Goal: Information Seeking & Learning: Learn about a topic

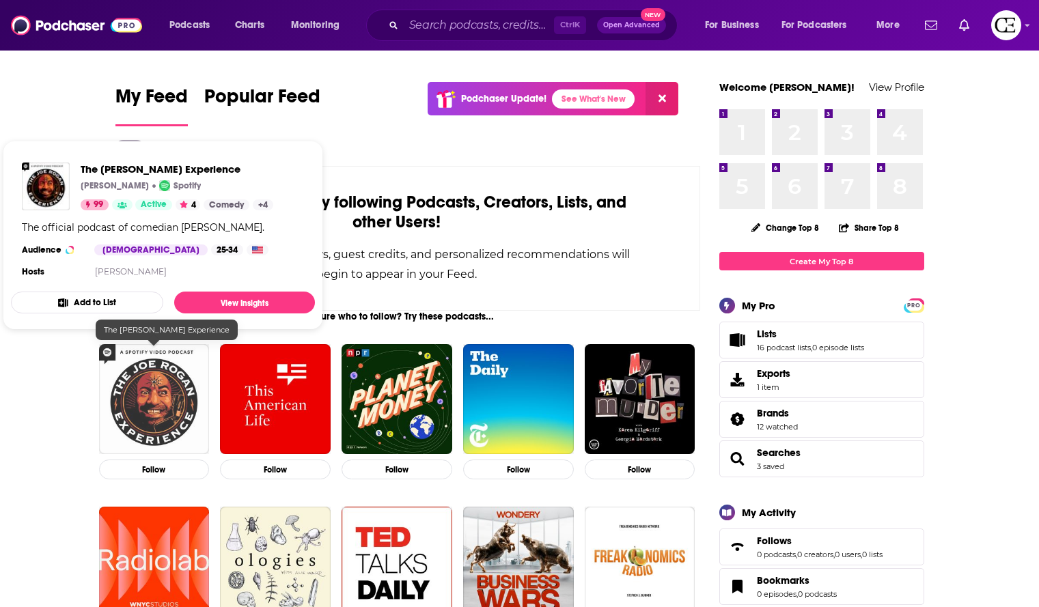
click at [173, 387] on img "The Joe Rogan Experience" at bounding box center [154, 399] width 111 height 111
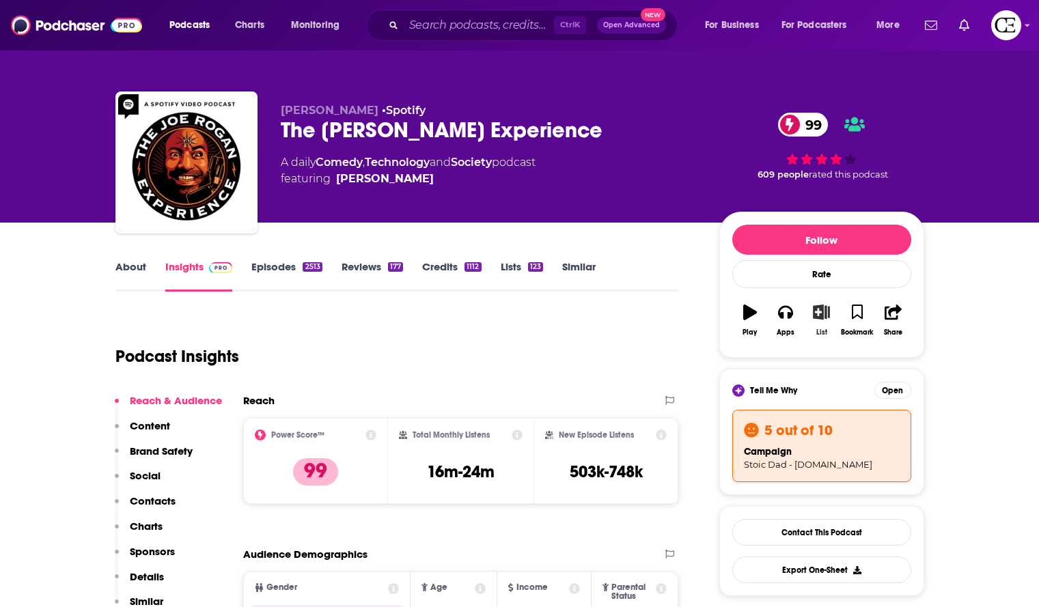
click at [823, 320] on button "List" at bounding box center [822, 320] width 36 height 49
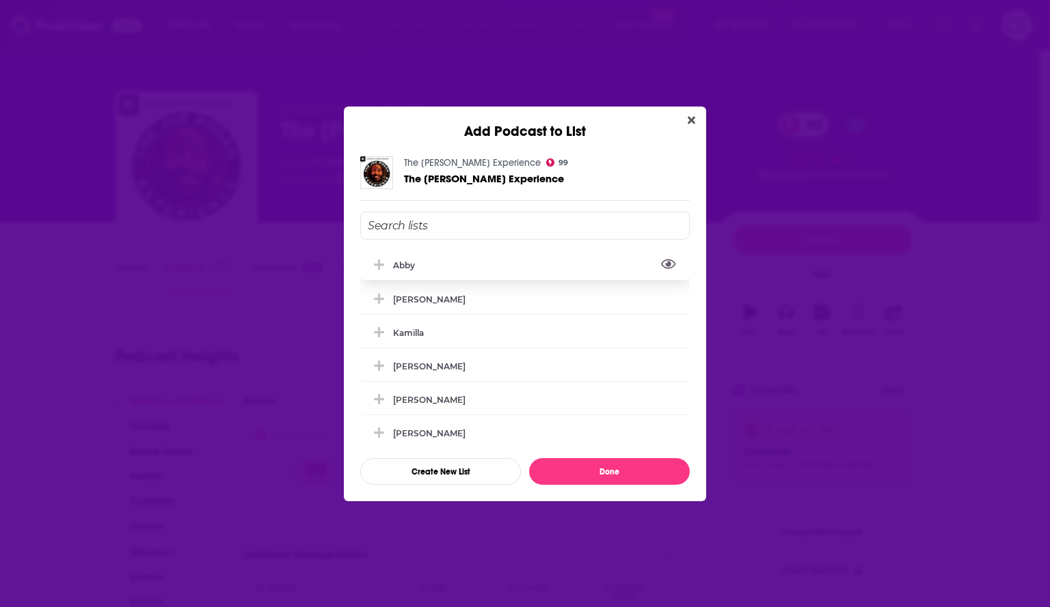
click at [661, 265] on icon "View Link" at bounding box center [668, 264] width 15 height 10
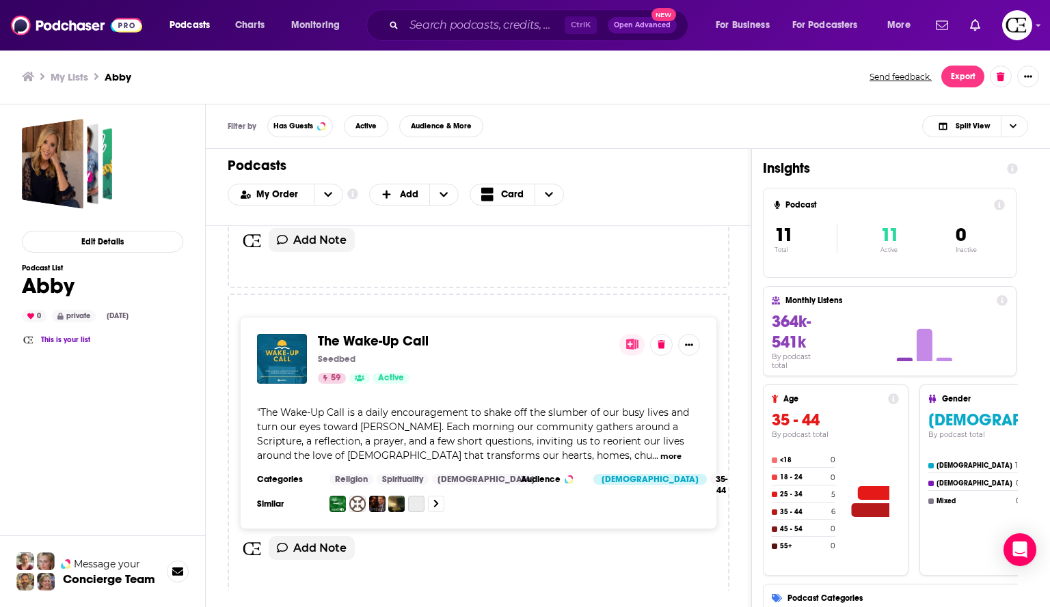
scroll to position [2468, 0]
click at [694, 335] on button "Show More Button" at bounding box center [689, 344] width 22 height 22
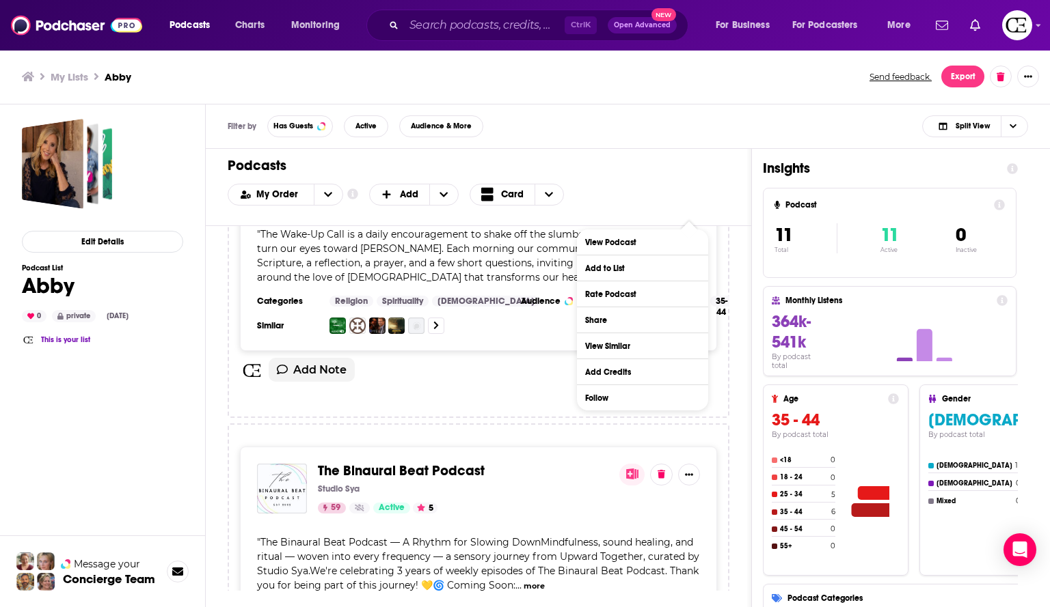
scroll to position [2646, 0]
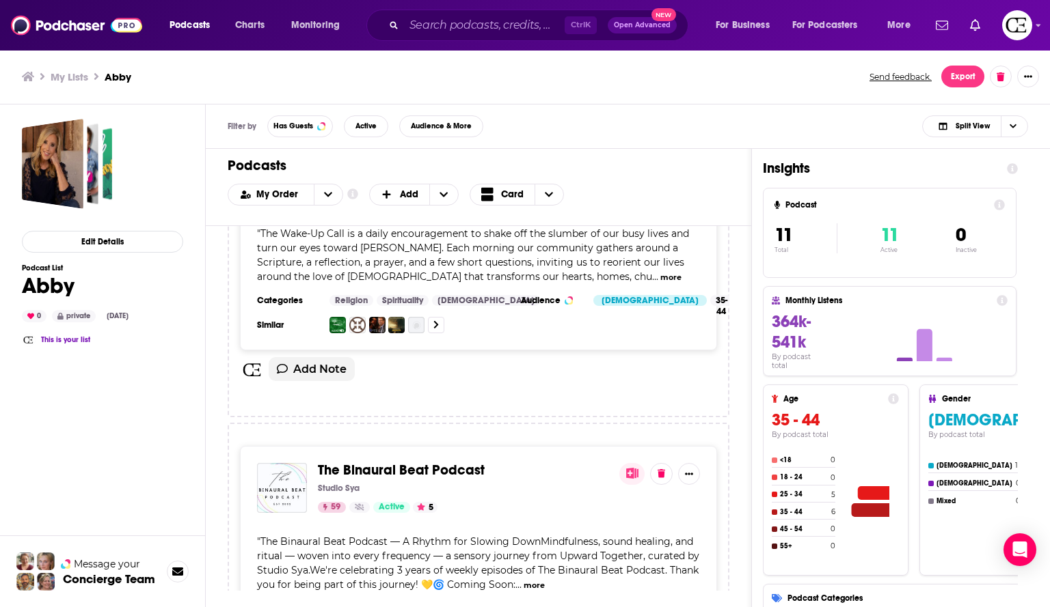
click at [728, 381] on div "The Wake-Up Call Seedbed 59 Active " The Wake-Up Call is a daily encouragement …" at bounding box center [479, 266] width 502 height 303
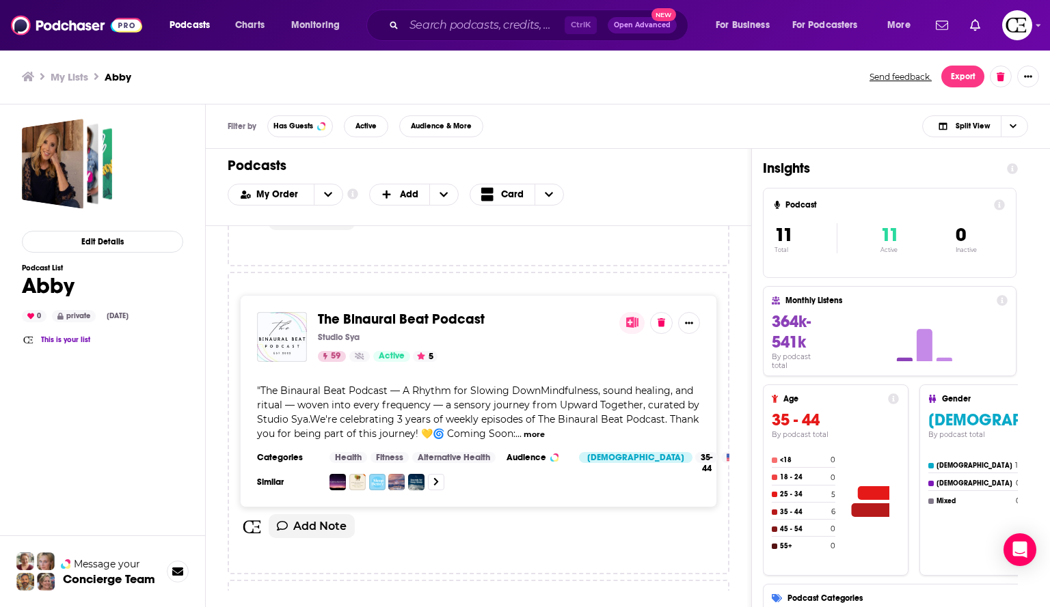
scroll to position [2797, 0]
click at [688, 322] on icon "Show More Button" at bounding box center [689, 323] width 8 height 2
click at [711, 298] on div "The Binaural Beat Podcast Studio Sya 59 Active 5 " The Binaural Beat Podcast — …" at bounding box center [478, 401] width 477 height 213
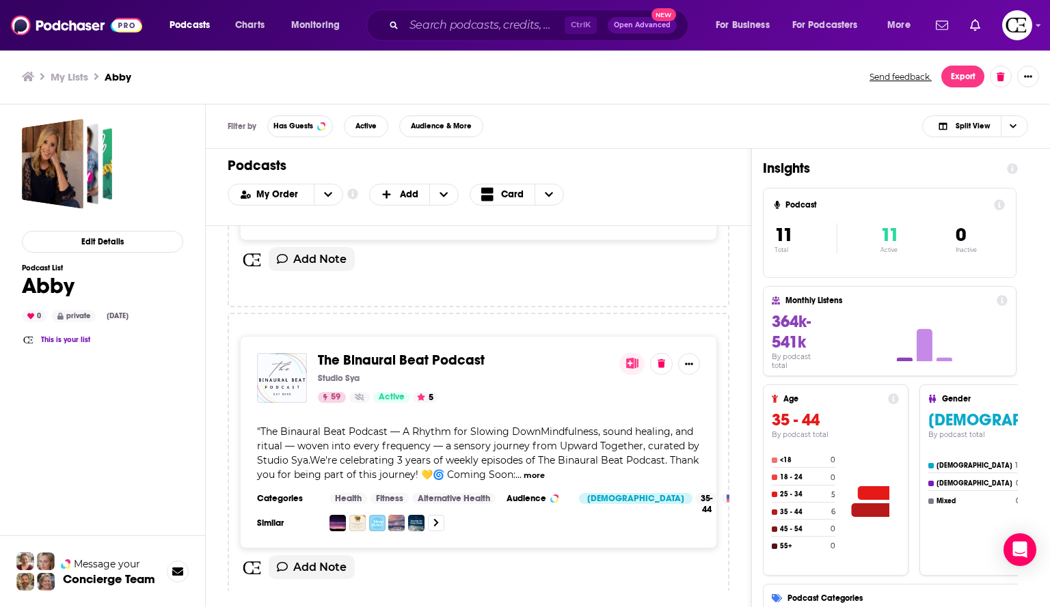
scroll to position [3080, 0]
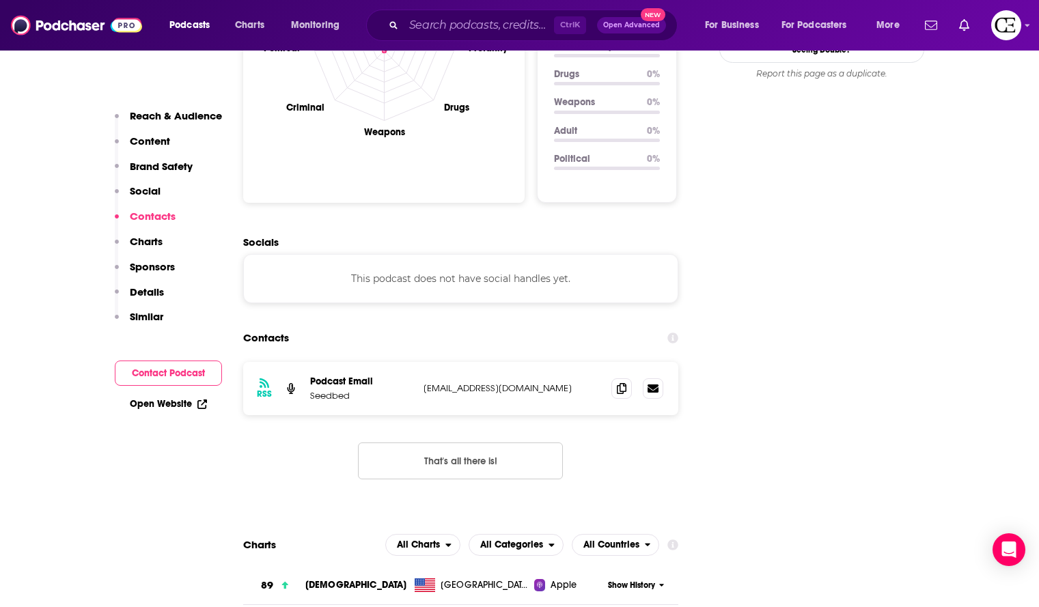
scroll to position [1390, 0]
click at [620, 377] on span at bounding box center [622, 387] width 20 height 20
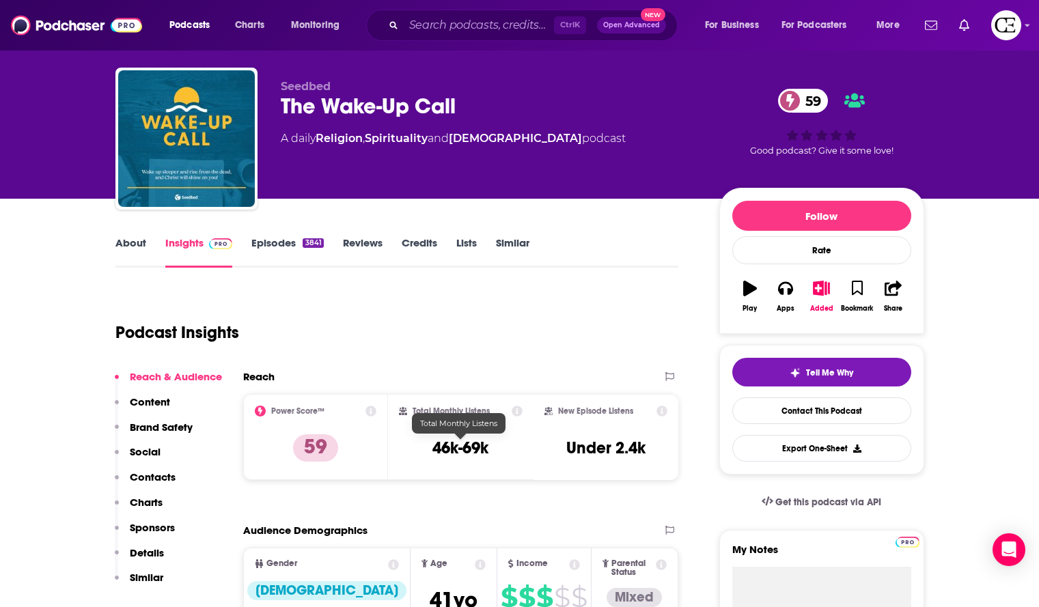
scroll to position [0, 0]
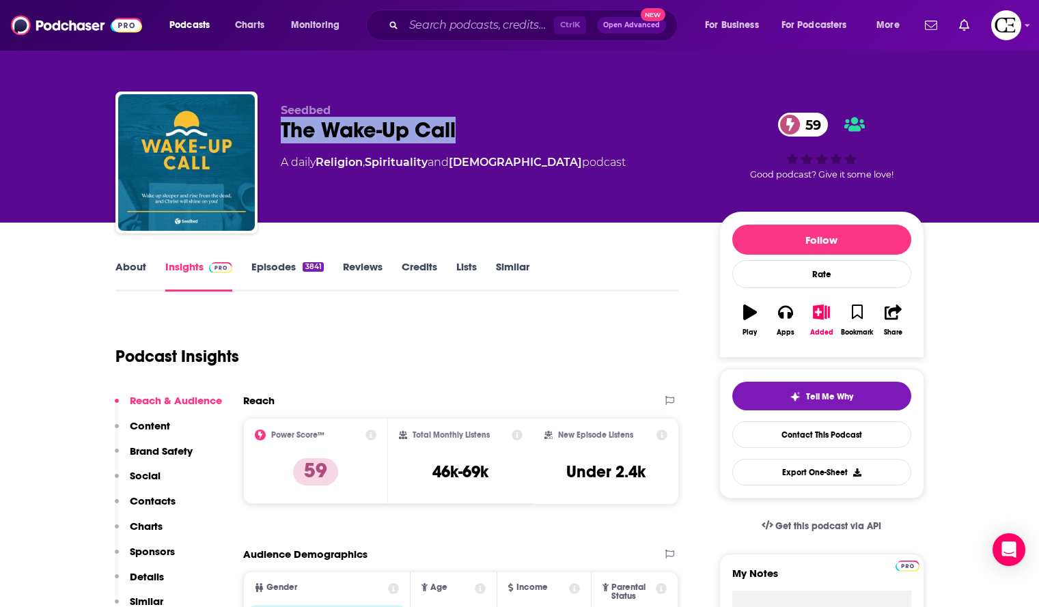
drag, startPoint x: 482, startPoint y: 122, endPoint x: 280, endPoint y: 129, distance: 202.4
click at [281, 129] on div "The Wake-Up Call 59" at bounding box center [489, 130] width 417 height 27
copy h2 "The Wake-Up Call"
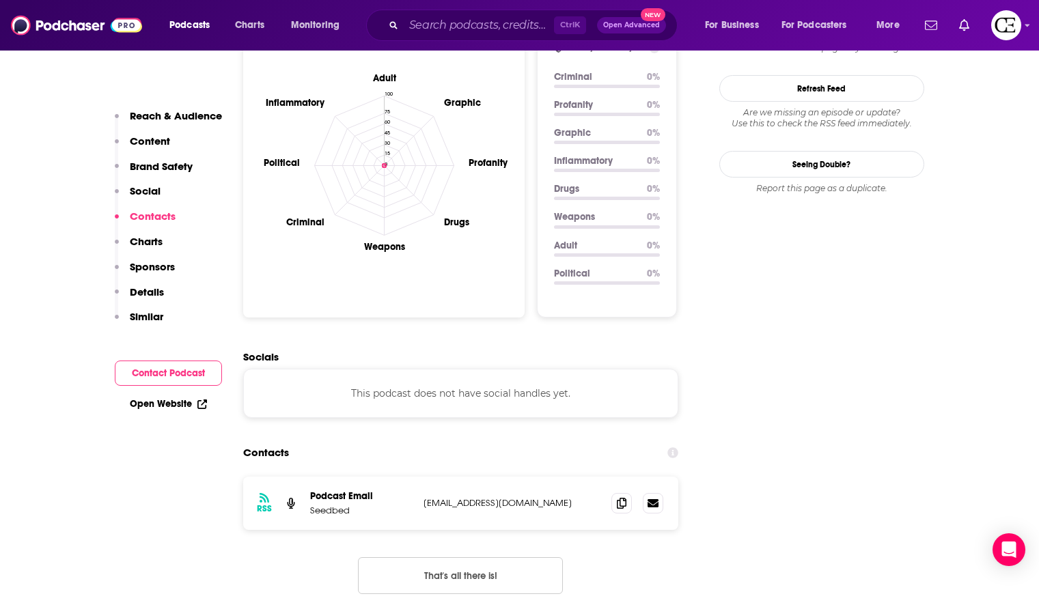
scroll to position [1274, 0]
click at [204, 22] on span "Podcasts" at bounding box center [189, 25] width 40 height 19
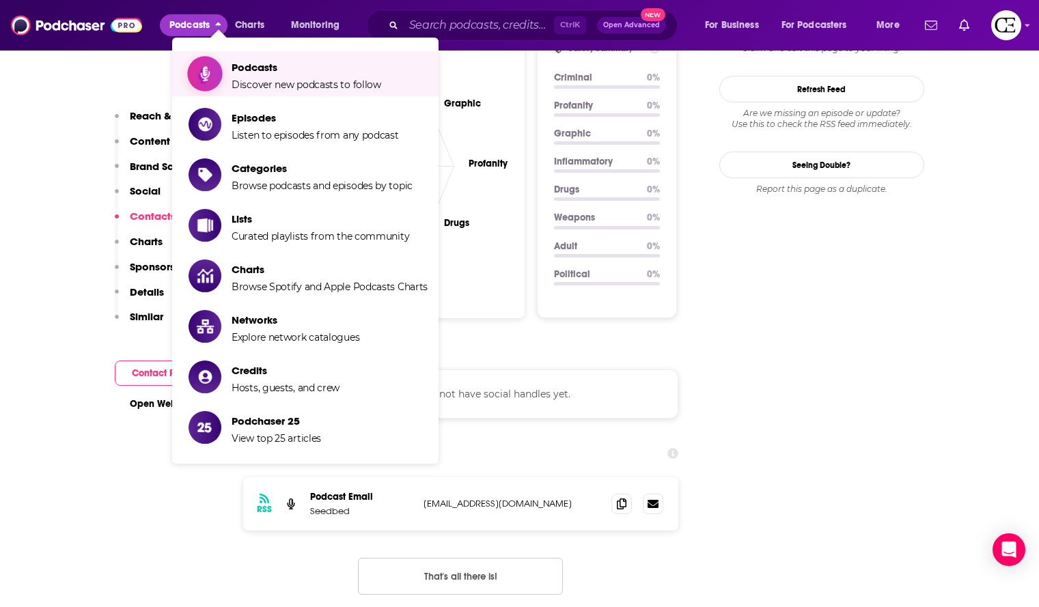
click at [223, 68] on link "Podcasts Discover new podcasts to follow" at bounding box center [308, 74] width 239 height 34
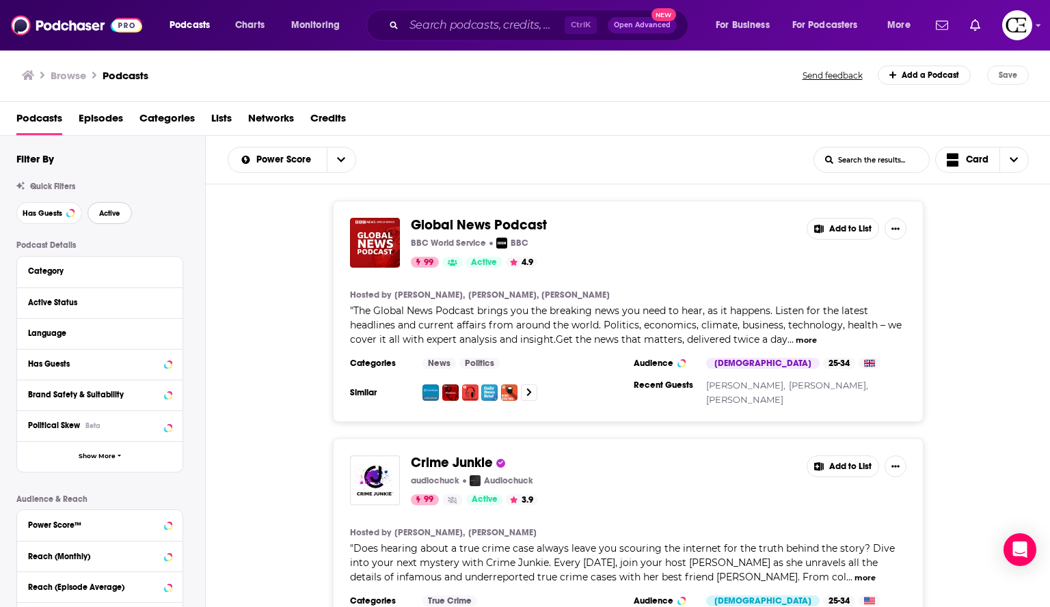
click at [128, 219] on button "Active" at bounding box center [109, 213] width 44 height 22
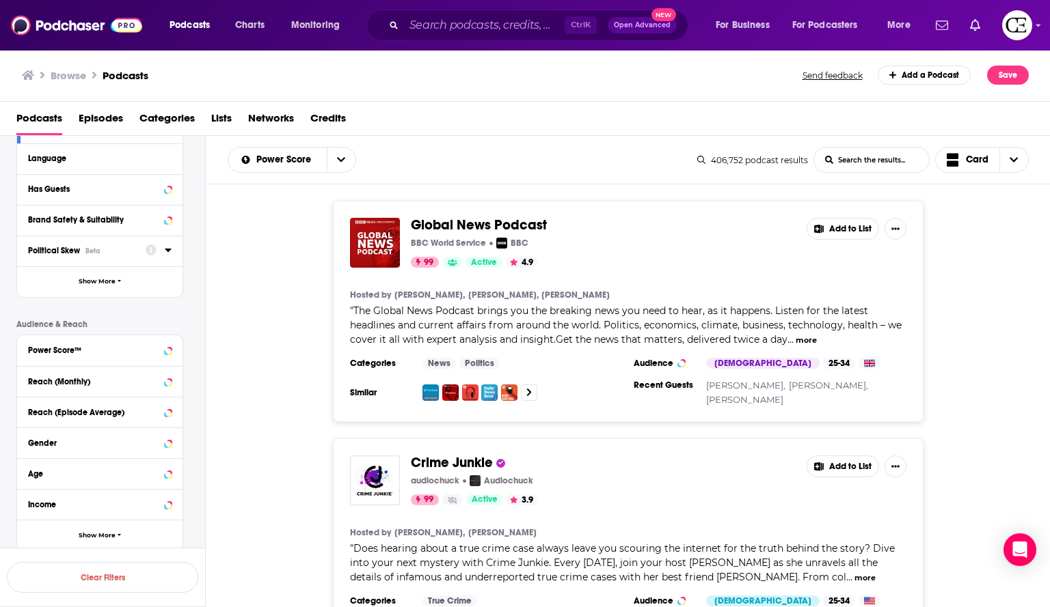
scroll to position [219, 0]
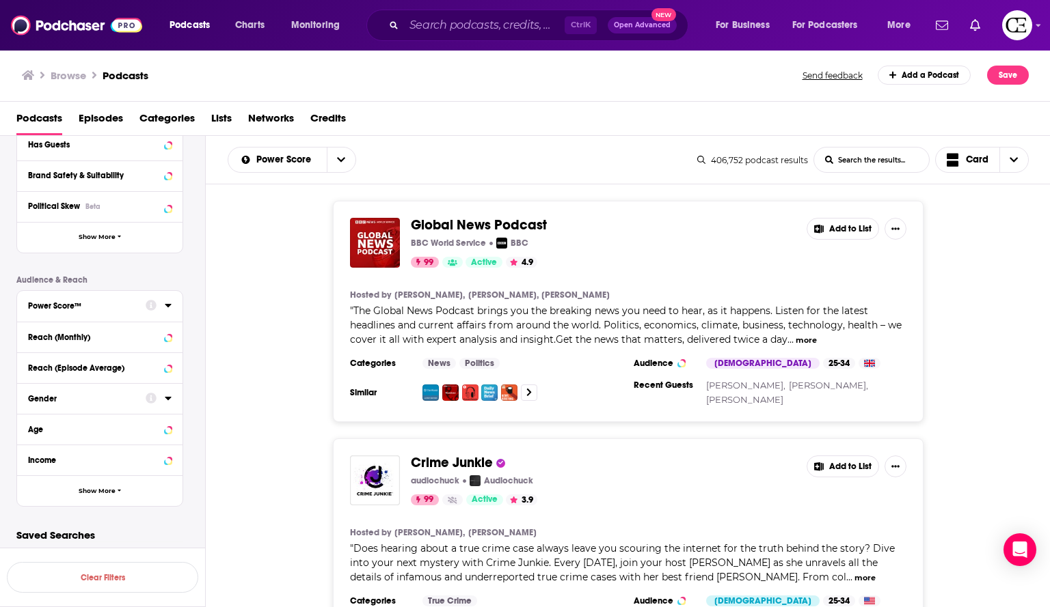
click at [90, 394] on div "Gender" at bounding box center [82, 399] width 109 height 10
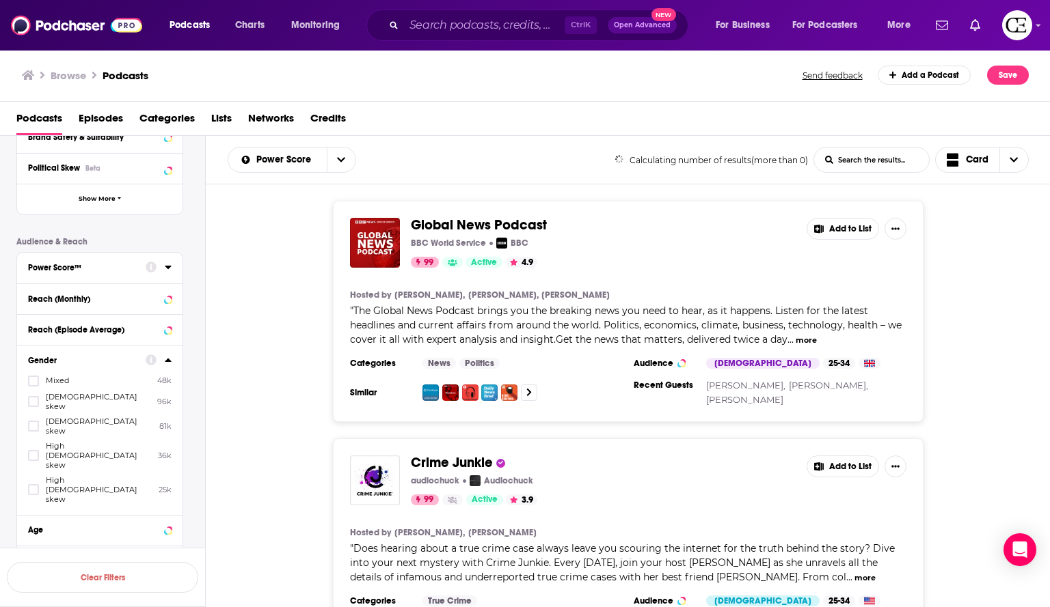
scroll to position [272, 0]
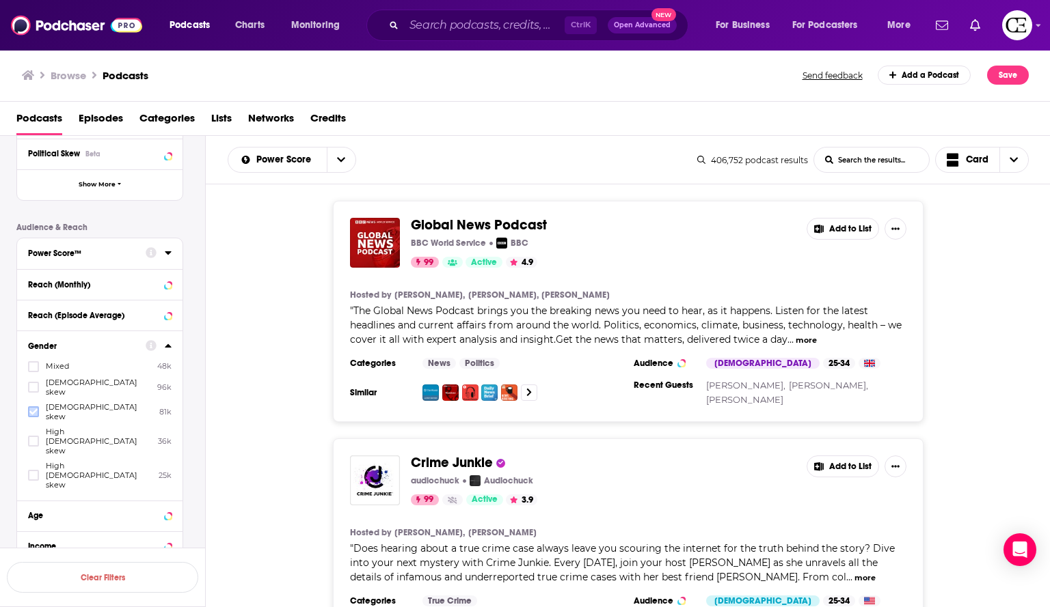
click at [33, 407] on label at bounding box center [33, 412] width 11 height 11
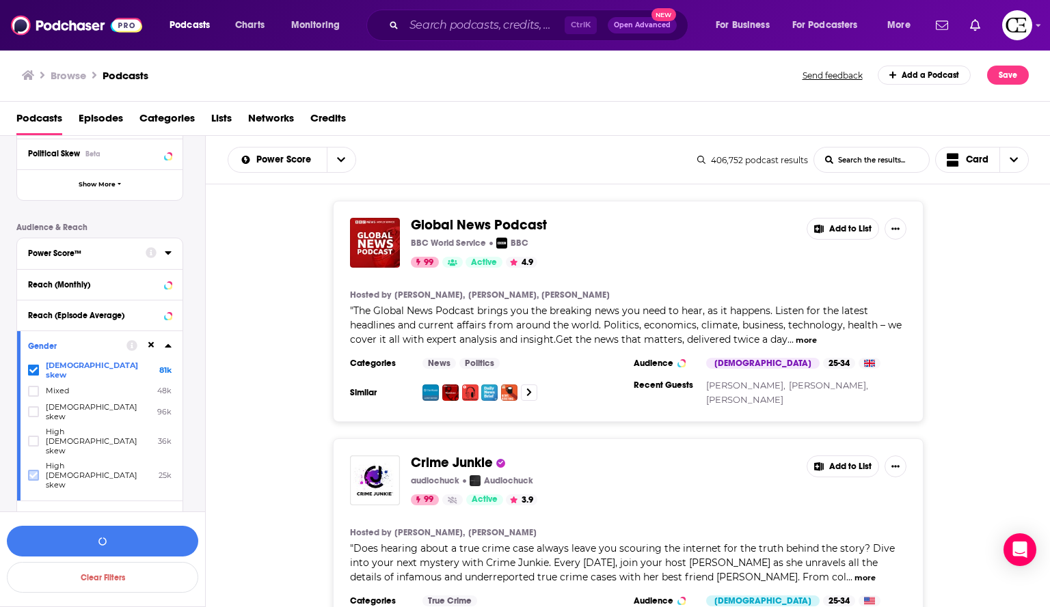
click at [38, 470] on label at bounding box center [33, 475] width 11 height 11
click at [111, 313] on div "Reach (Episode Average)" at bounding box center [82, 316] width 109 height 10
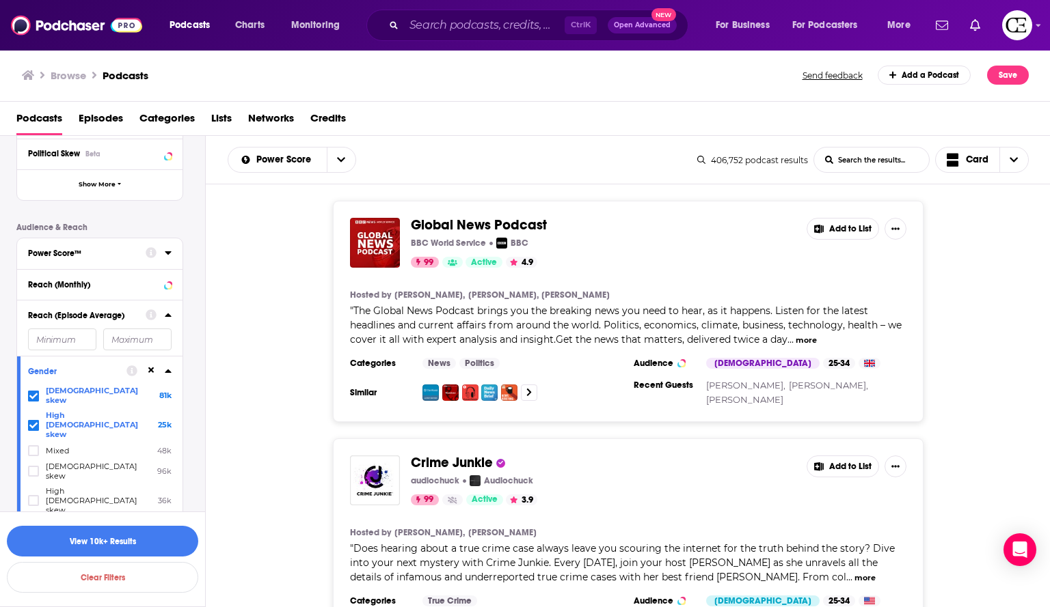
click at [111, 313] on div "Reach (Episode Average)" at bounding box center [82, 316] width 109 height 10
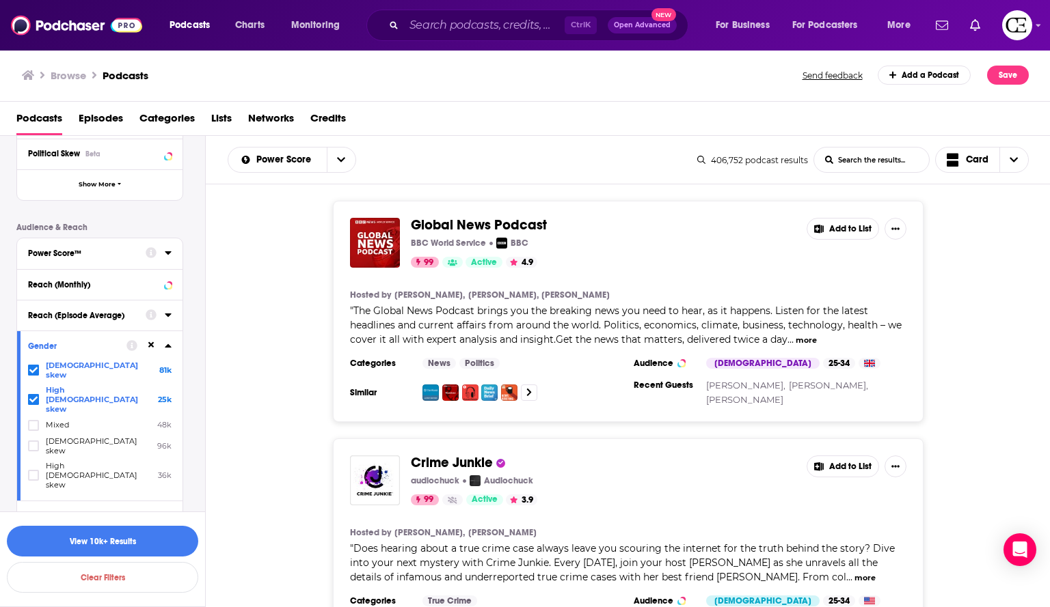
scroll to position [309, 0]
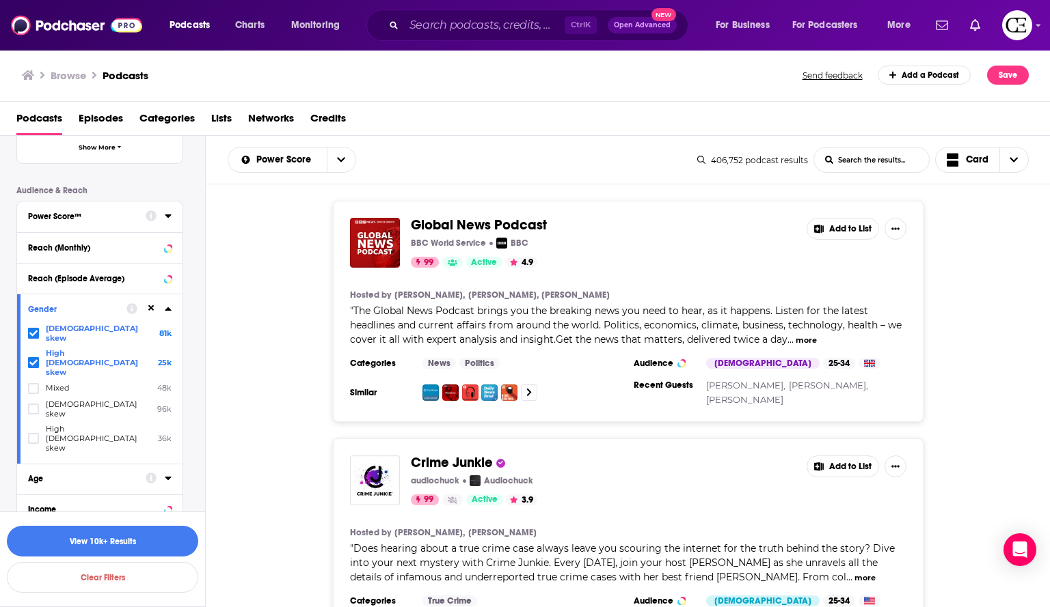
click at [100, 470] on button "Age" at bounding box center [87, 478] width 118 height 17
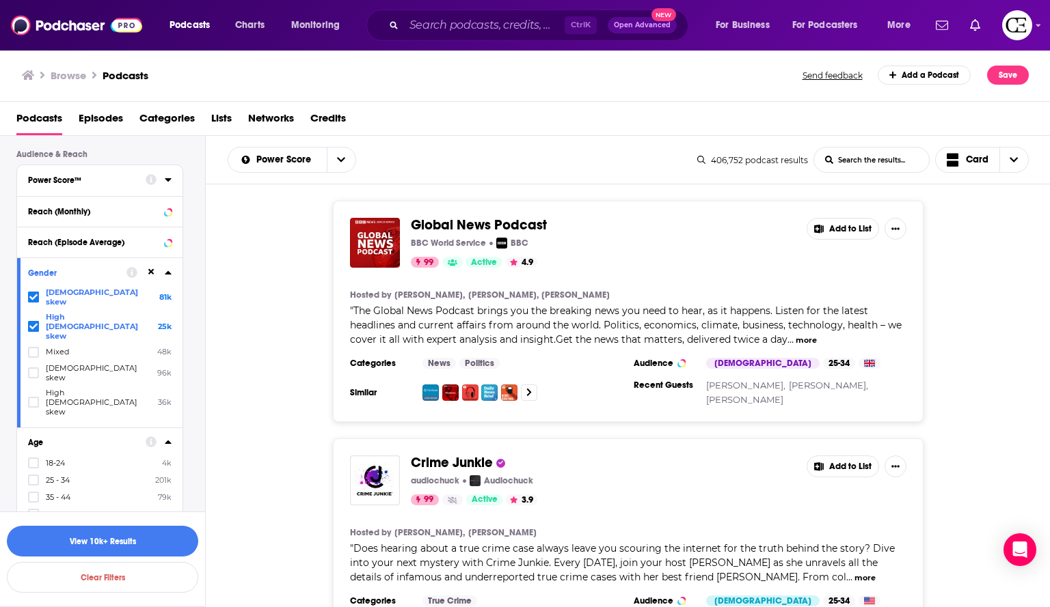
scroll to position [346, 0]
click at [66, 475] on span "25 - 34" at bounding box center [58, 480] width 24 height 10
click at [33, 484] on input "multiSelectOption-25-34-1" at bounding box center [33, 484] width 0 height 0
click at [61, 492] on span "35 - 44" at bounding box center [58, 497] width 25 height 10
click at [33, 501] on input "multiSelectOption-35-44-2" at bounding box center [33, 501] width 0 height 0
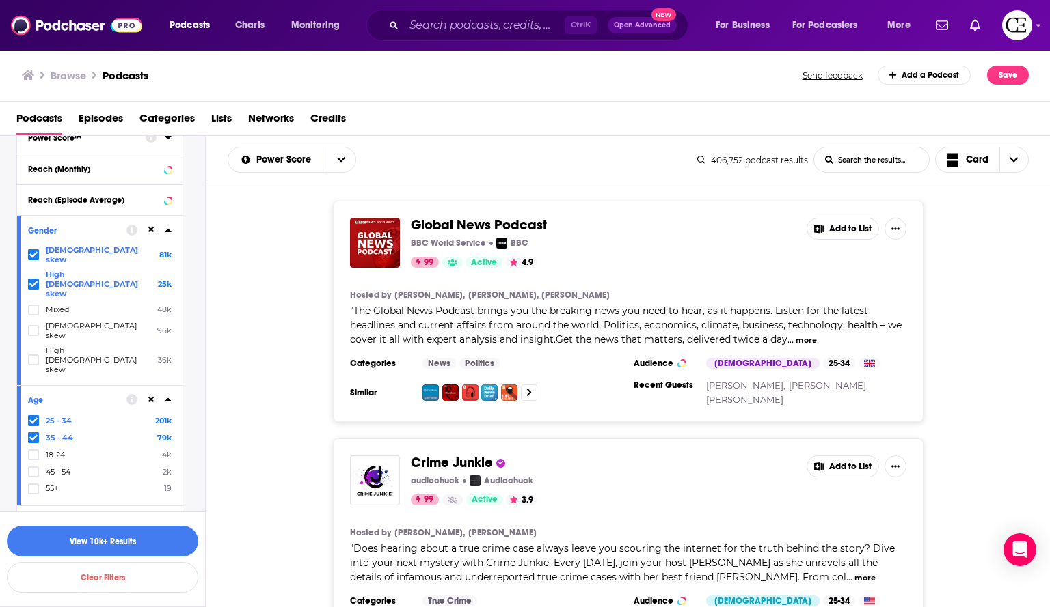
scroll to position [398, 0]
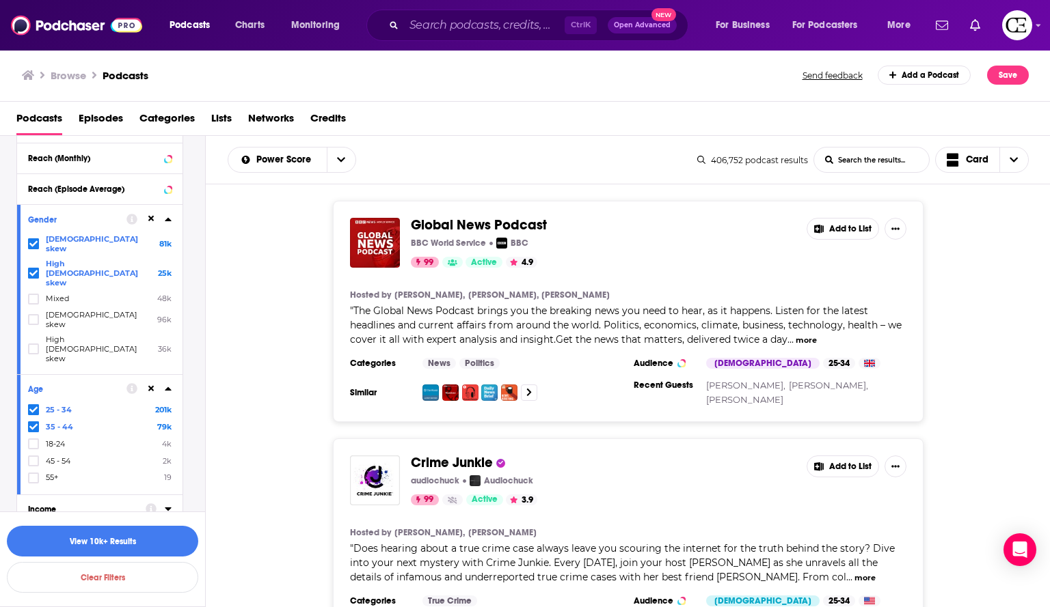
click at [64, 505] on div "Income" at bounding box center [82, 510] width 109 height 10
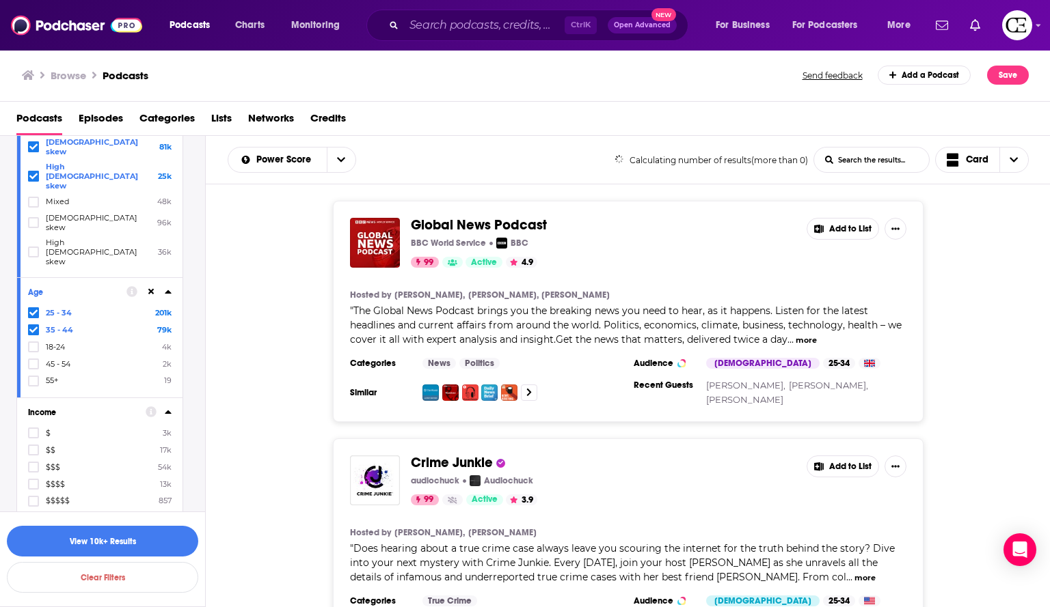
scroll to position [488, 0]
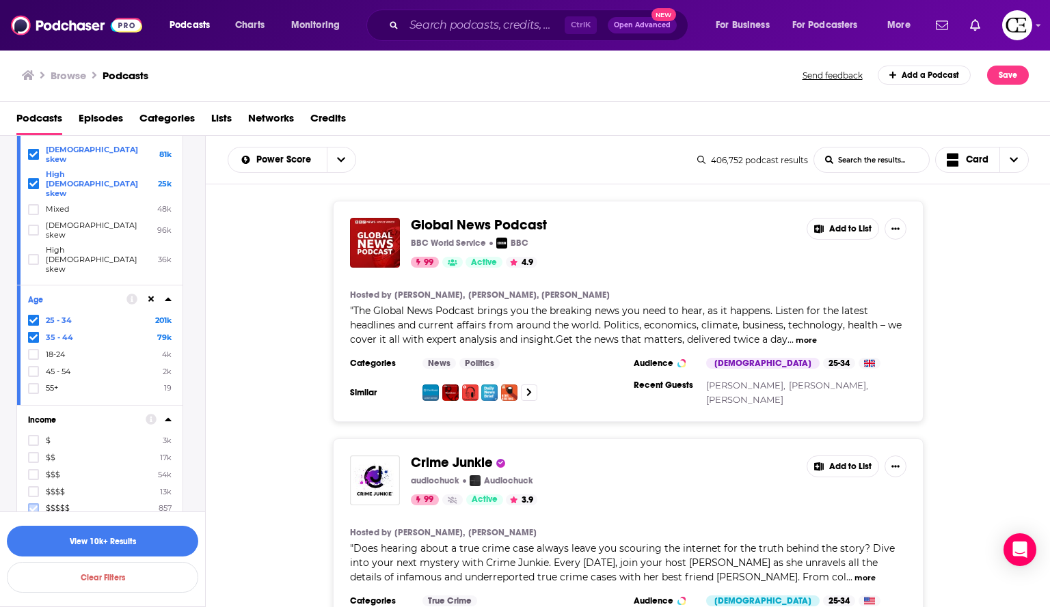
click at [33, 505] on icon at bounding box center [33, 509] width 8 height 8
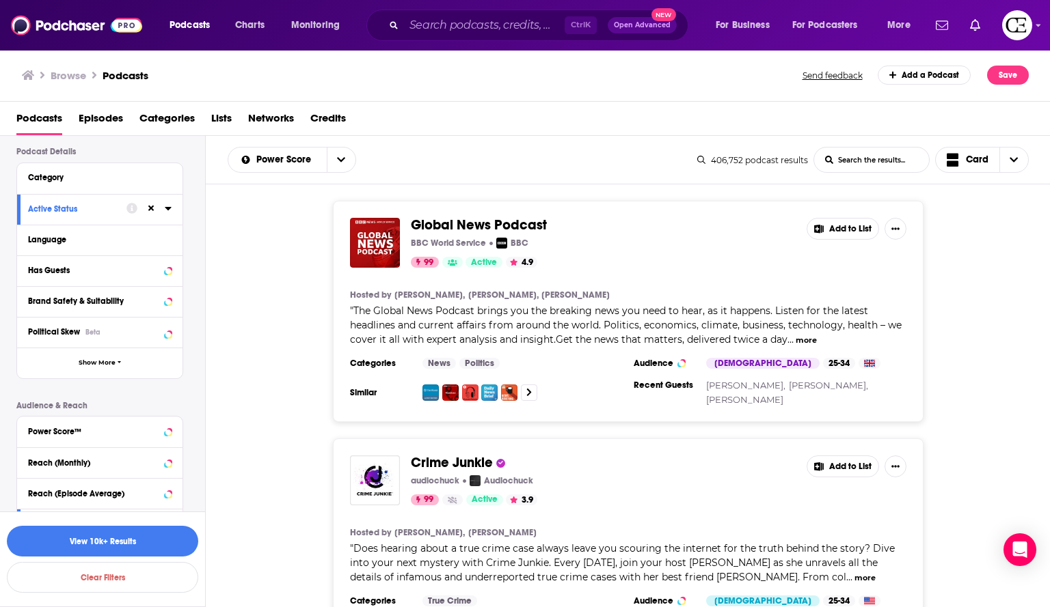
scroll to position [94, 0]
click at [113, 532] on button "View 10k+ Results" at bounding box center [102, 541] width 191 height 31
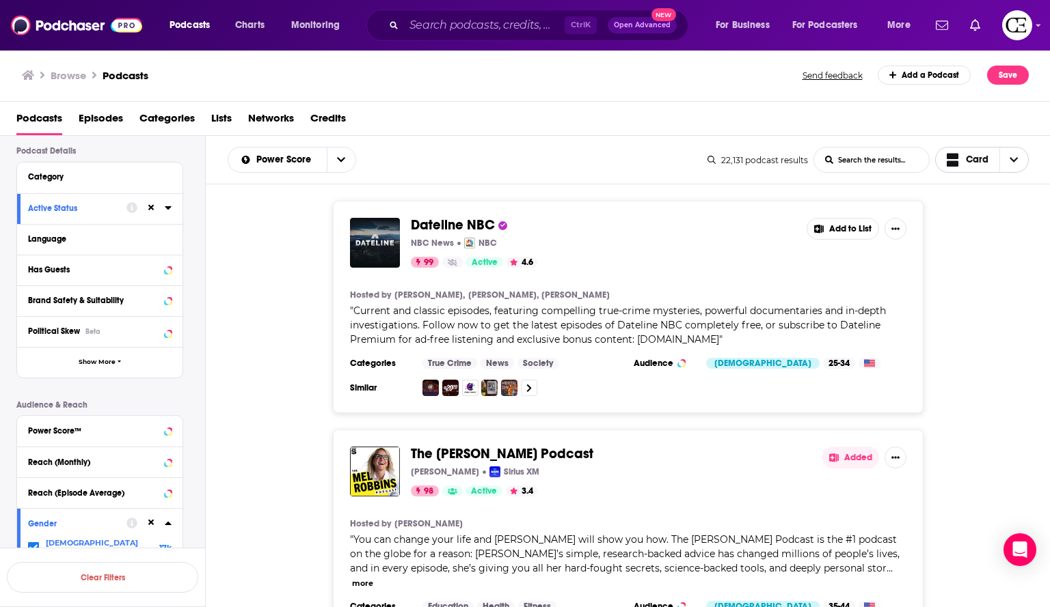
click at [1017, 156] on icon "Choose View" at bounding box center [1013, 160] width 8 height 10
click at [983, 208] on span "Gallery" at bounding box center [990, 208] width 55 height 8
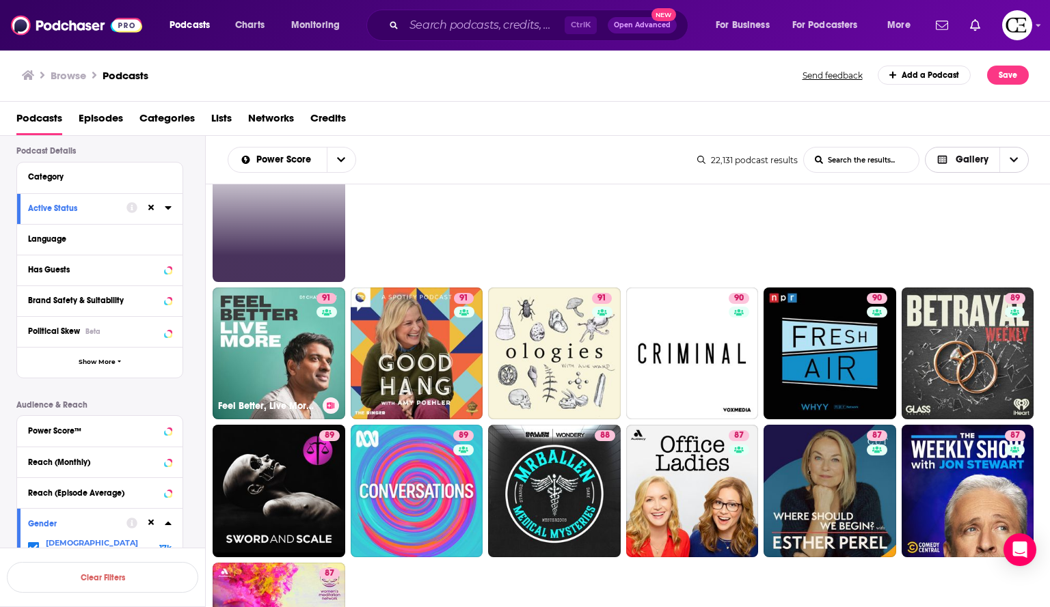
scroll to position [190, 0]
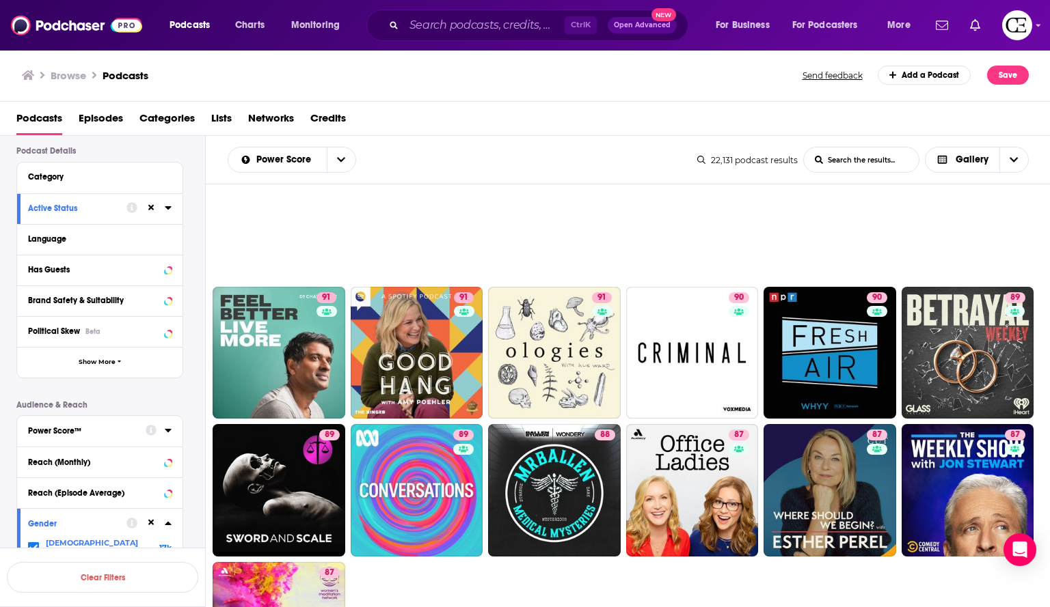
click at [99, 429] on div "Power Score™" at bounding box center [82, 431] width 109 height 10
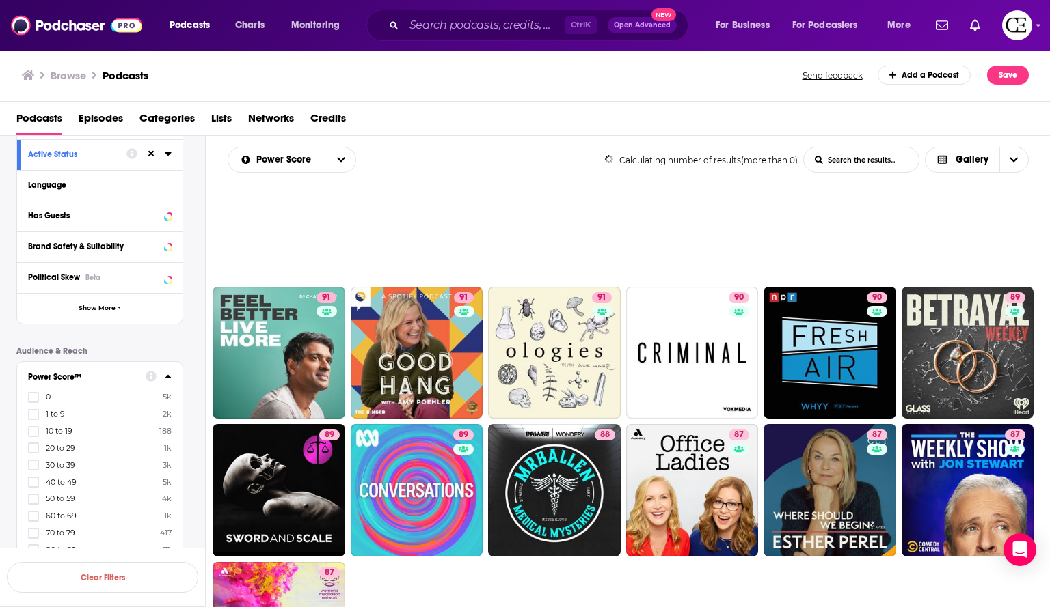
scroll to position [134, 0]
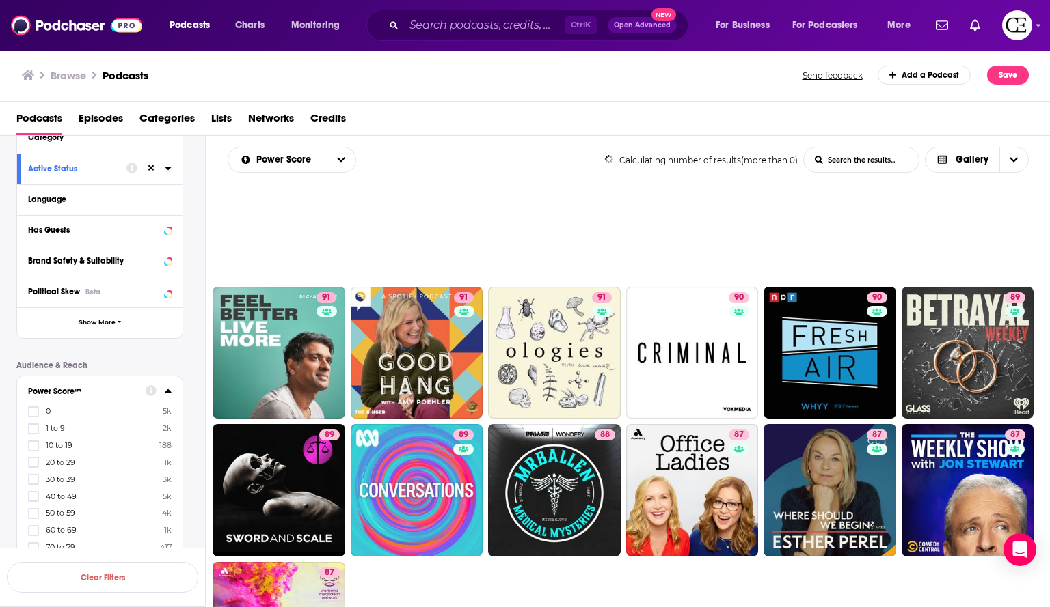
click at [73, 398] on button "Power Score™" at bounding box center [87, 390] width 118 height 17
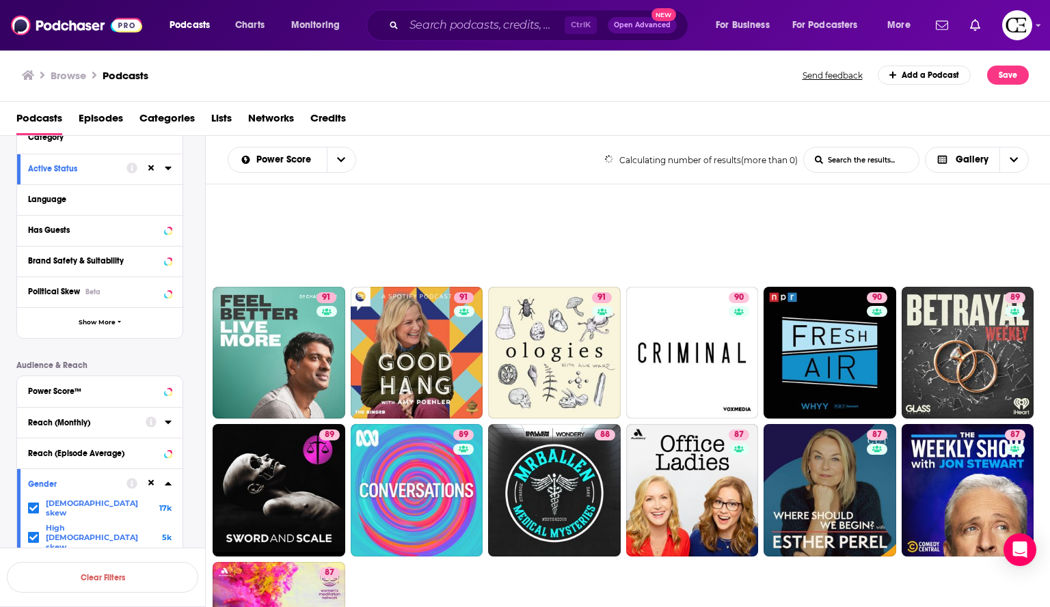
click at [76, 424] on div "Reach (Monthly)" at bounding box center [82, 423] width 109 height 10
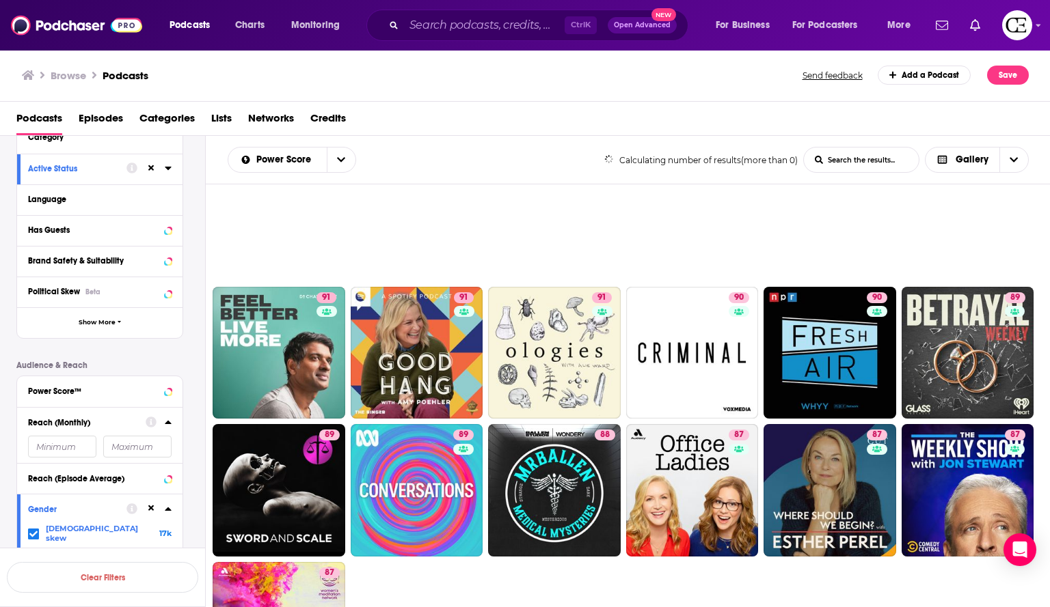
scroll to position [159, 0]
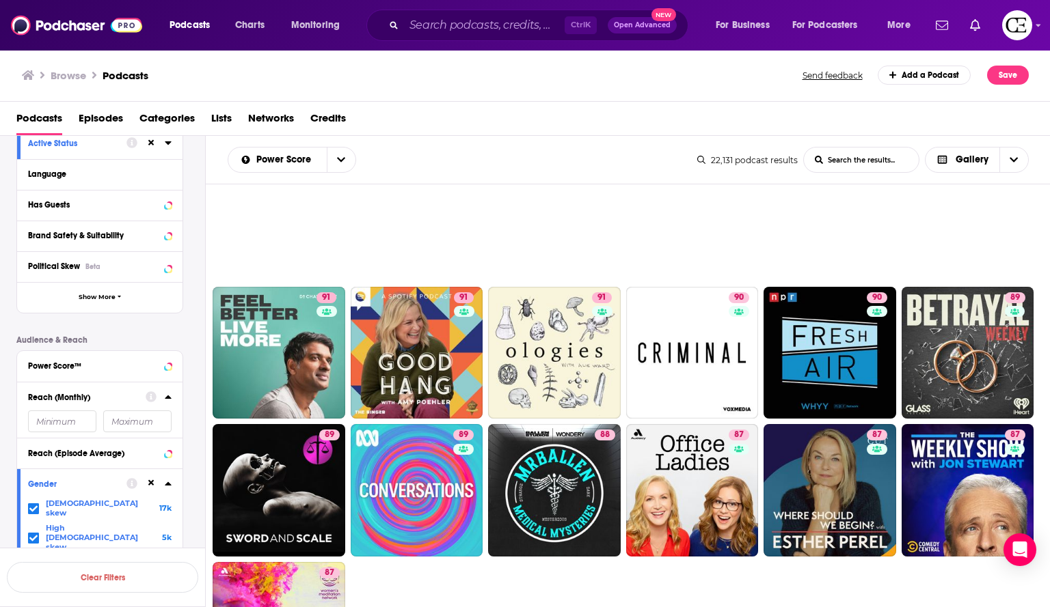
click at [133, 418] on input "number" at bounding box center [137, 422] width 68 height 22
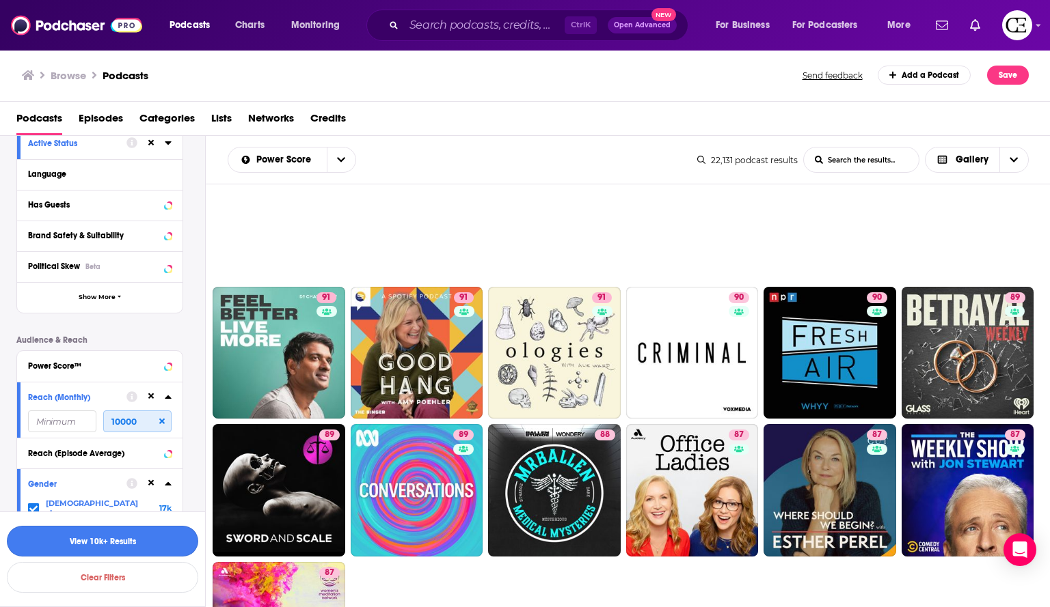
type input "10000"
click at [126, 547] on button "View 10k+ Results" at bounding box center [102, 541] width 191 height 31
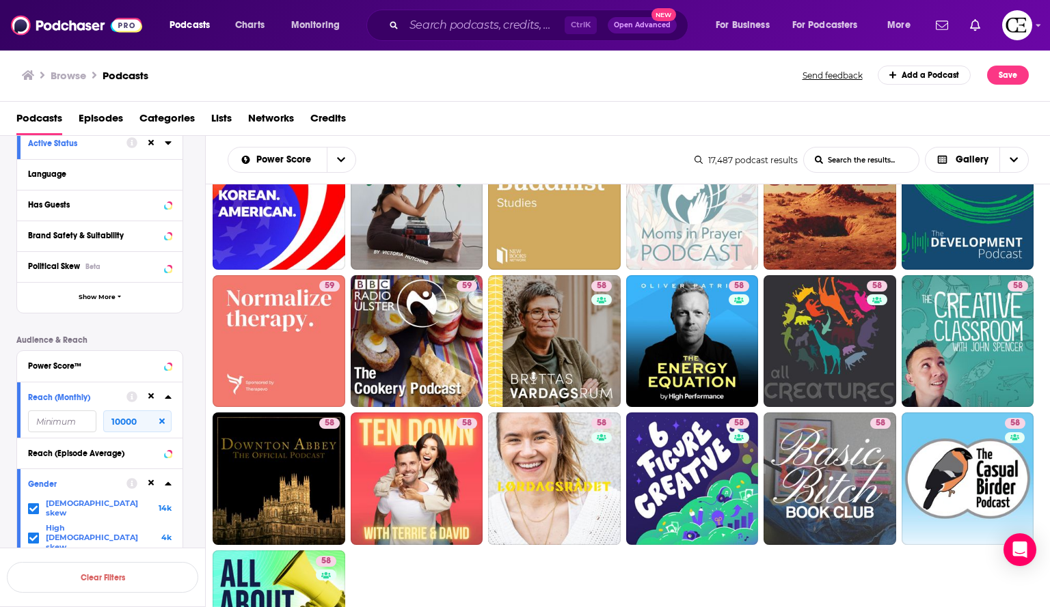
scroll to position [351, 0]
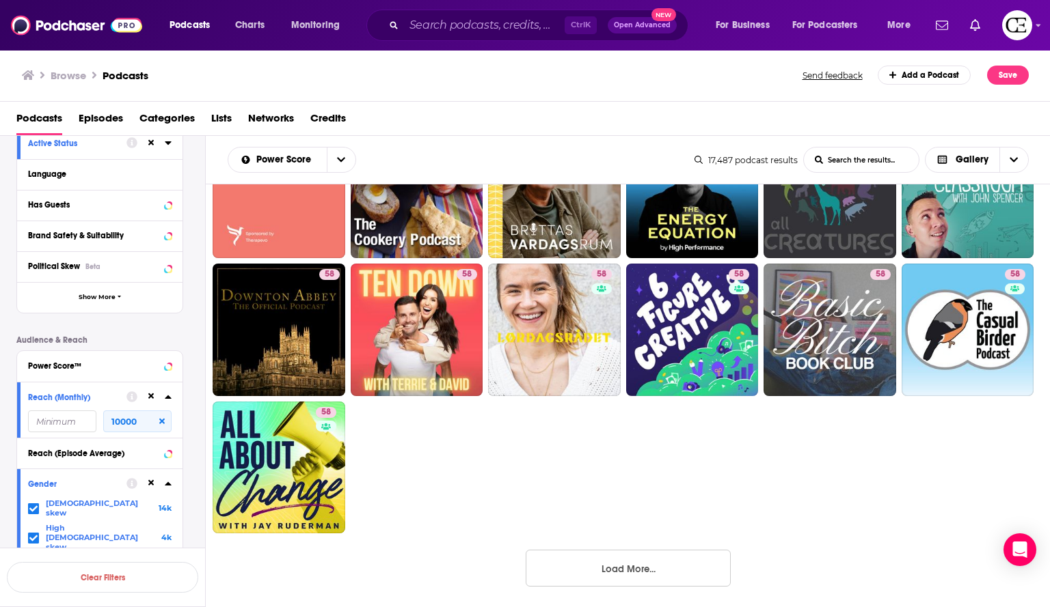
click at [672, 554] on button "Load More..." at bounding box center [627, 568] width 205 height 37
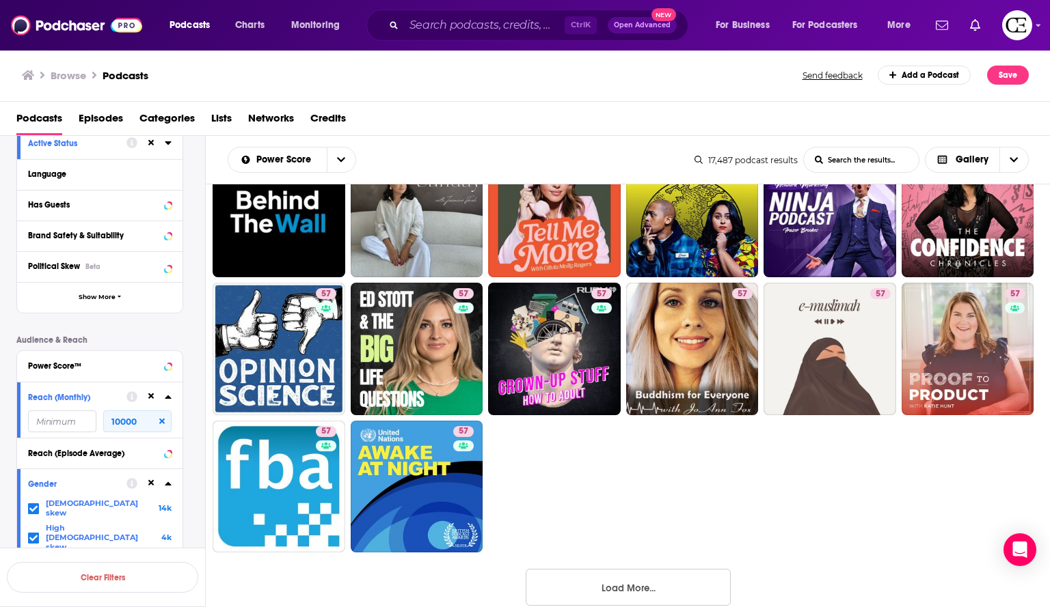
scroll to position [901, 0]
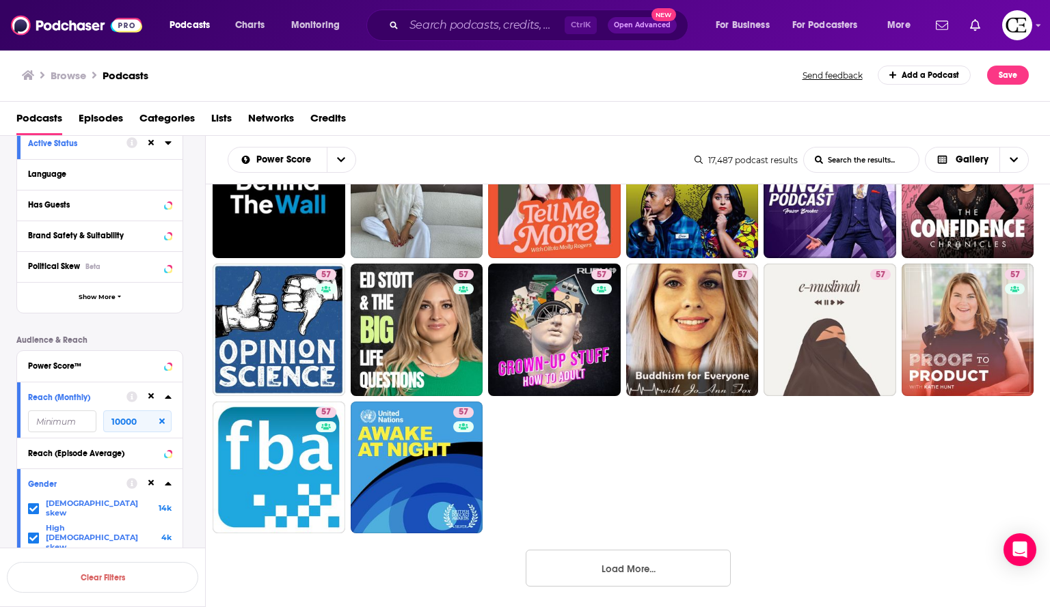
click at [685, 577] on button "Load More..." at bounding box center [627, 568] width 205 height 37
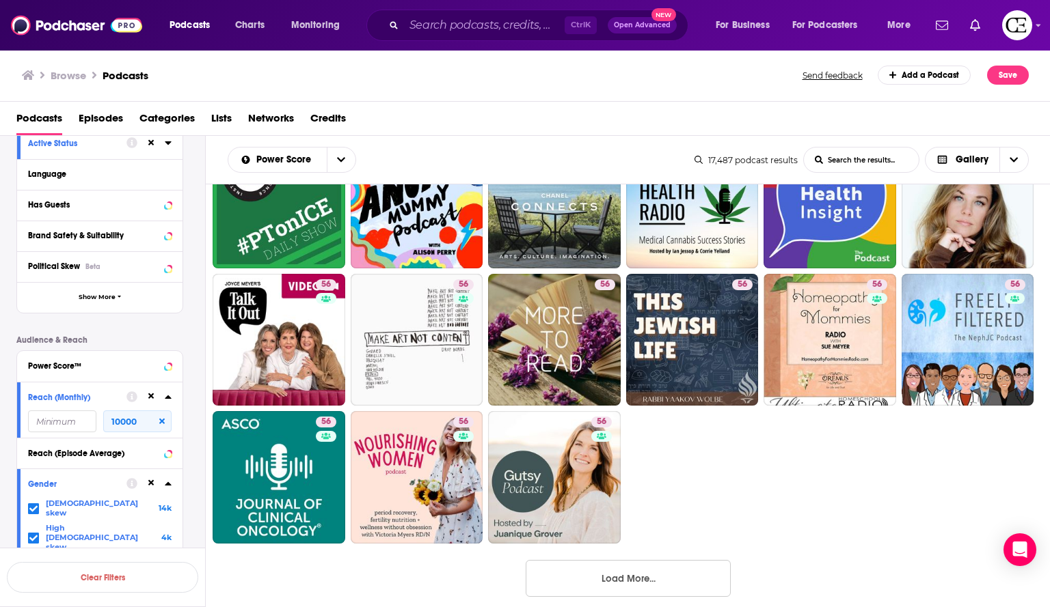
scroll to position [1452, 0]
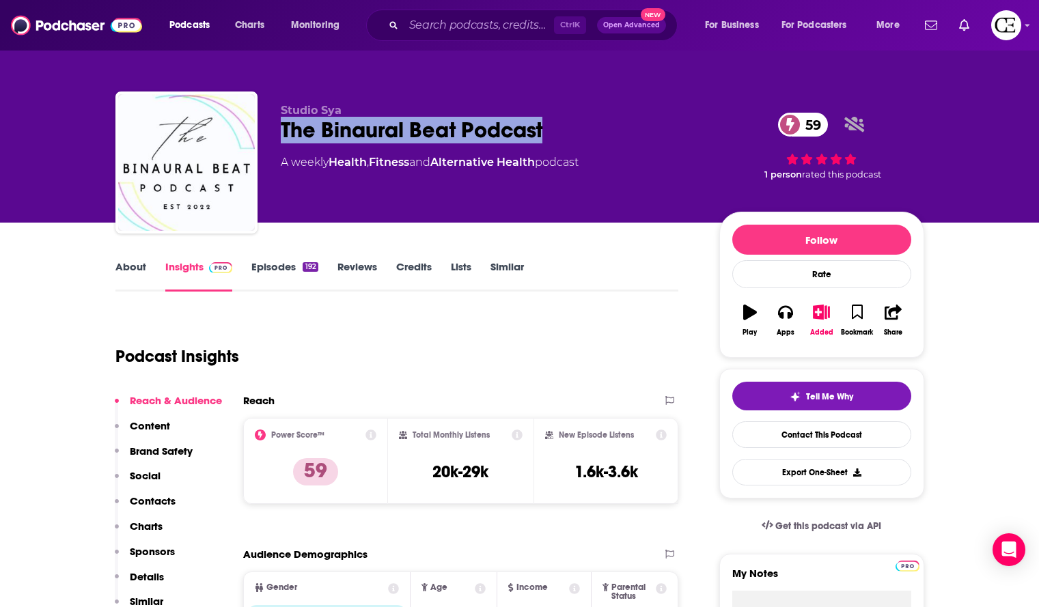
drag, startPoint x: 560, startPoint y: 127, endPoint x: 260, endPoint y: 145, distance: 300.5
click at [260, 145] on div "Studio Sya The Binaural Beat Podcast 59 A weekly Health , Fitness and Alternati…" at bounding box center [519, 166] width 809 height 148
copy h2 "The Binaural Beat Podcast"
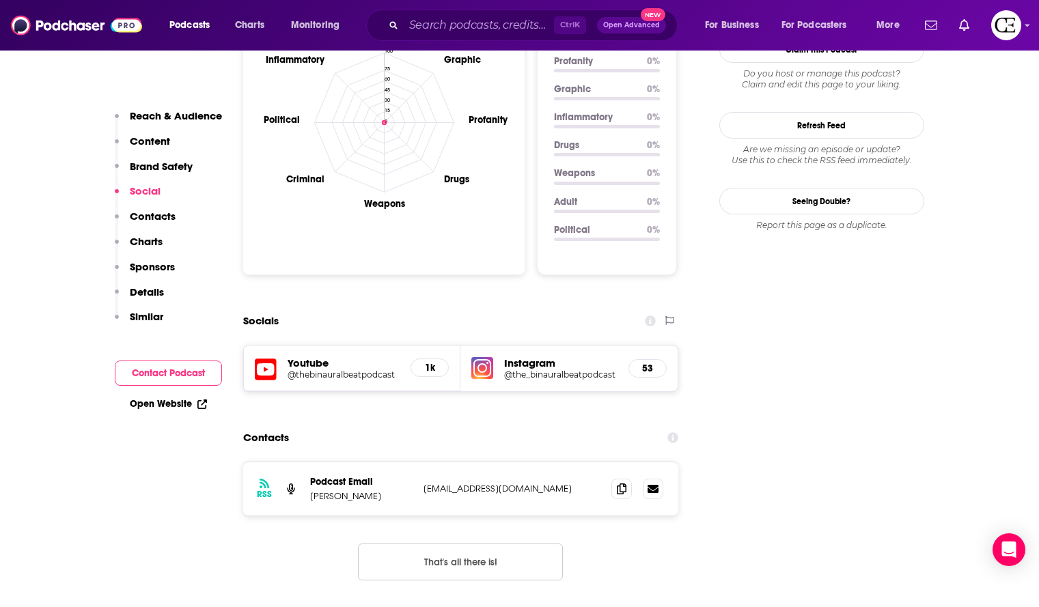
scroll to position [1319, 0]
drag, startPoint x: 372, startPoint y: 425, endPoint x: 312, endPoint y: 430, distance: 60.3
click at [312, 490] on p "Sya Warfield" at bounding box center [361, 496] width 102 height 12
copy p "Sya Warfield"
click at [625, 482] on icon at bounding box center [622, 487] width 10 height 11
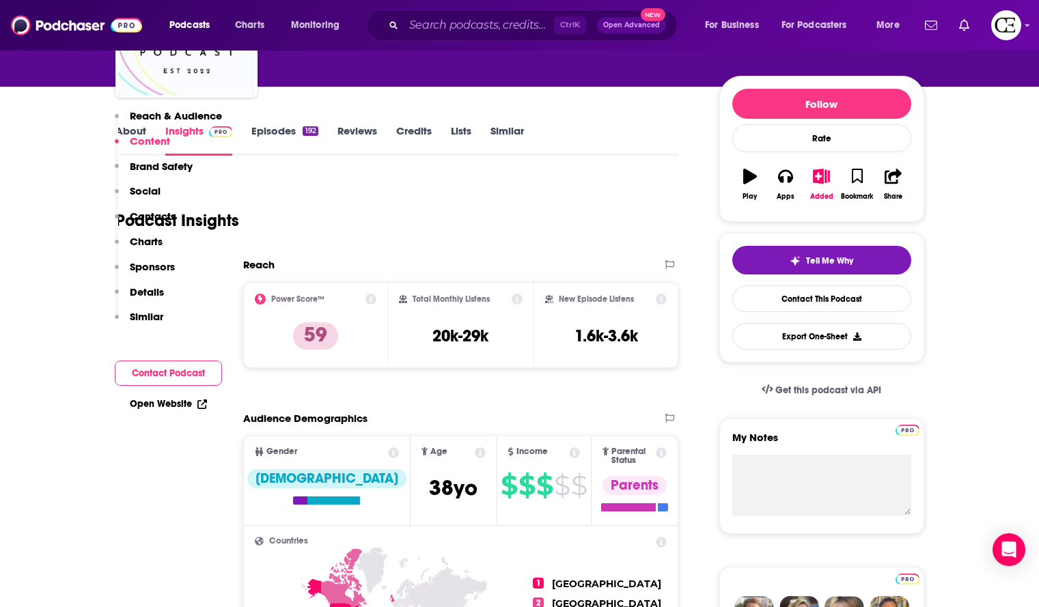
scroll to position [0, 0]
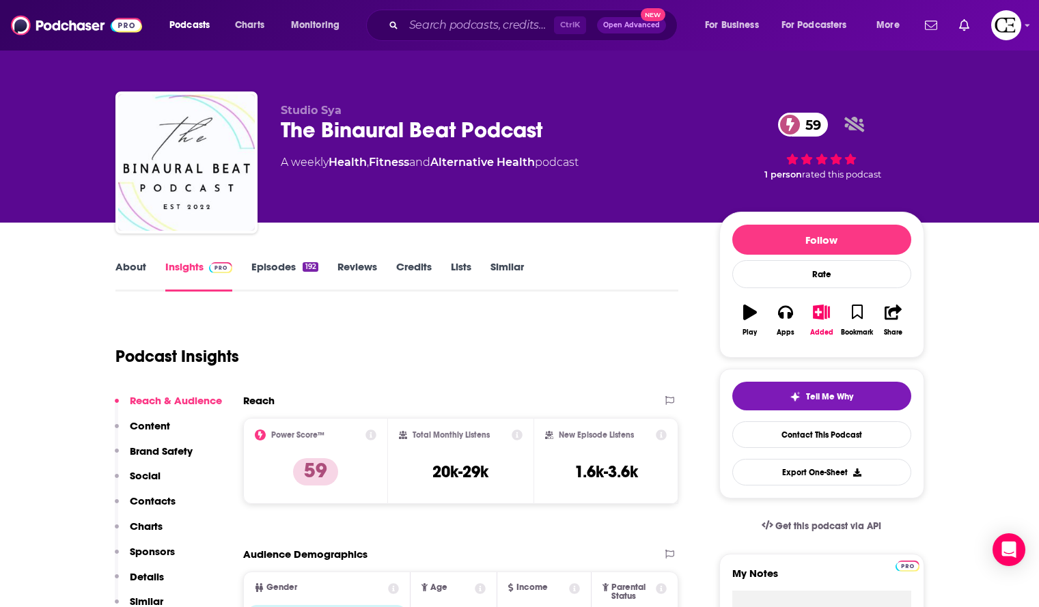
click at [552, 123] on div "The Binaural Beat Podcast 59" at bounding box center [489, 130] width 417 height 27
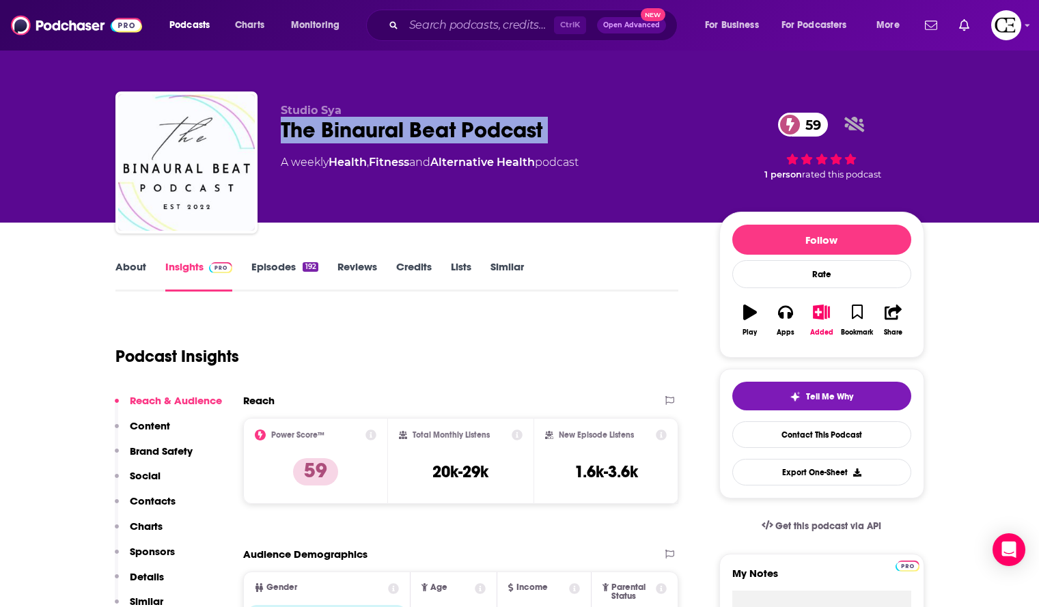
click at [552, 123] on div "The Binaural Beat Podcast 59" at bounding box center [489, 130] width 417 height 27
copy div "The Binaural Beat Podcast 59"
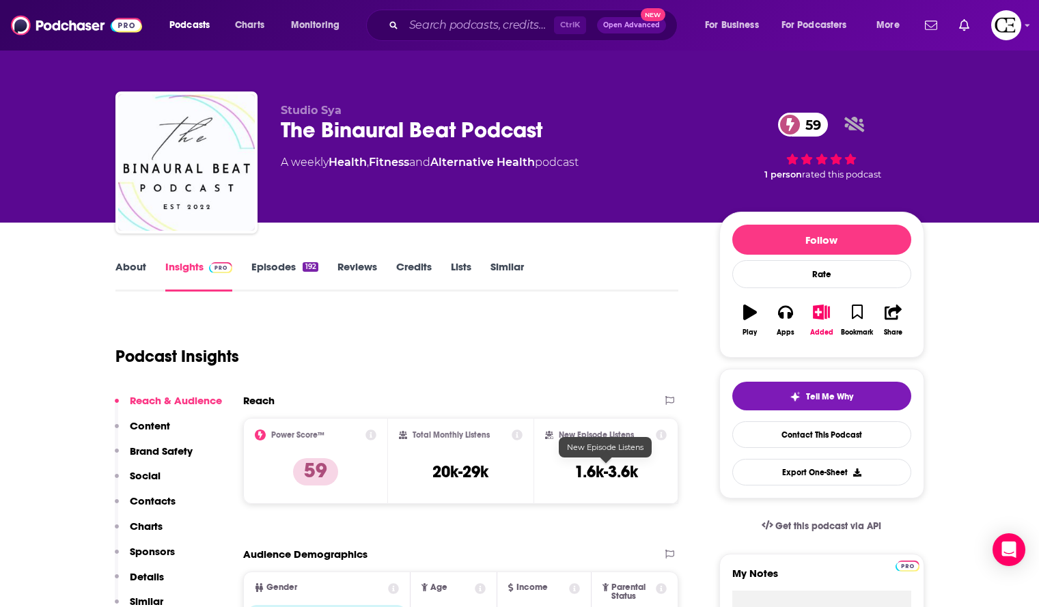
click at [604, 480] on h3 "1.6k-3.6k" at bounding box center [607, 472] width 64 height 20
copy div "1.6k-3.6k Export One-Sheet"
click at [823, 310] on icon "button" at bounding box center [821, 312] width 17 height 15
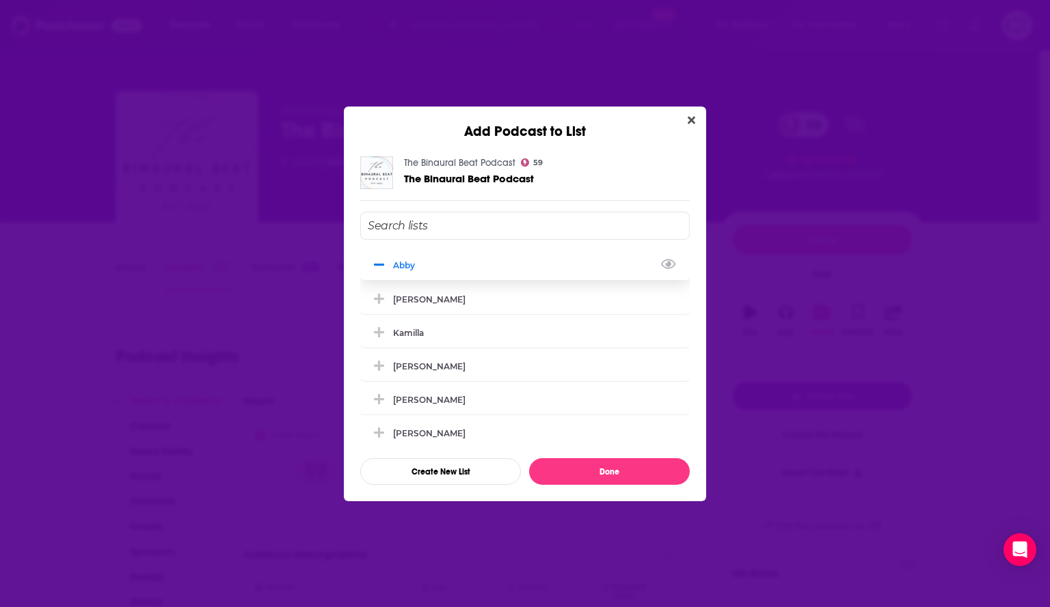
click at [382, 263] on icon "Add Podcast To List" at bounding box center [379, 265] width 10 height 12
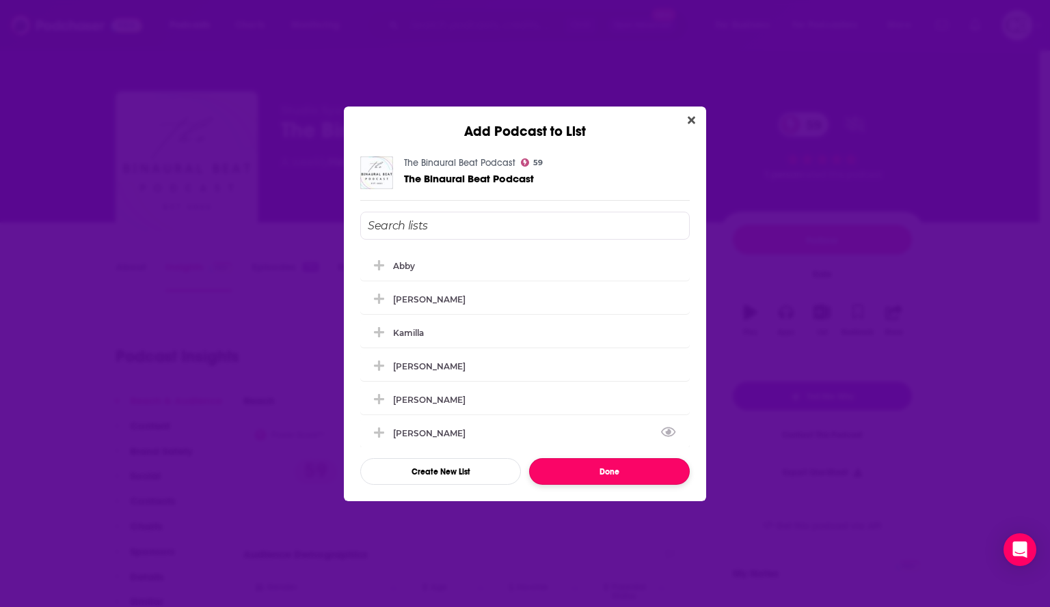
click at [603, 472] on button "Done" at bounding box center [609, 471] width 161 height 27
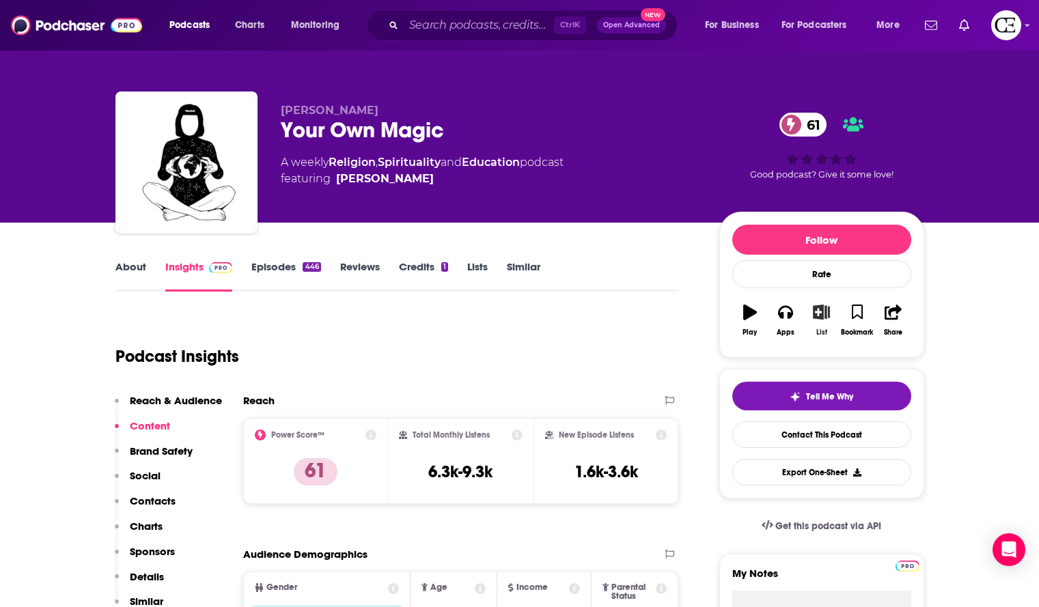
click at [814, 321] on button "List" at bounding box center [822, 320] width 36 height 49
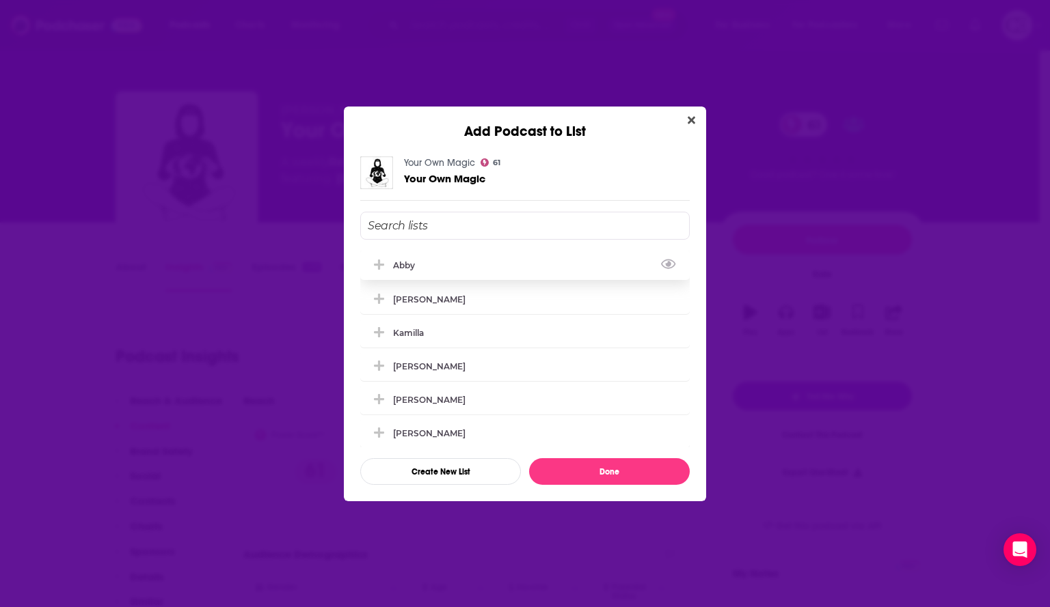
click at [381, 269] on icon "Add Podcast To List" at bounding box center [379, 265] width 10 height 12
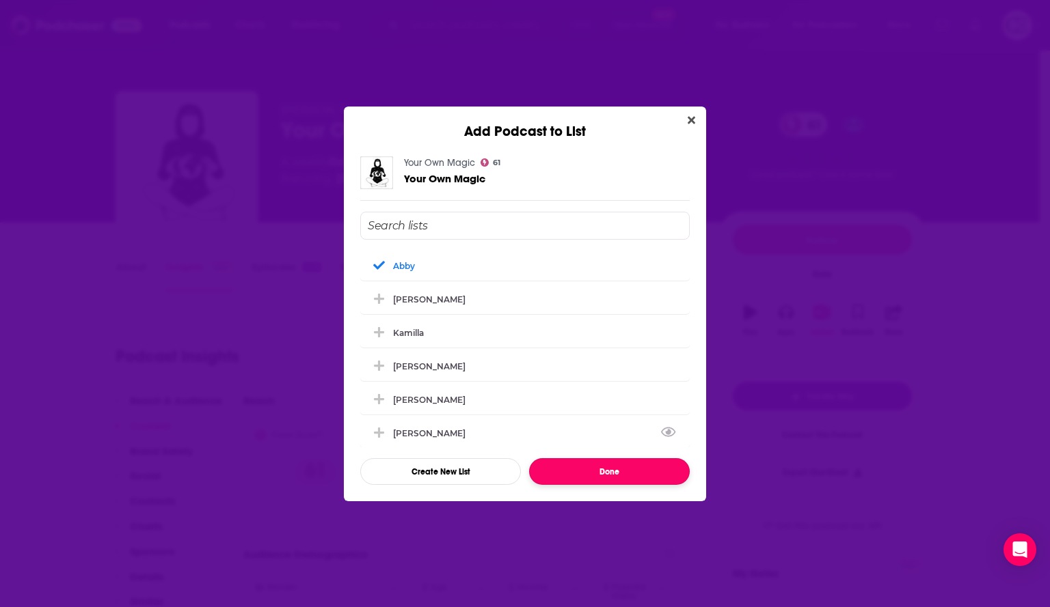
click at [590, 471] on button "Done" at bounding box center [609, 471] width 161 height 27
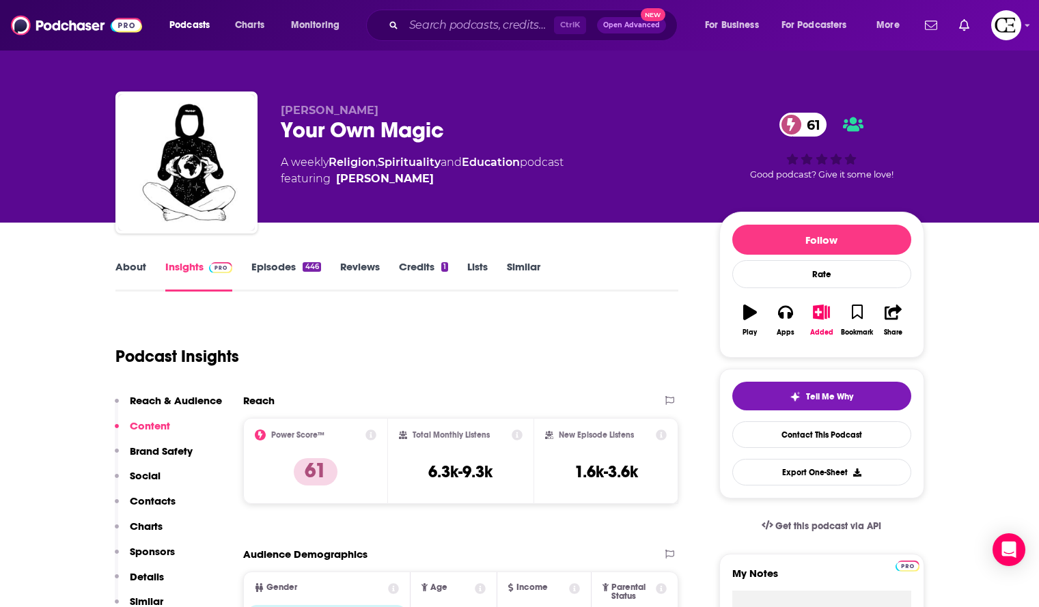
click at [448, 122] on div "Your Own Magic 61" at bounding box center [489, 130] width 417 height 27
copy div "Your Own Magic 61"
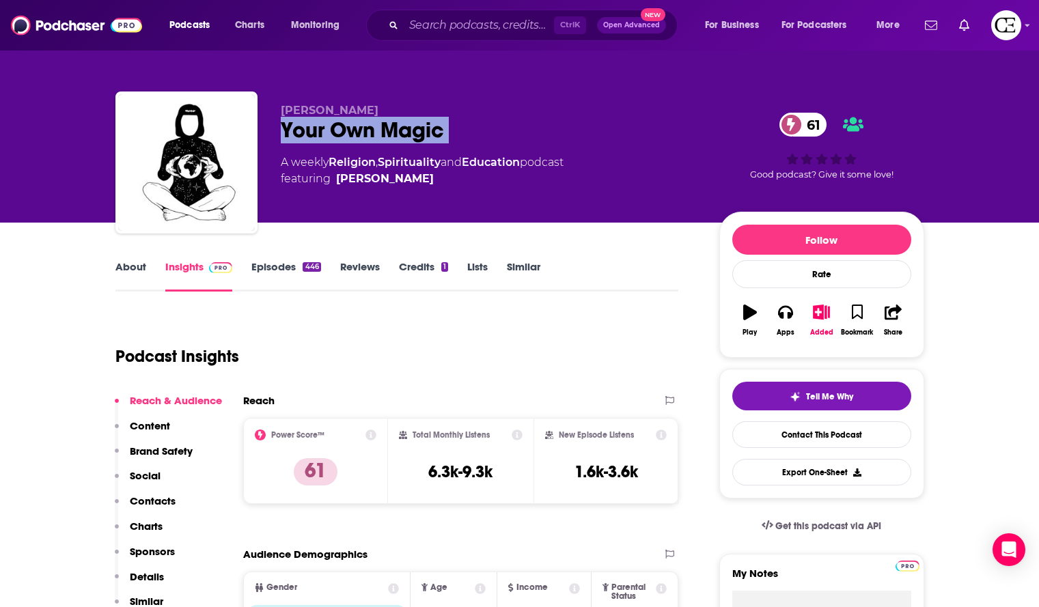
copy div "Your Own Magic 61"
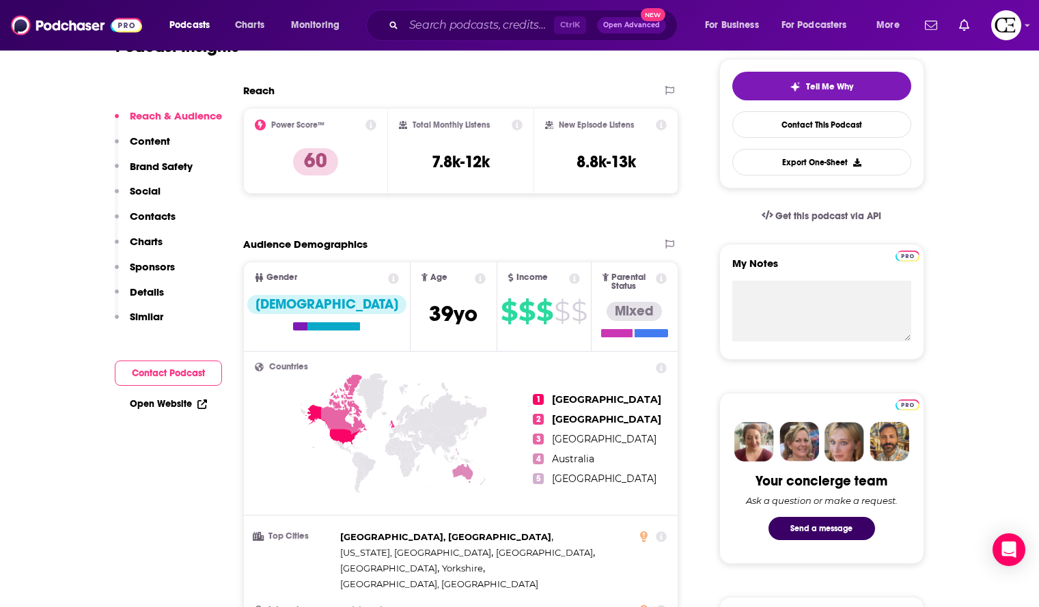
scroll to position [311, 0]
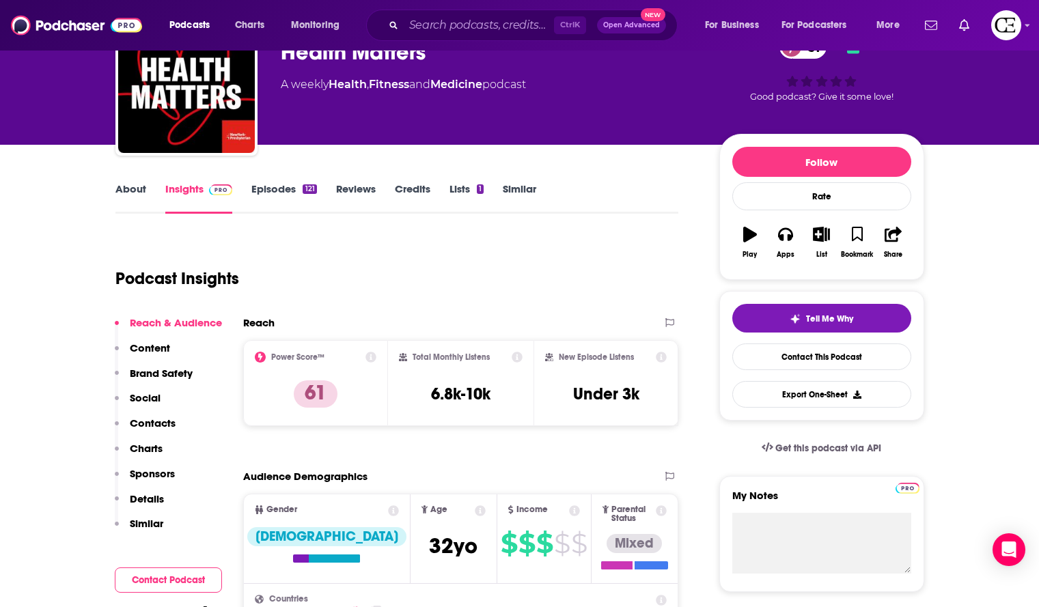
scroll to position [79, 0]
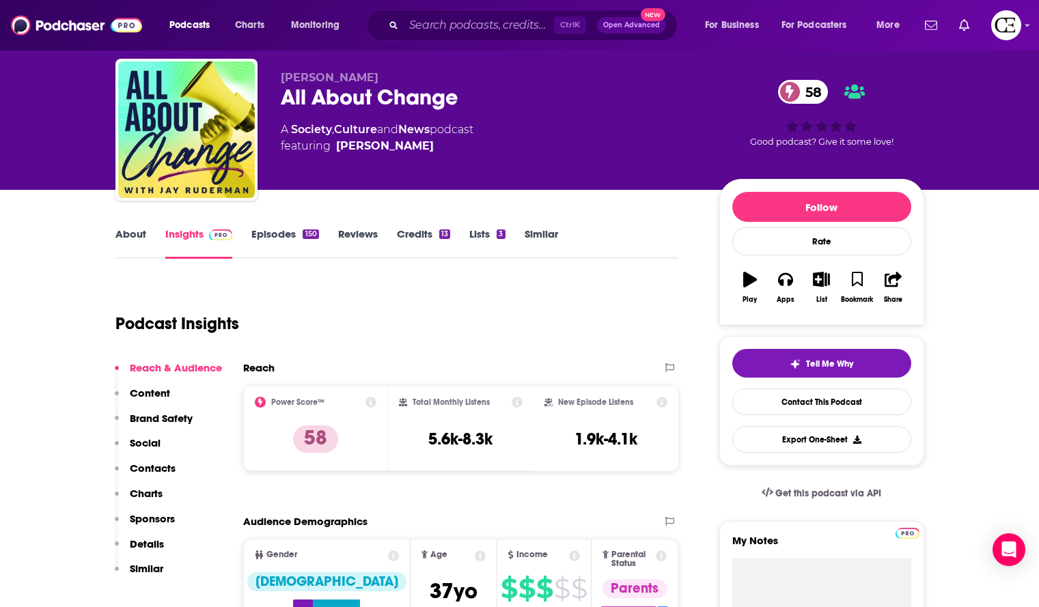
scroll to position [32, 0]
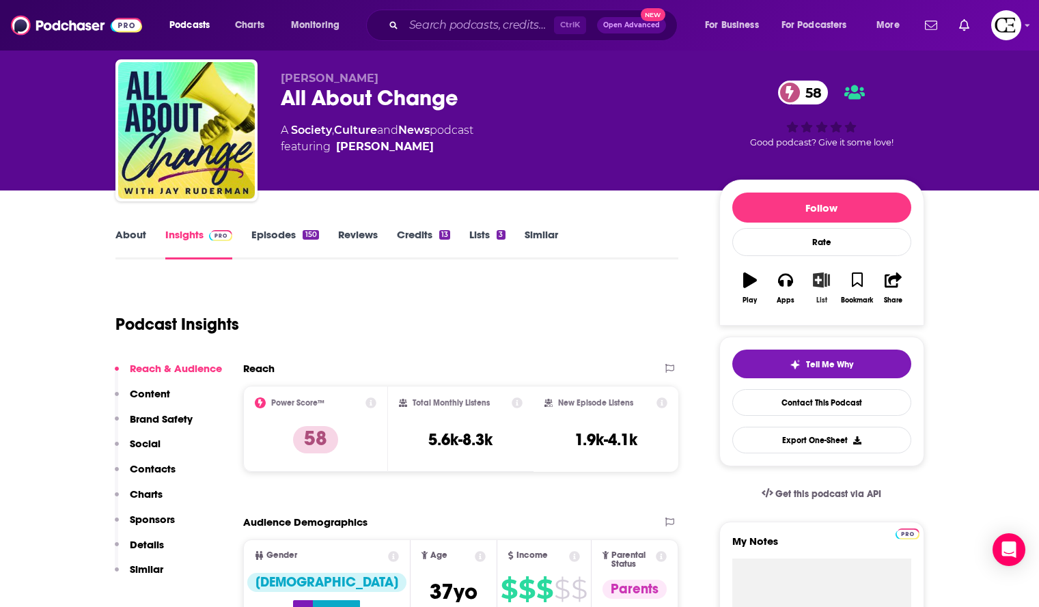
click at [821, 284] on icon "button" at bounding box center [821, 280] width 17 height 15
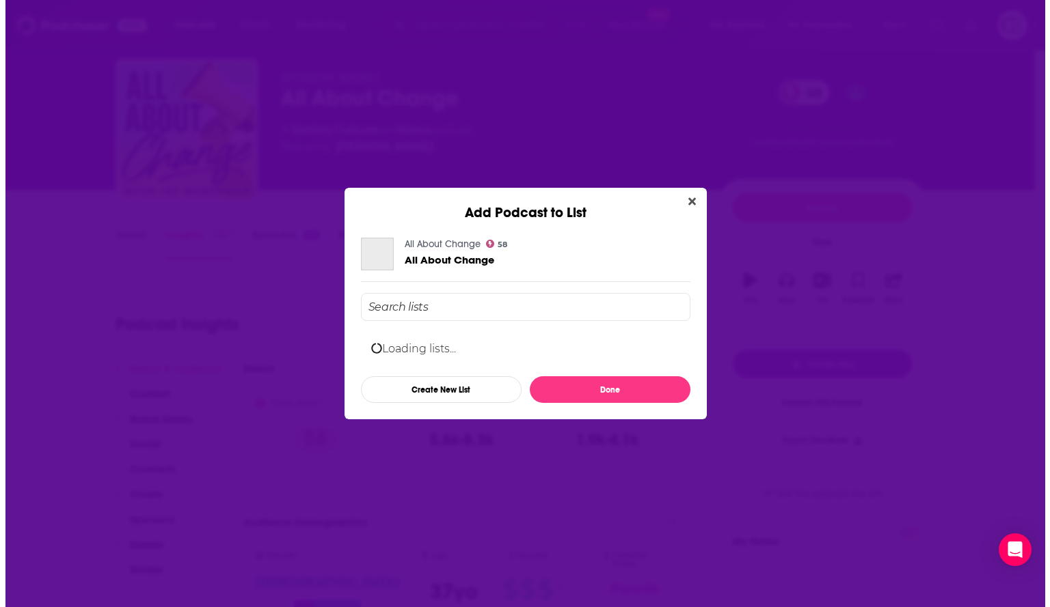
scroll to position [0, 0]
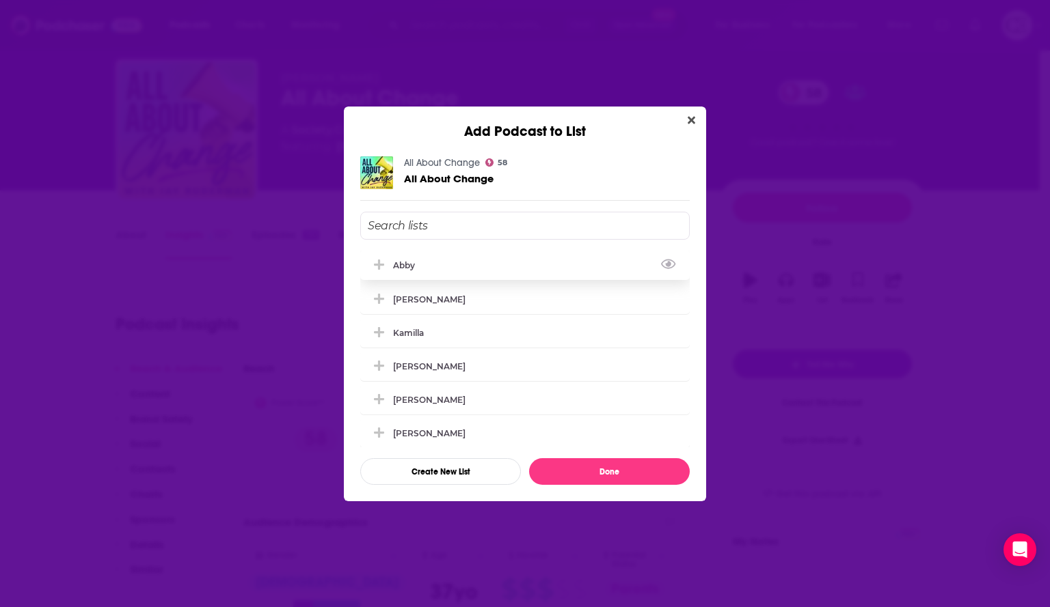
click at [379, 264] on icon "Add Podcast To List" at bounding box center [379, 265] width 10 height 10
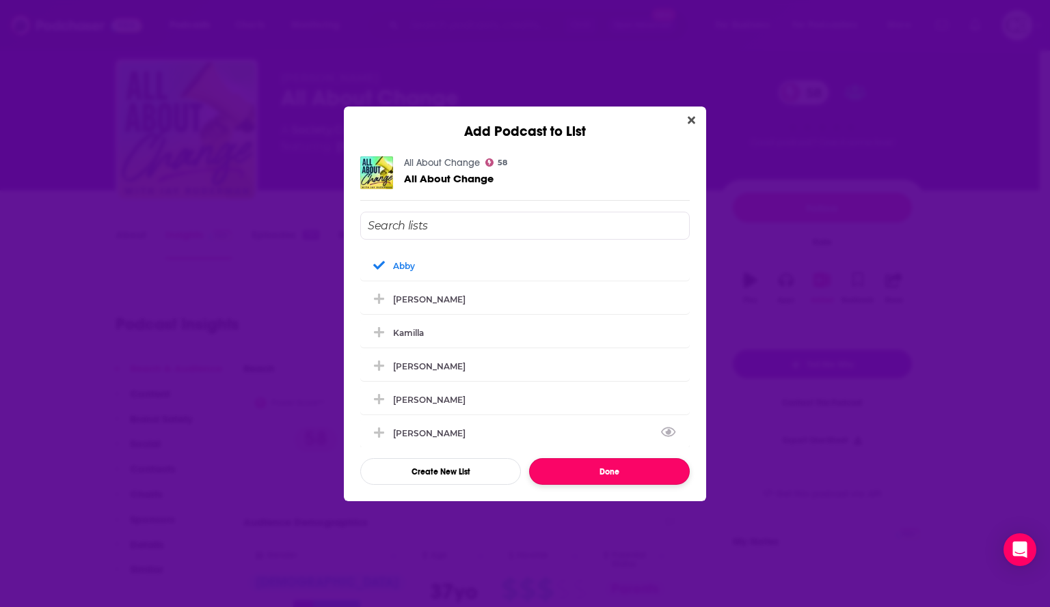
click at [566, 473] on button "Done" at bounding box center [609, 471] width 161 height 27
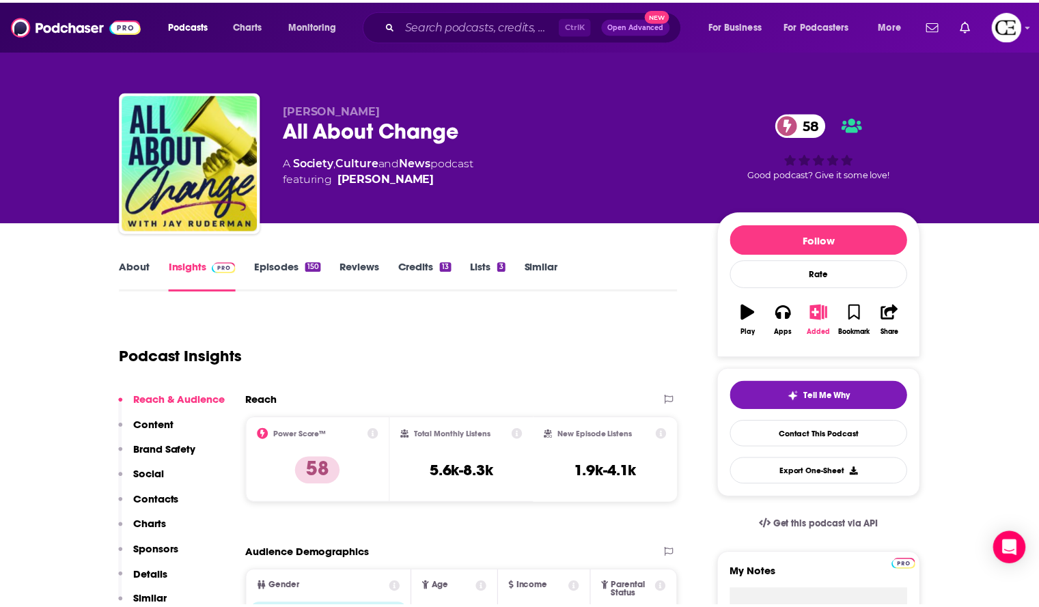
scroll to position [32, 0]
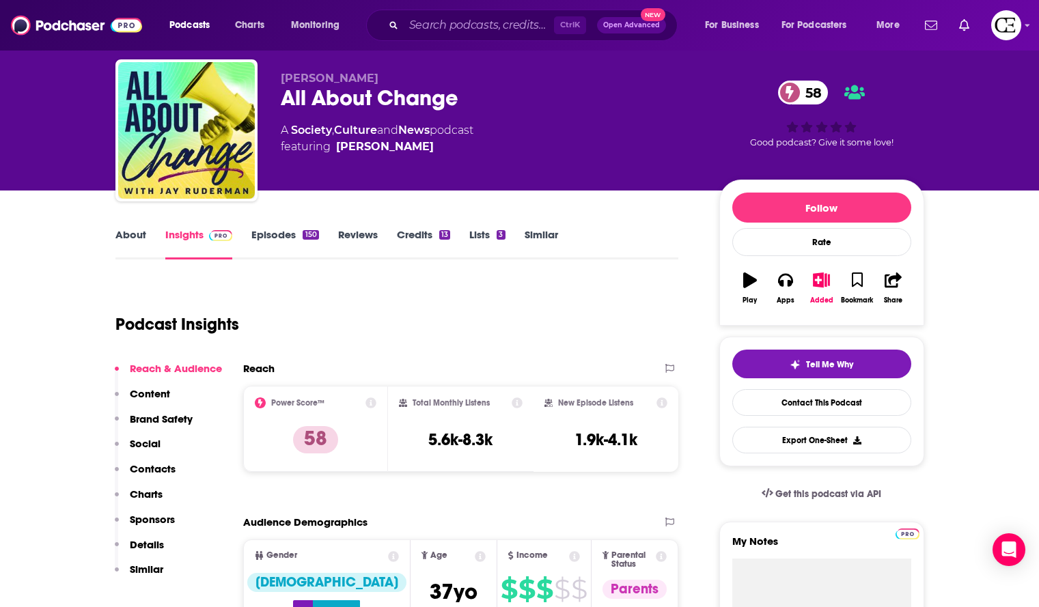
click at [443, 90] on div "All About Change 58" at bounding box center [489, 98] width 417 height 27
copy div "All About Change 58"
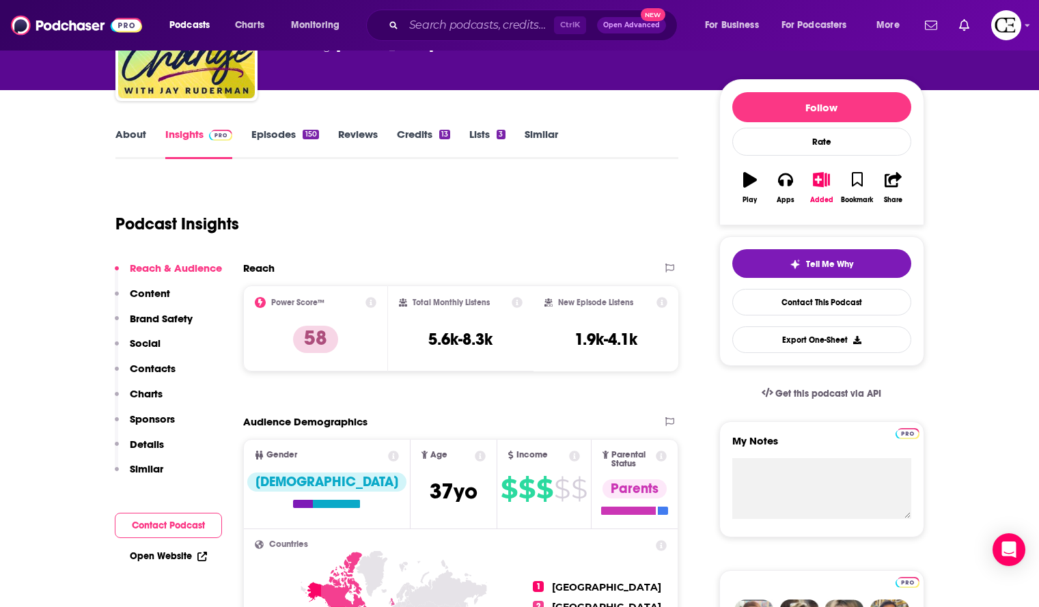
scroll to position [0, 0]
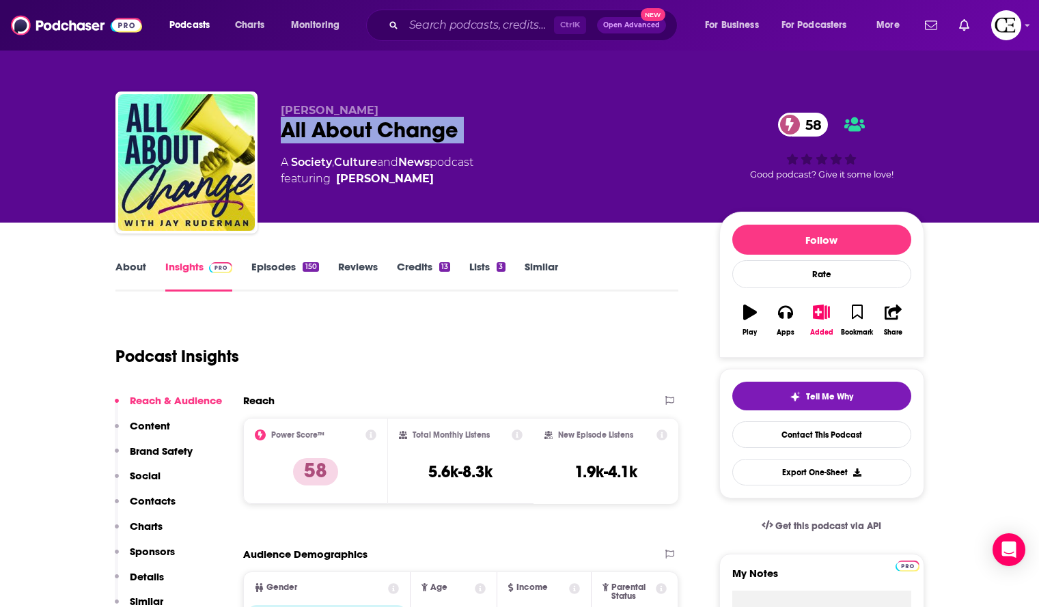
copy div "All About Change 58"
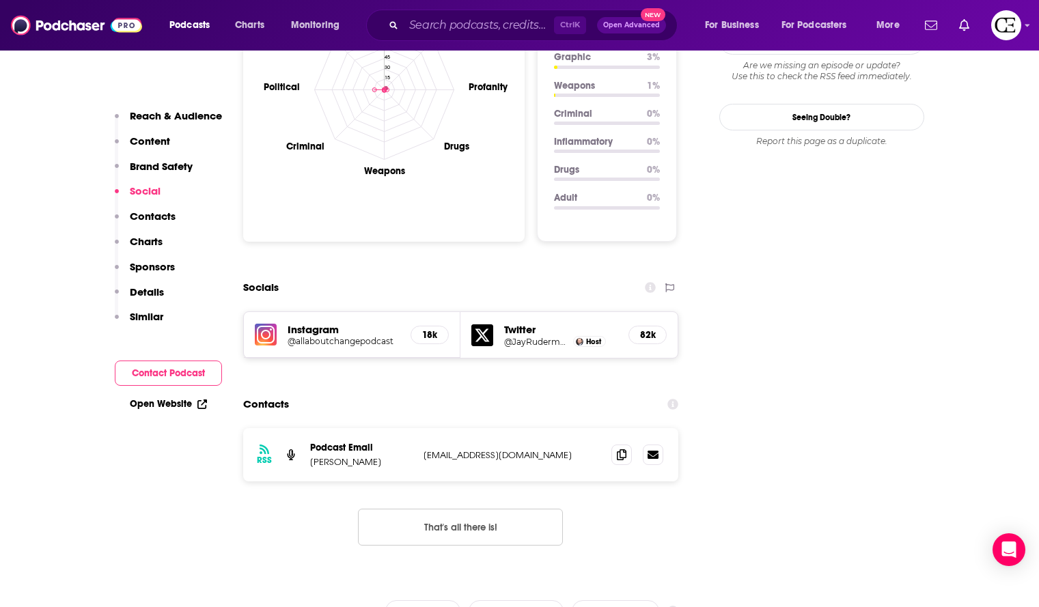
scroll to position [1362, 0]
click at [619, 448] on icon at bounding box center [622, 453] width 10 height 11
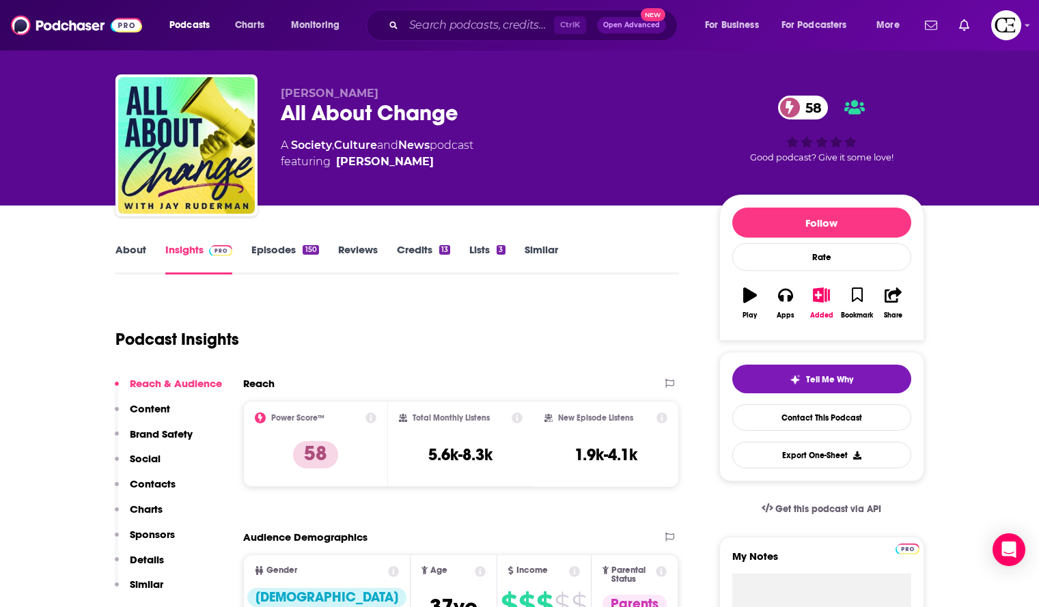
scroll to position [0, 0]
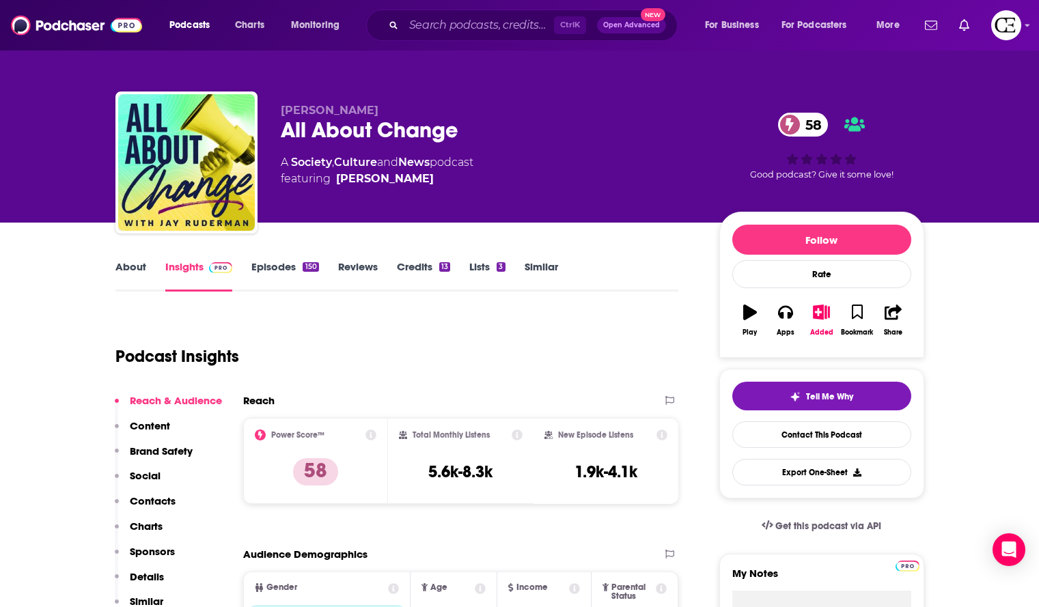
click at [461, 133] on div "All About Change 58" at bounding box center [489, 130] width 417 height 27
copy div "All About Change 58"
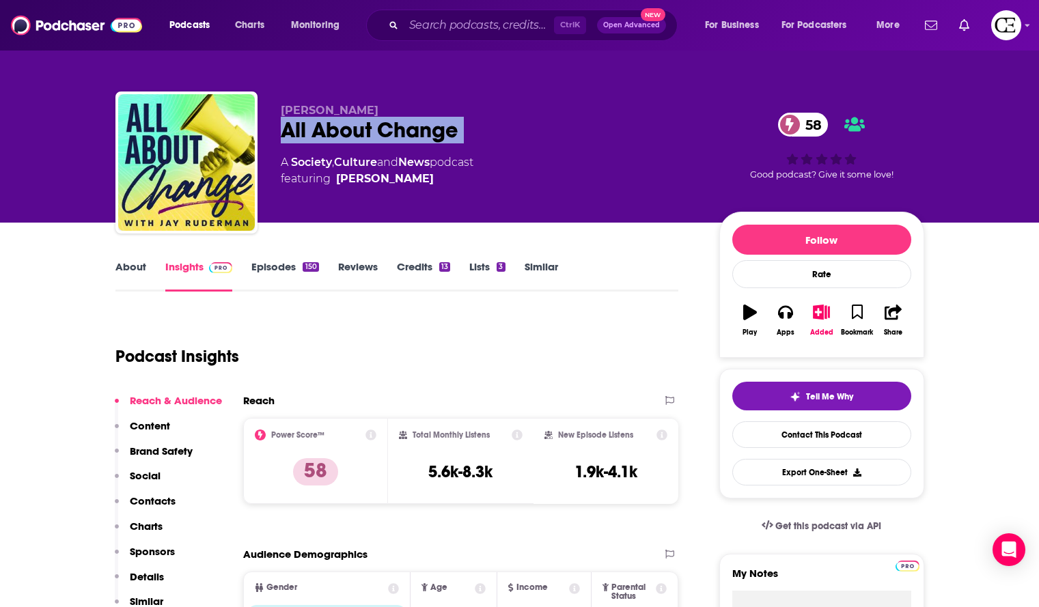
copy div "All About Change 58"
drag, startPoint x: 436, startPoint y: 179, endPoint x: 426, endPoint y: 174, distance: 11.0
click at [426, 174] on span "featuring Jay Ruderman" at bounding box center [377, 179] width 193 height 16
click at [426, 176] on span "featuring Jay Ruderman" at bounding box center [377, 179] width 193 height 16
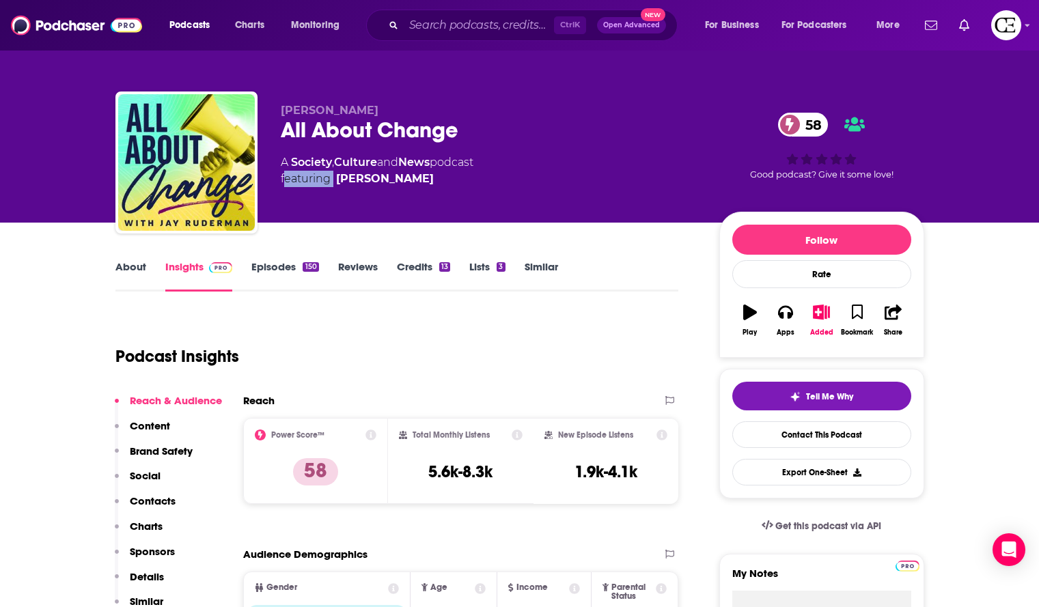
click at [426, 176] on span "featuring Jay Ruderman" at bounding box center [377, 179] width 193 height 16
drag, startPoint x: 416, startPoint y: 190, endPoint x: 429, endPoint y: 176, distance: 18.8
click at [429, 176] on div "Jay Ruderman All About Change 58 A Society , Culture and News podcast featuring…" at bounding box center [489, 158] width 417 height 109
copy span "Jay Ruderman"
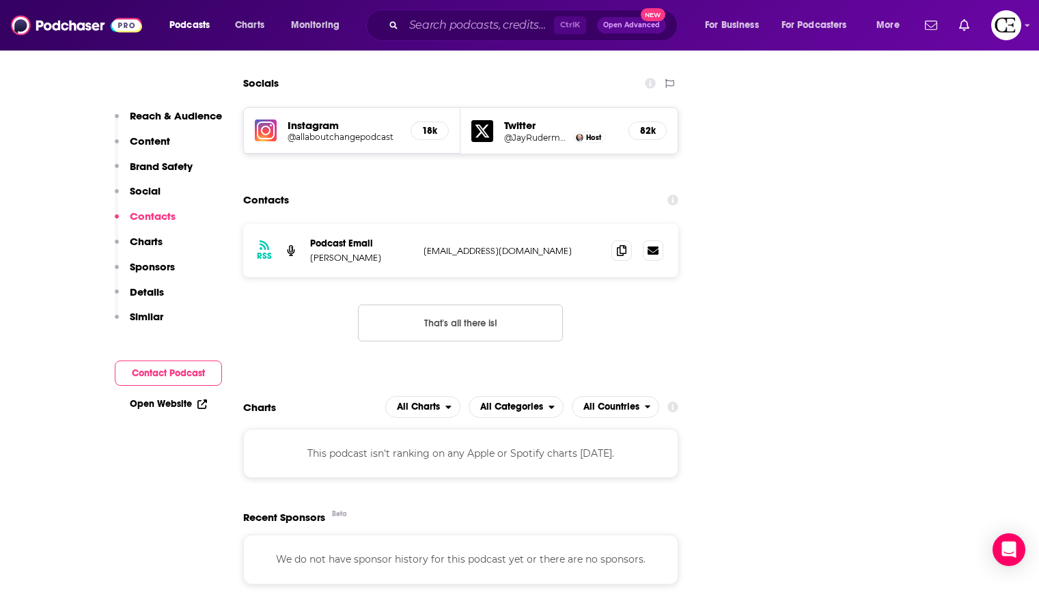
scroll to position [1567, 0]
click at [620, 244] on icon at bounding box center [622, 249] width 10 height 11
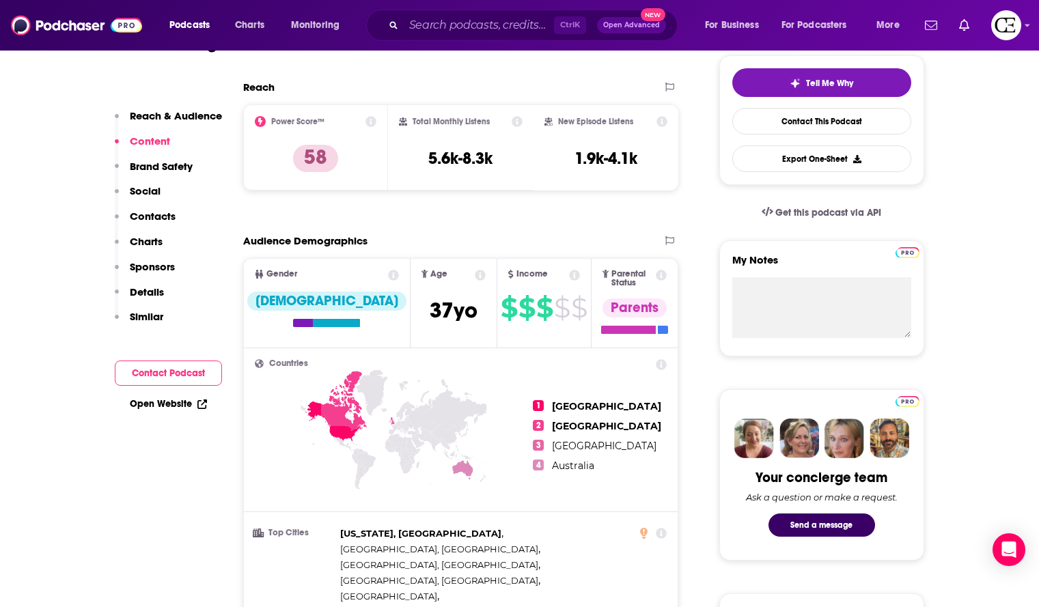
scroll to position [310, 0]
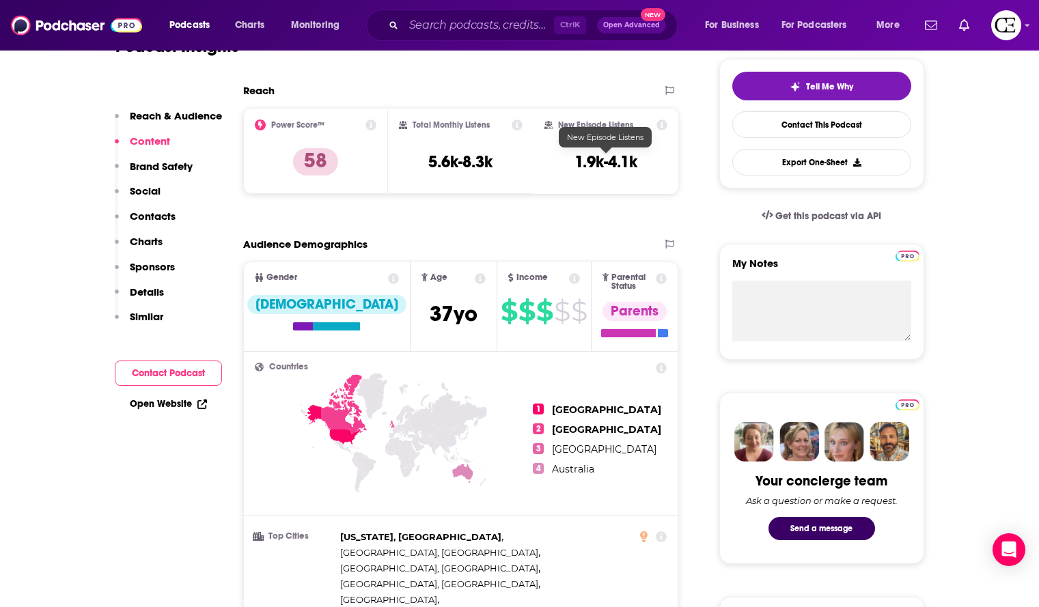
click at [609, 154] on h3 "1.9k-4.1k" at bounding box center [606, 162] width 63 height 20
copy div "1.9k-4.1k Export One-Sheet"
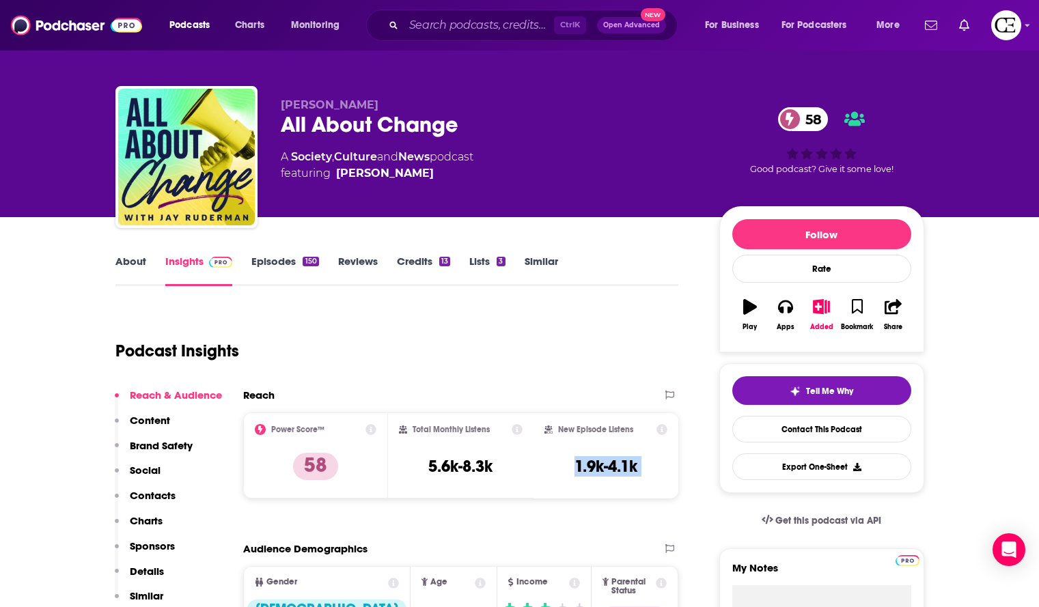
scroll to position [5, 0]
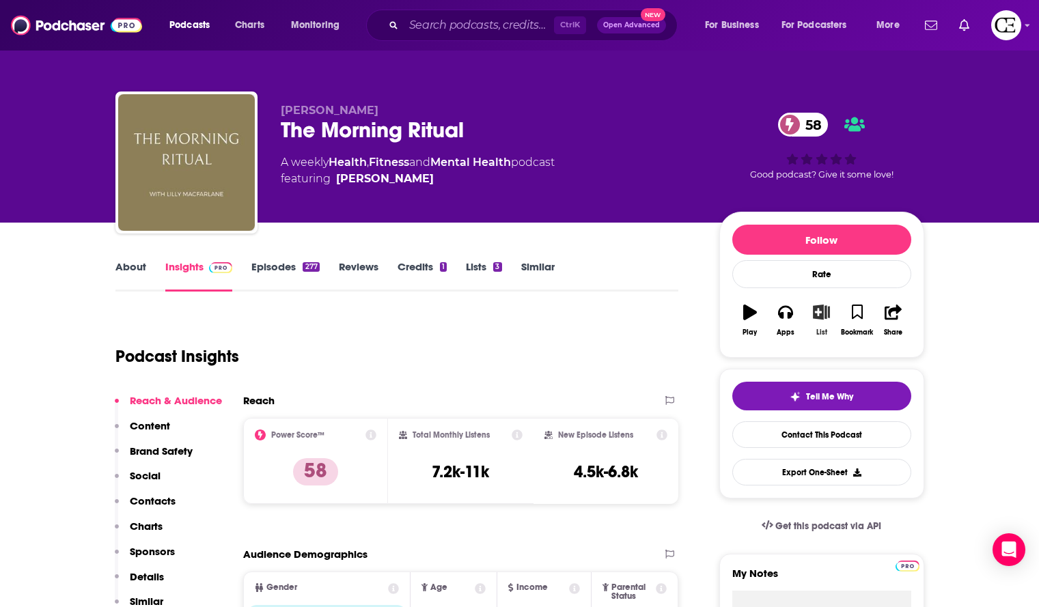
click at [823, 324] on button "List" at bounding box center [822, 320] width 36 height 49
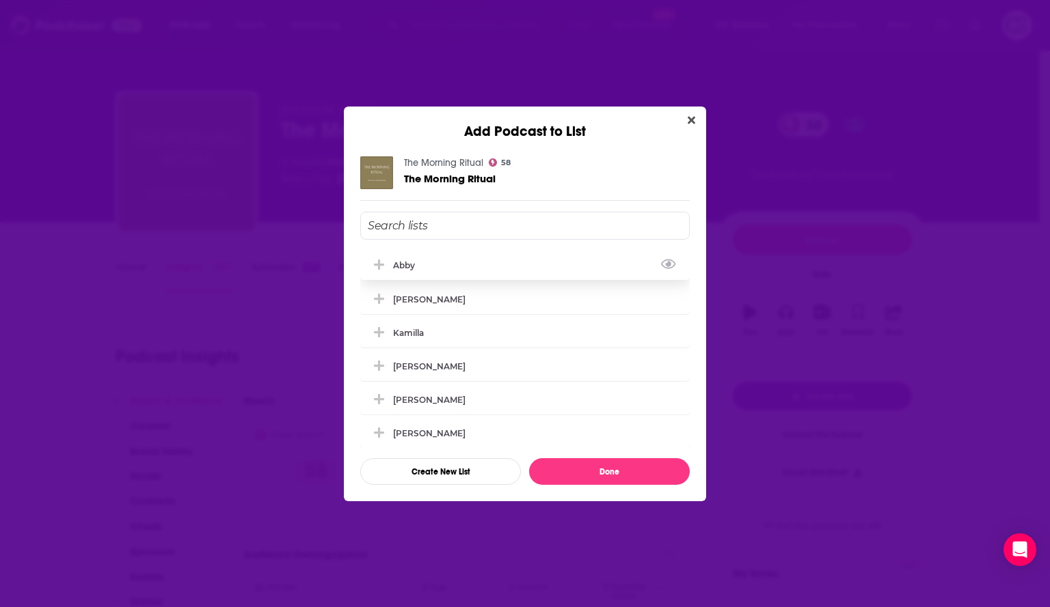
click at [381, 265] on icon "Add Podcast To List" at bounding box center [379, 265] width 10 height 10
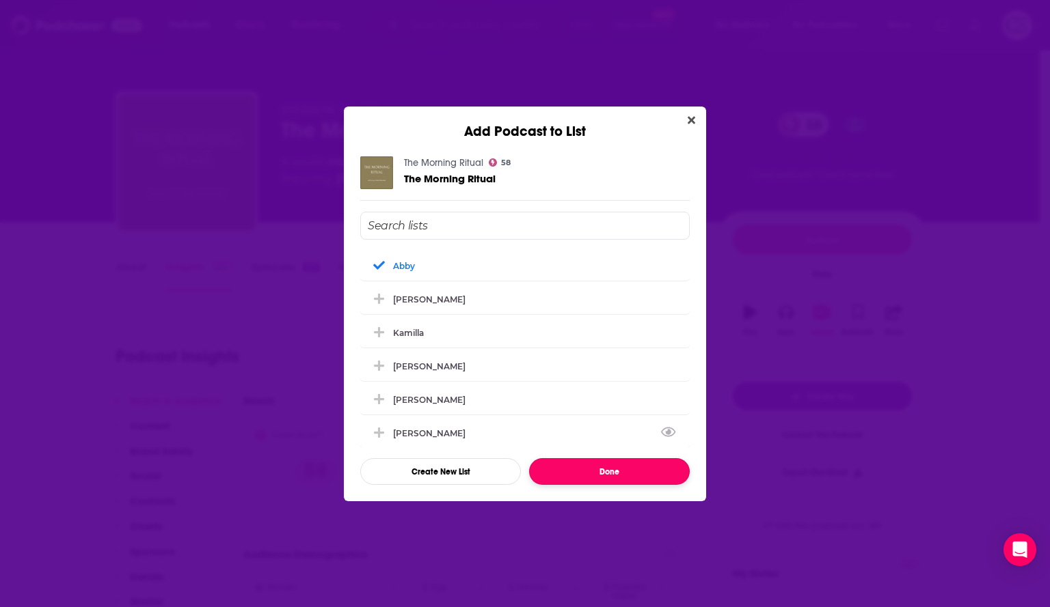
click at [542, 465] on button "Done" at bounding box center [609, 471] width 161 height 27
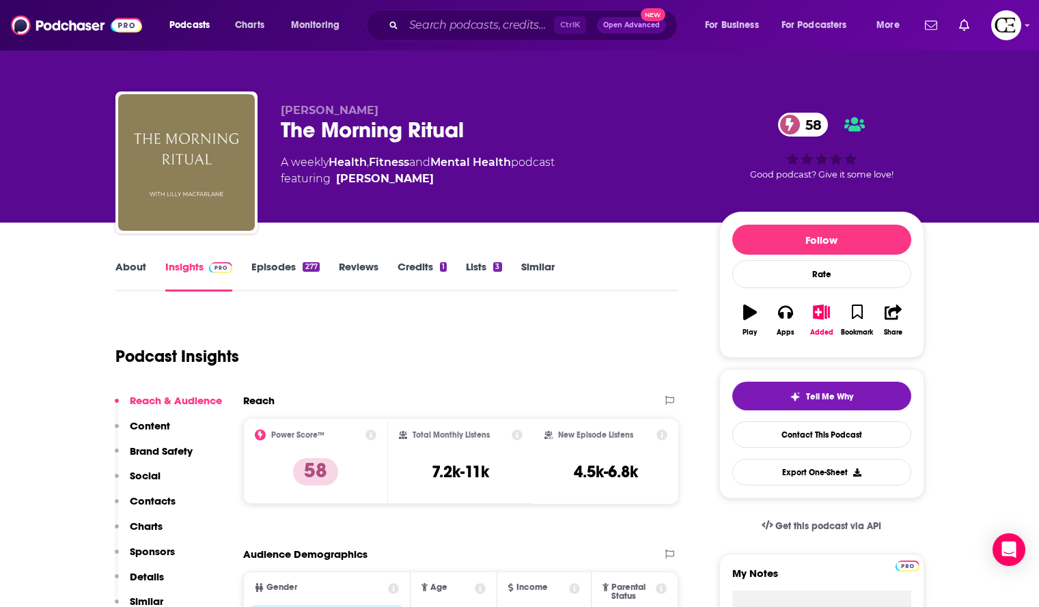
click at [487, 128] on div "The Morning Ritual 58" at bounding box center [489, 130] width 417 height 27
copy div "The Morning Ritual 58"
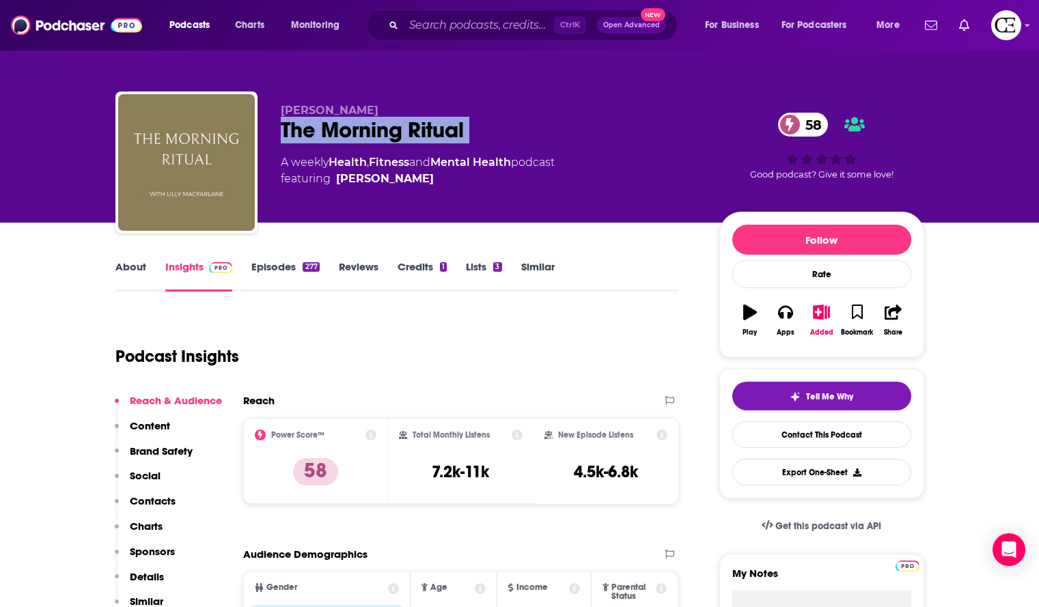
copy div "The Morning Ritual 58"
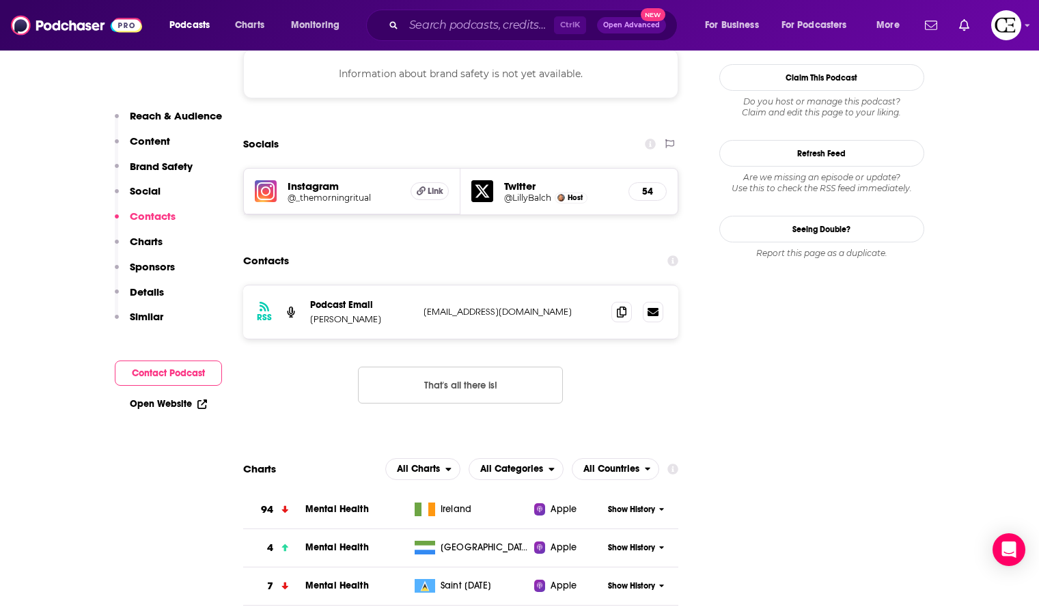
scroll to position [1250, 0]
click at [620, 305] on icon at bounding box center [622, 310] width 10 height 11
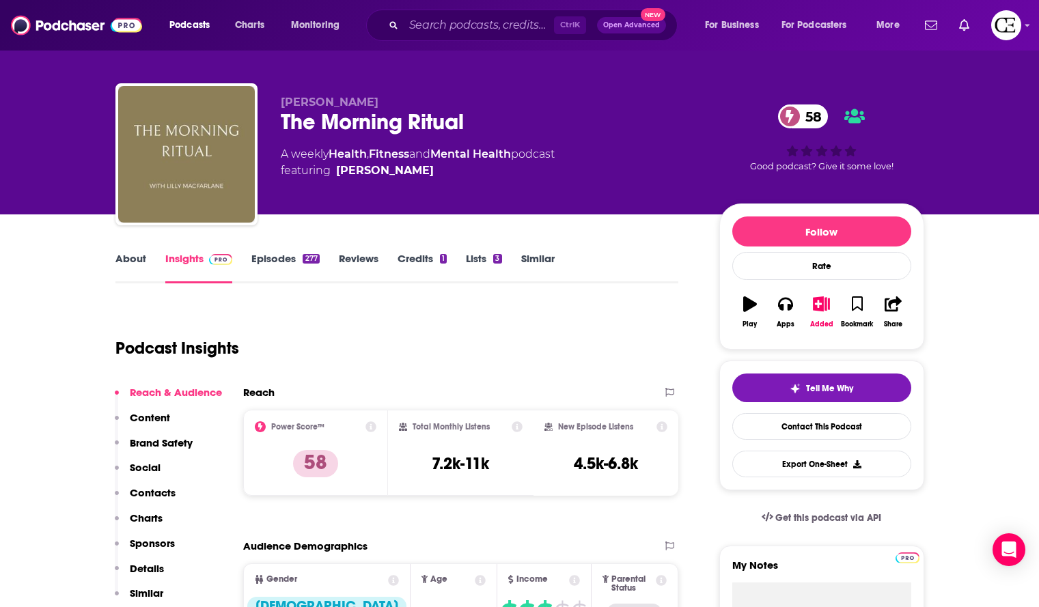
scroll to position [0, 0]
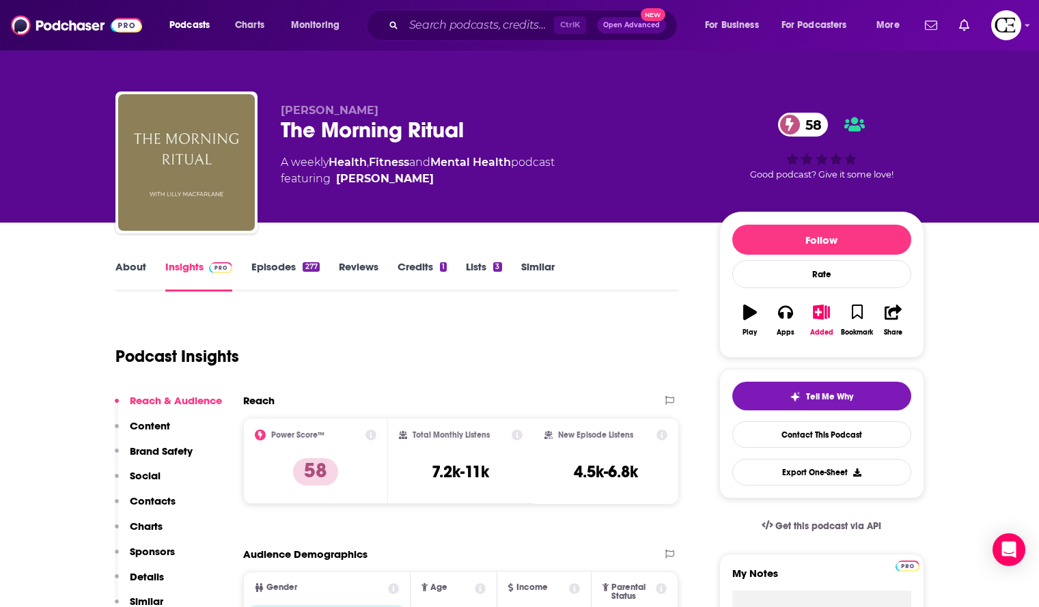
click at [457, 124] on div "The Morning Ritual 58" at bounding box center [489, 130] width 417 height 27
copy div "The Morning Ritual 58"
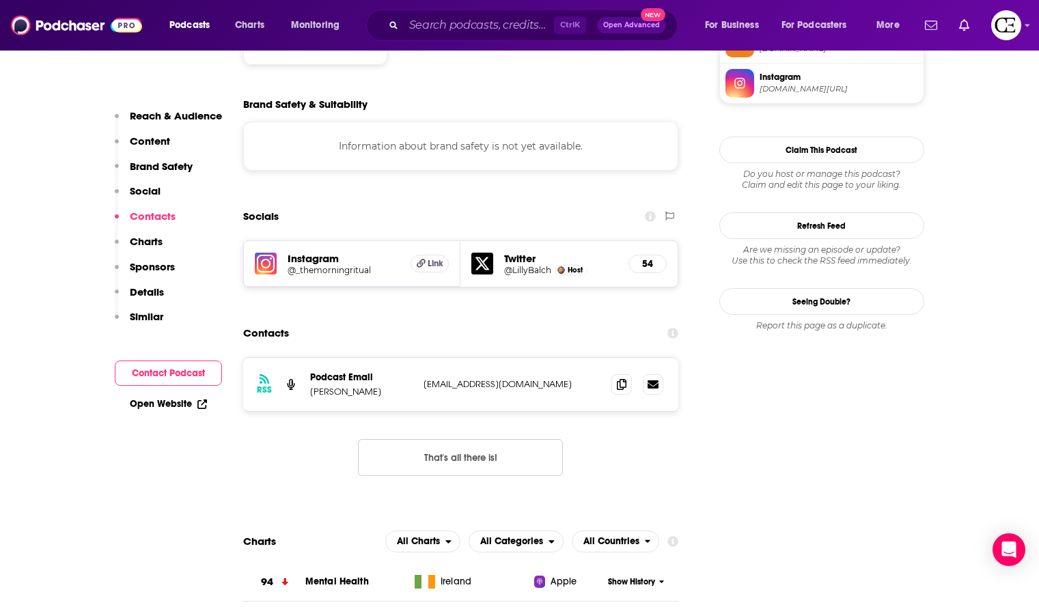
scroll to position [1324, 0]
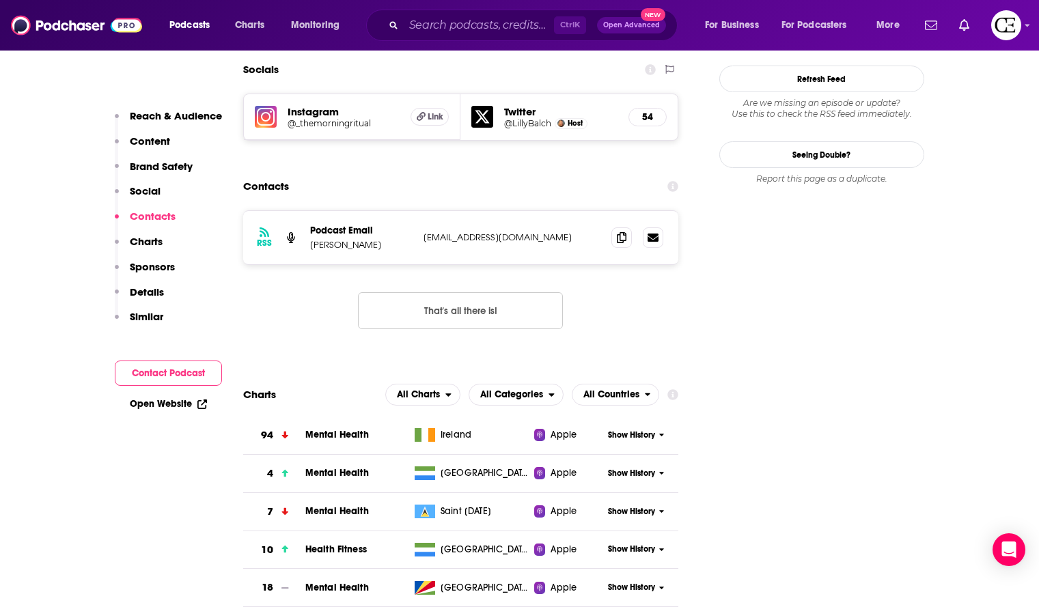
click at [351, 239] on p "Lilly Balch" at bounding box center [361, 245] width 102 height 12
copy p "Lilly Balch"
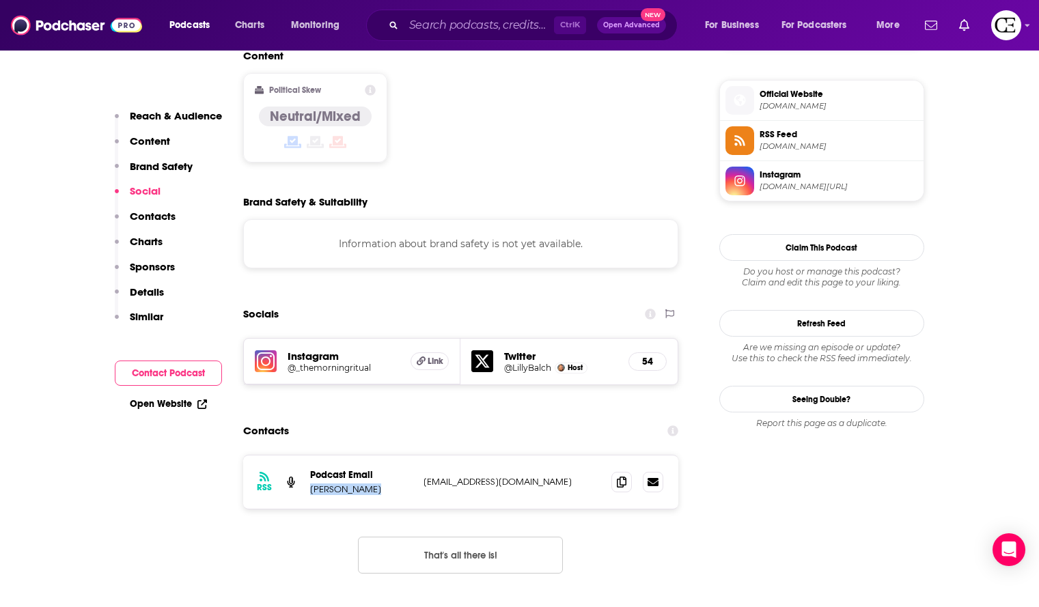
scroll to position [1079, 0]
copy p "Lilly Balch"
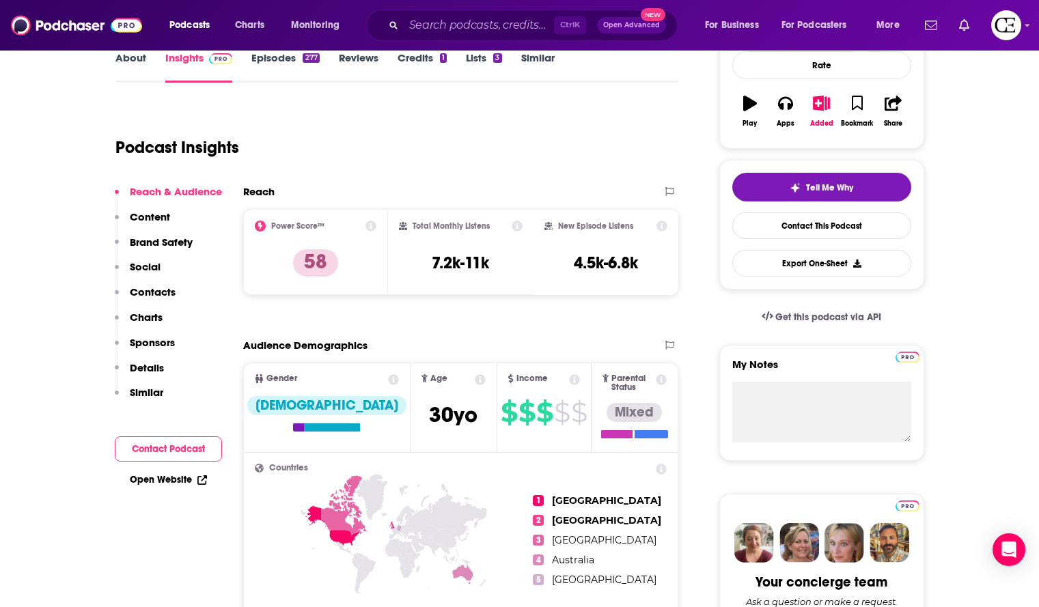
scroll to position [0, 0]
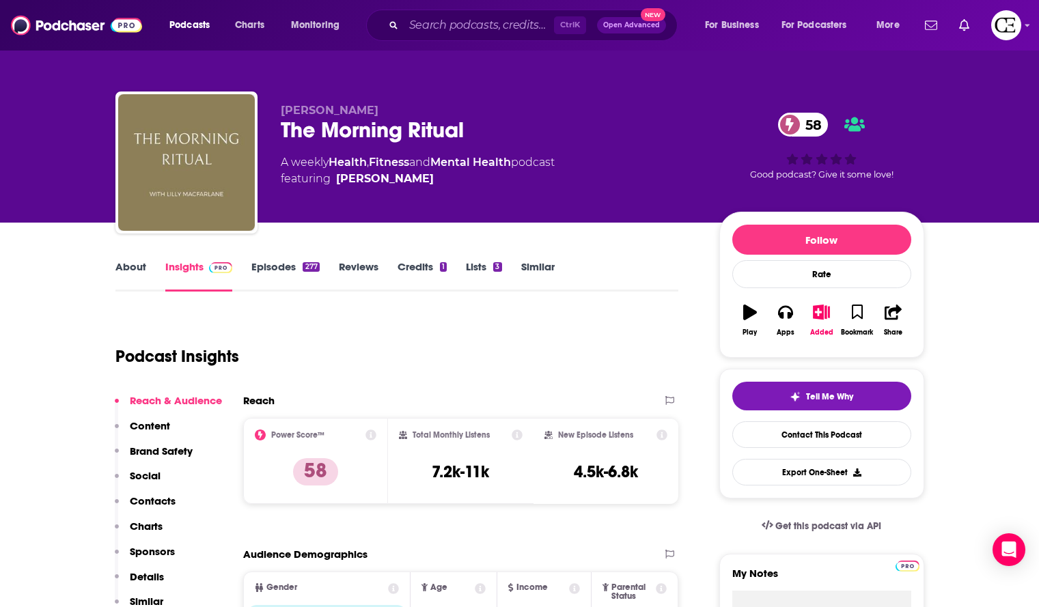
click at [483, 115] on p "Lilly Macfarlane" at bounding box center [489, 110] width 417 height 13
click at [480, 119] on div "The Morning Ritual 58" at bounding box center [489, 130] width 417 height 27
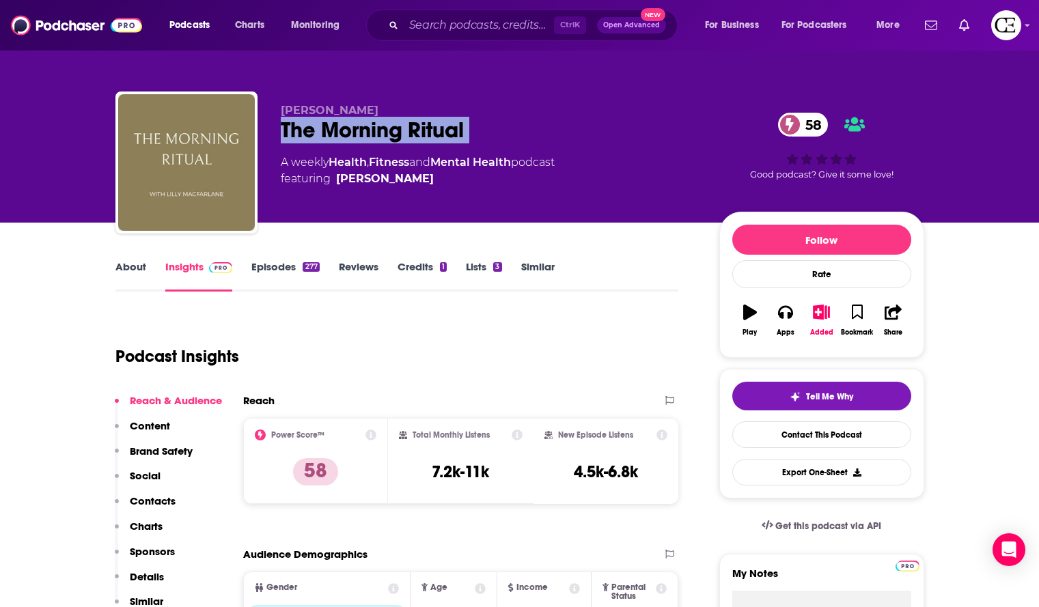
click at [480, 119] on div "The Morning Ritual 58" at bounding box center [489, 130] width 417 height 27
copy div "The Morning Ritual 58"
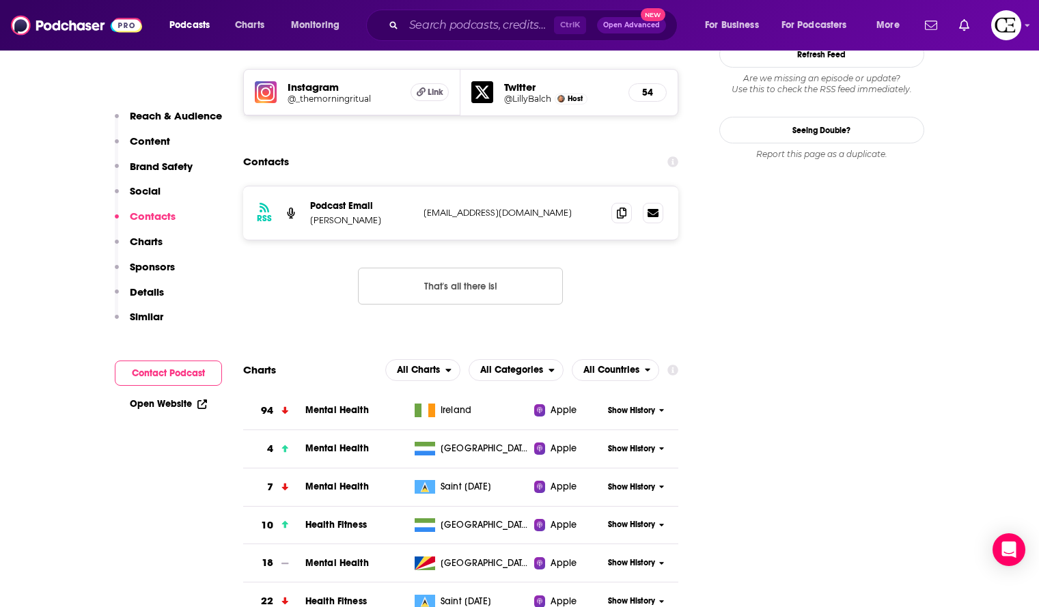
scroll to position [1223, 0]
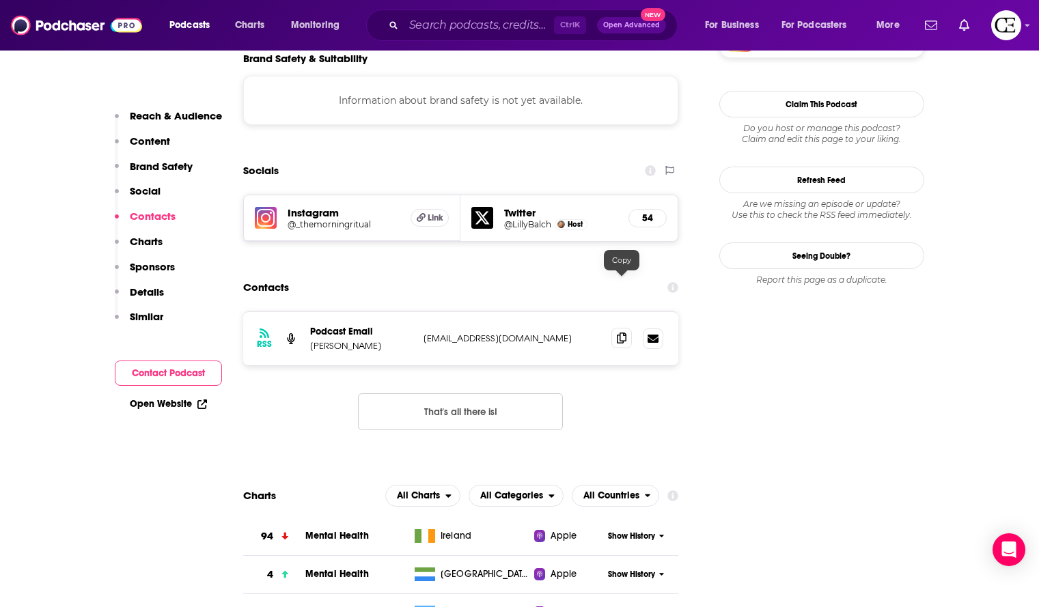
click at [616, 328] on span at bounding box center [622, 338] width 20 height 20
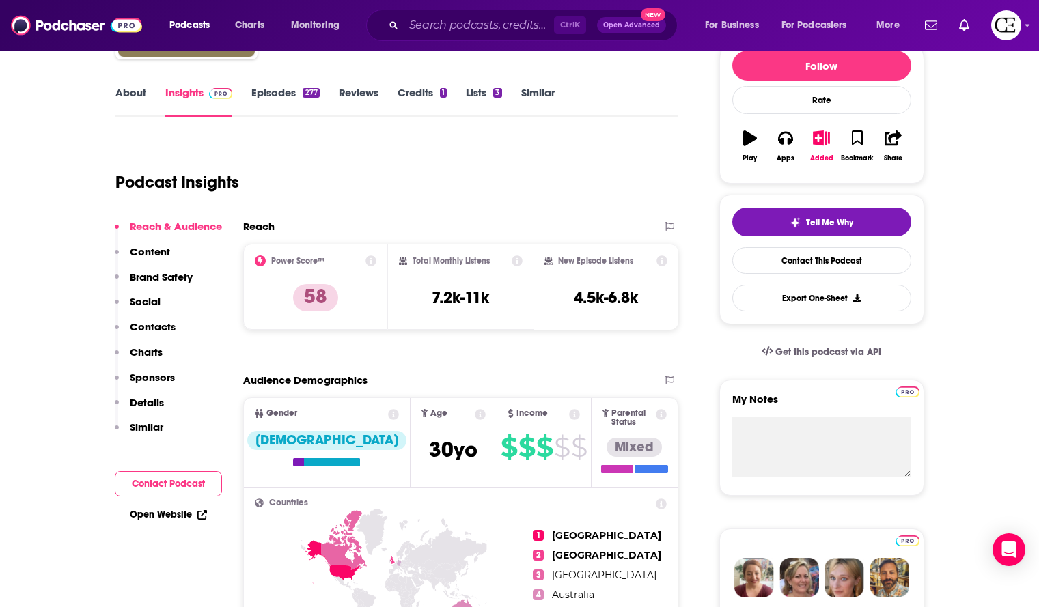
scroll to position [0, 0]
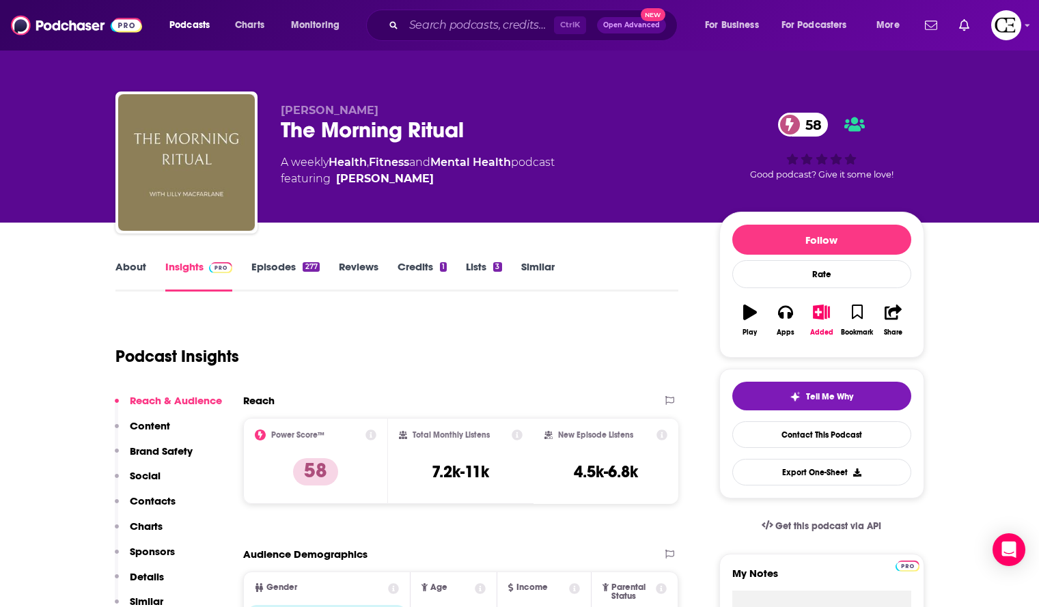
click at [463, 129] on div "The Morning Ritual 58" at bounding box center [489, 130] width 417 height 27
copy div "The Morning Ritual 58"
click at [605, 472] on h3 "4.5k-6.8k" at bounding box center [606, 472] width 64 height 20
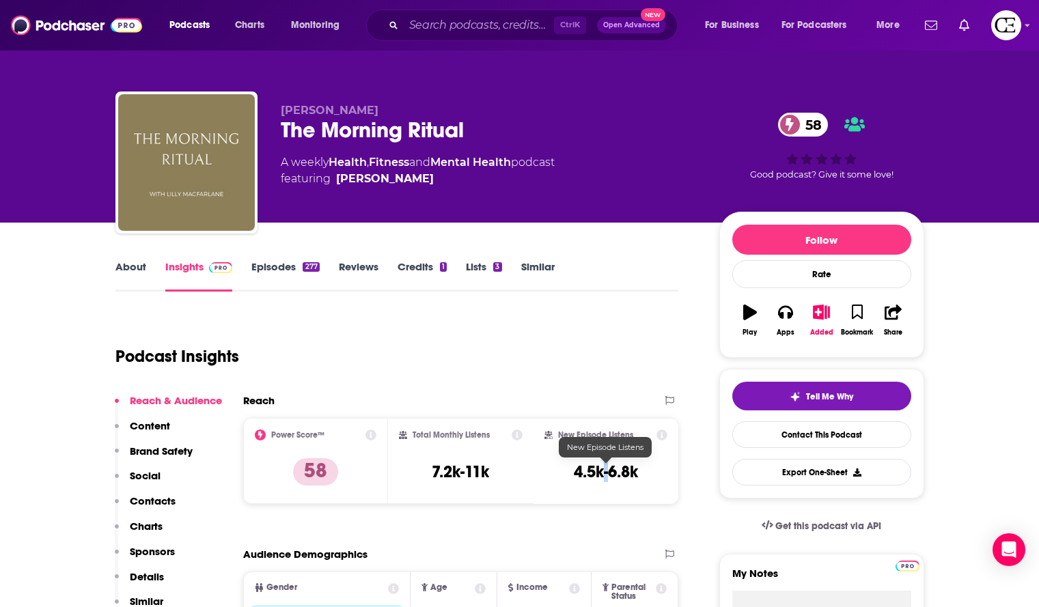
click at [605, 472] on h3 "4.5k-6.8k" at bounding box center [606, 472] width 64 height 20
copy div "4.5k-6.8k Export One-Sheet"
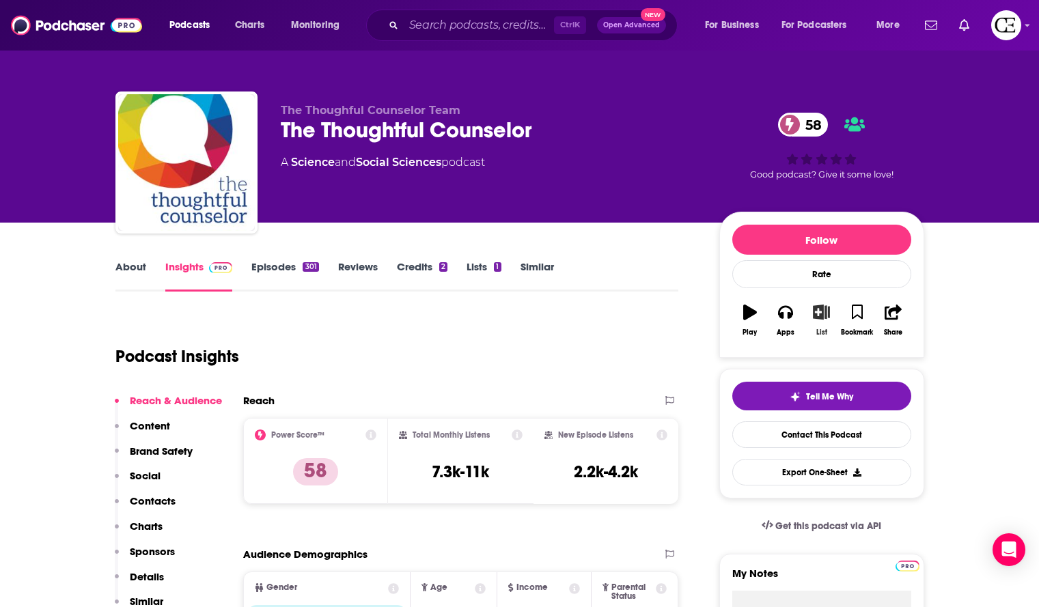
click at [817, 320] on button "List" at bounding box center [822, 320] width 36 height 49
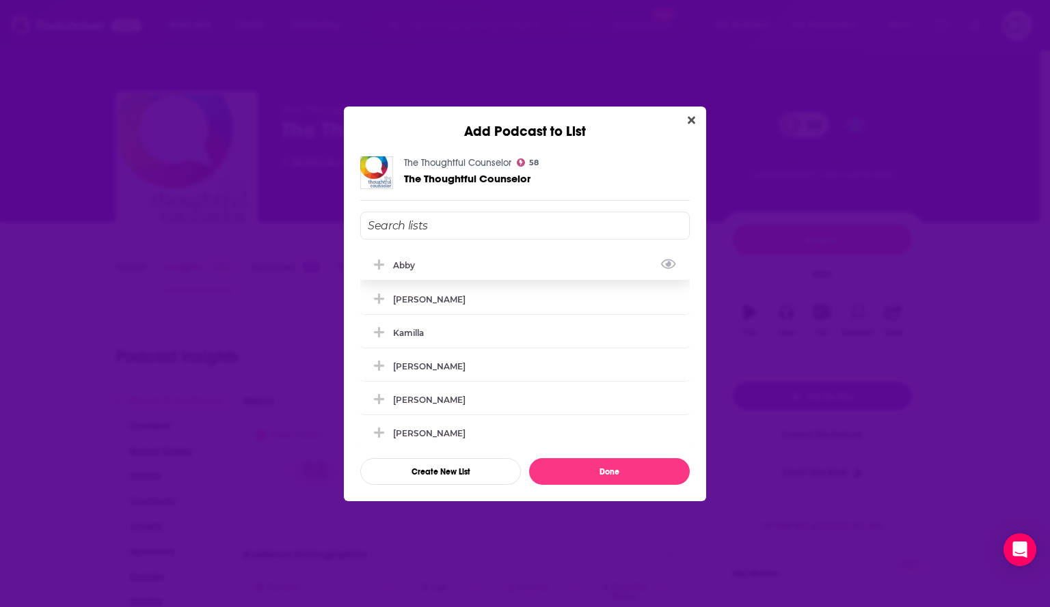
click at [379, 262] on icon "Add Podcast To List" at bounding box center [379, 265] width 10 height 10
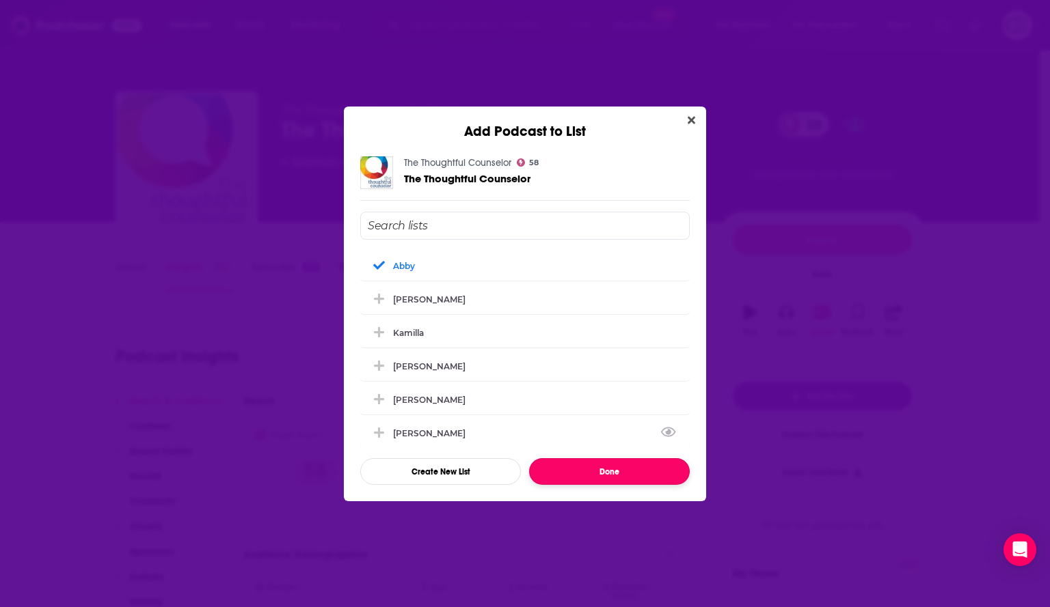
click at [586, 474] on button "Done" at bounding box center [609, 471] width 161 height 27
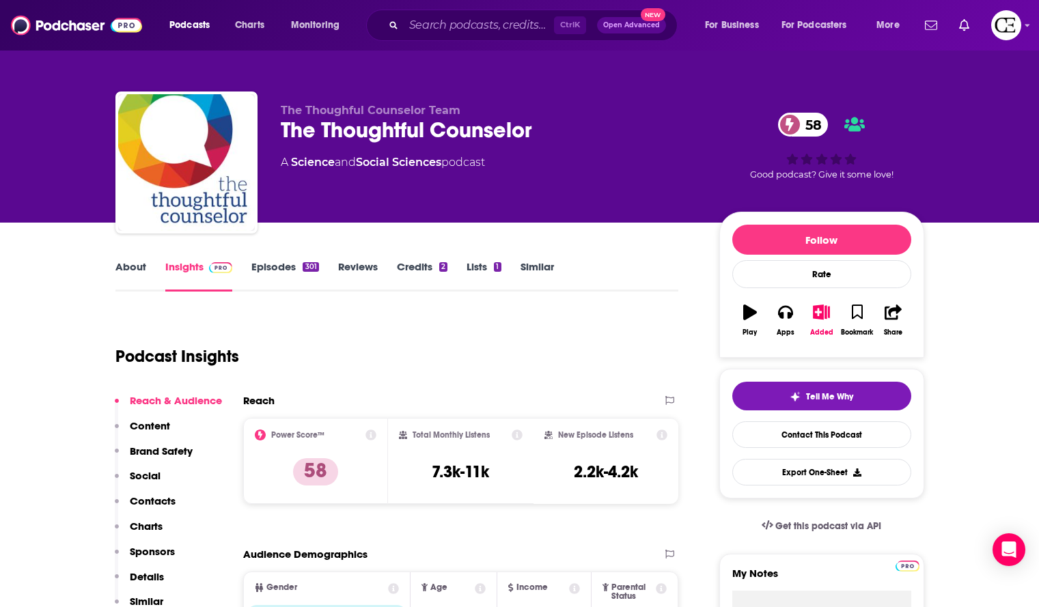
click at [532, 125] on div "The Thoughtful Counselor 58" at bounding box center [489, 130] width 417 height 27
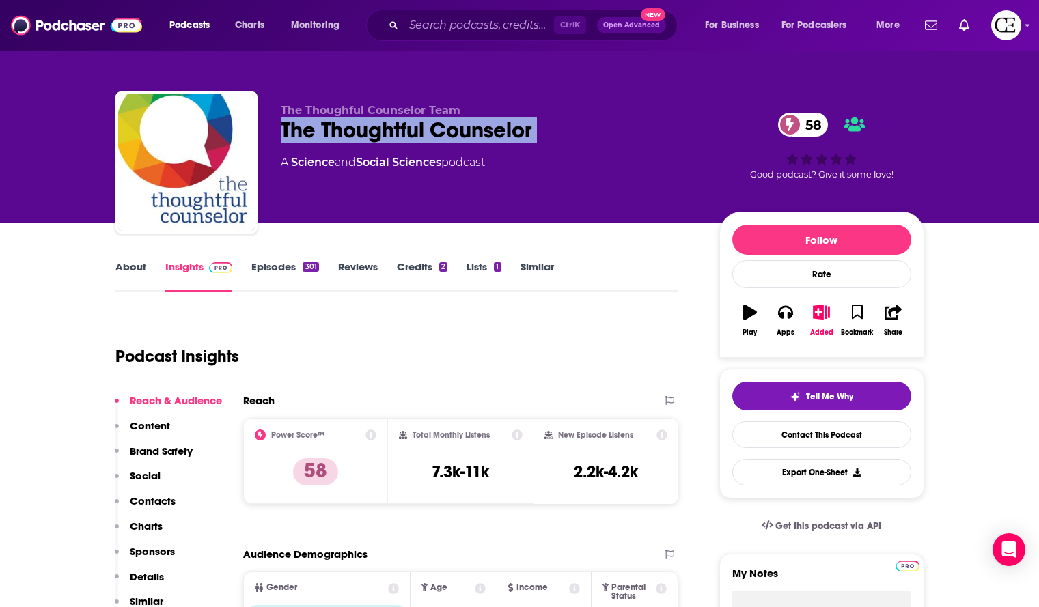
click at [532, 125] on div "The Thoughtful Counselor 58" at bounding box center [489, 130] width 417 height 27
copy div "The Thoughtful Counselor 58"
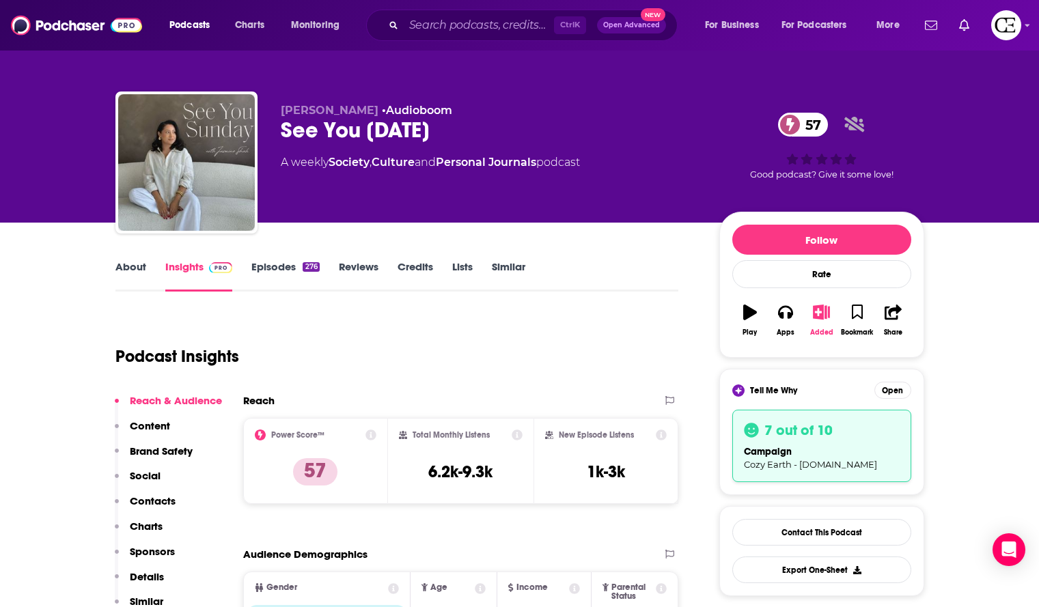
click at [811, 316] on button "Added" at bounding box center [822, 320] width 36 height 49
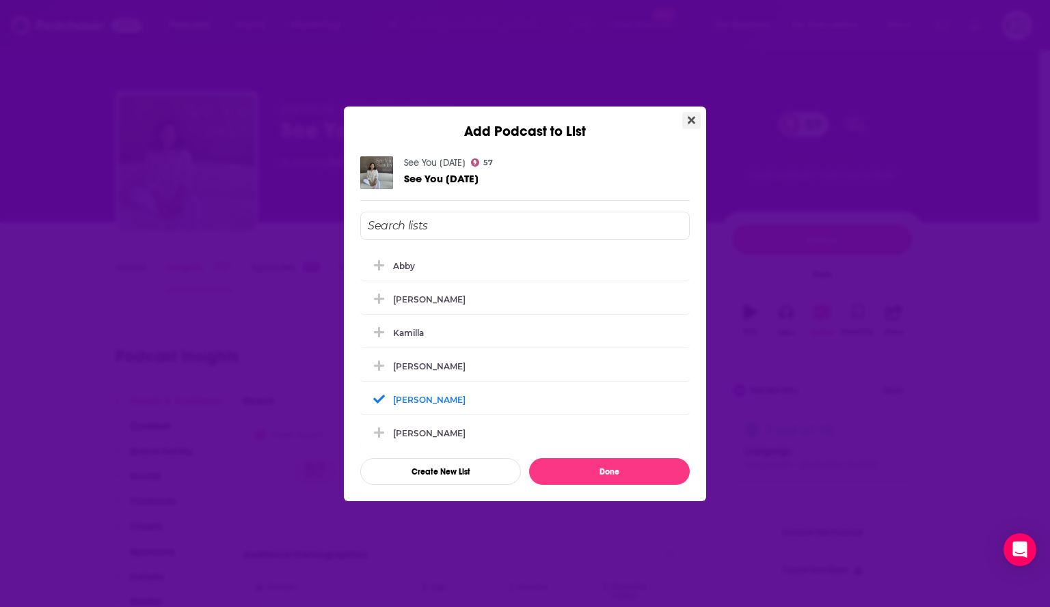
click at [687, 119] on button "Close" at bounding box center [691, 120] width 18 height 17
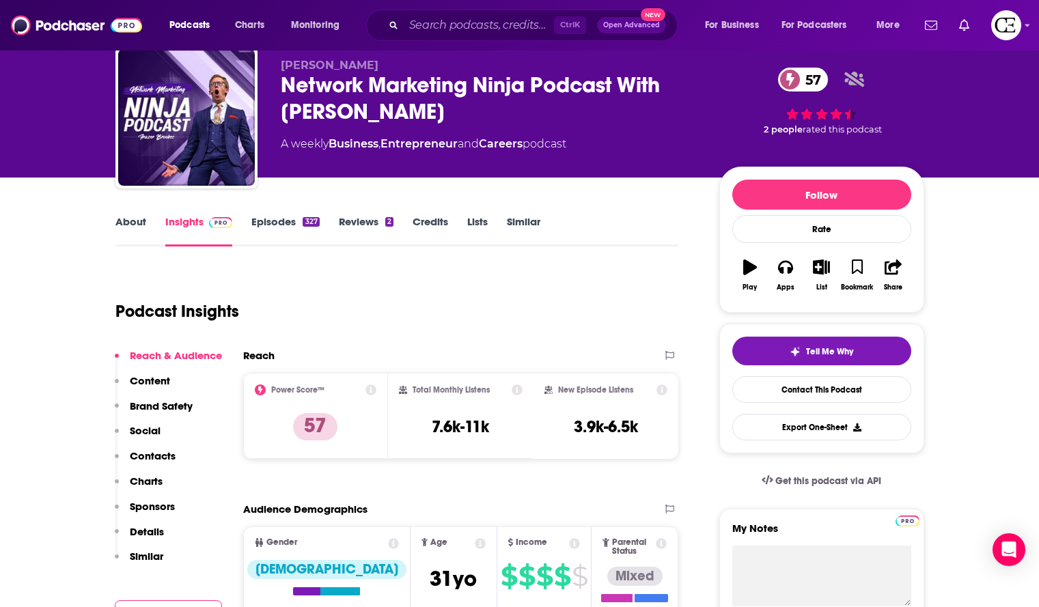
scroll to position [44, 0]
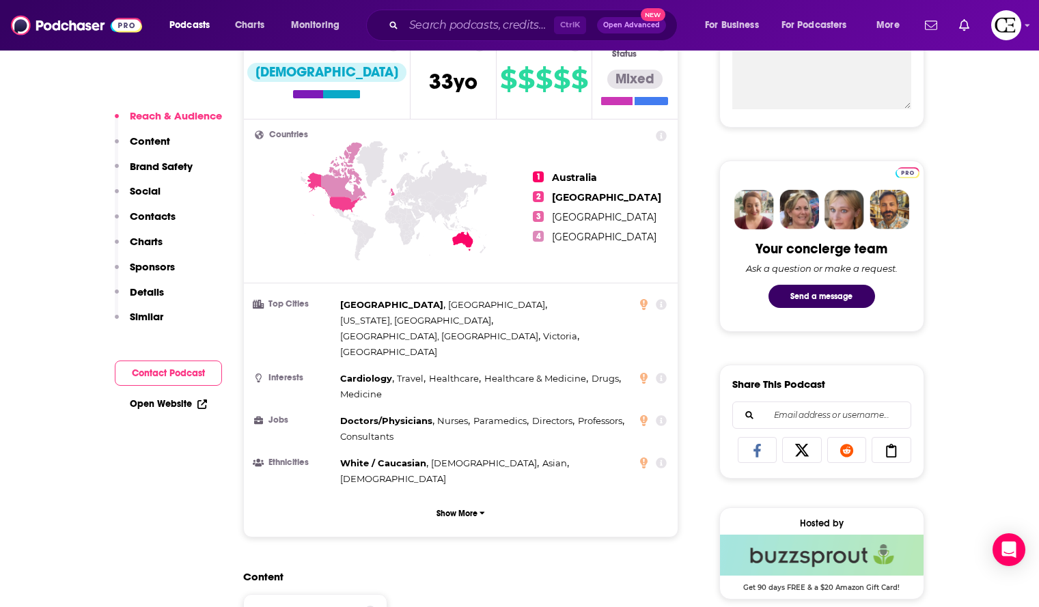
scroll to position [543, 0]
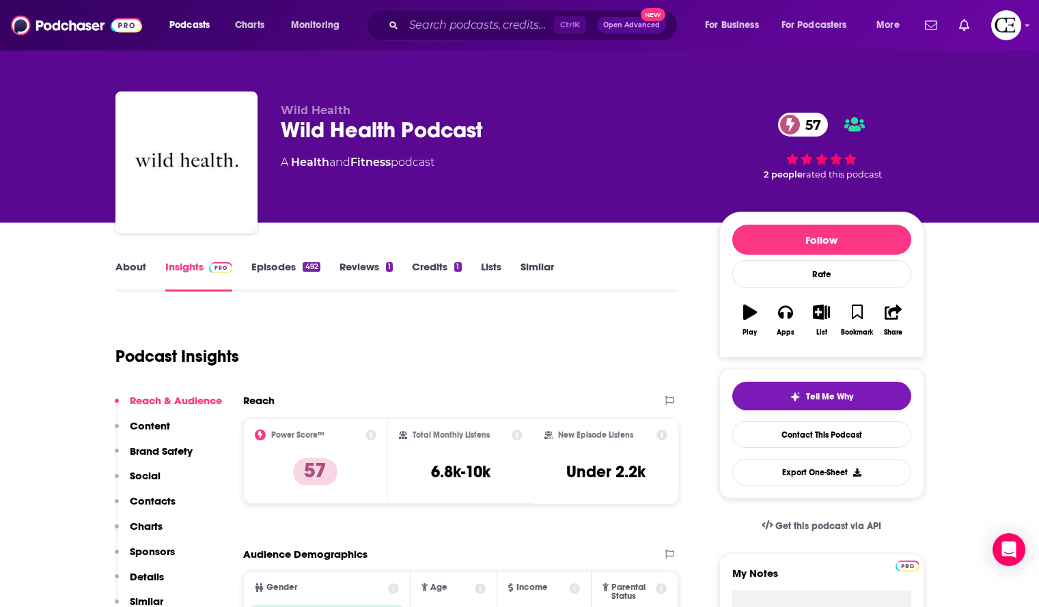
click at [491, 118] on div "Wild Health Podcast 57" at bounding box center [489, 130] width 417 height 27
copy div "Wild Health Podcast 57"
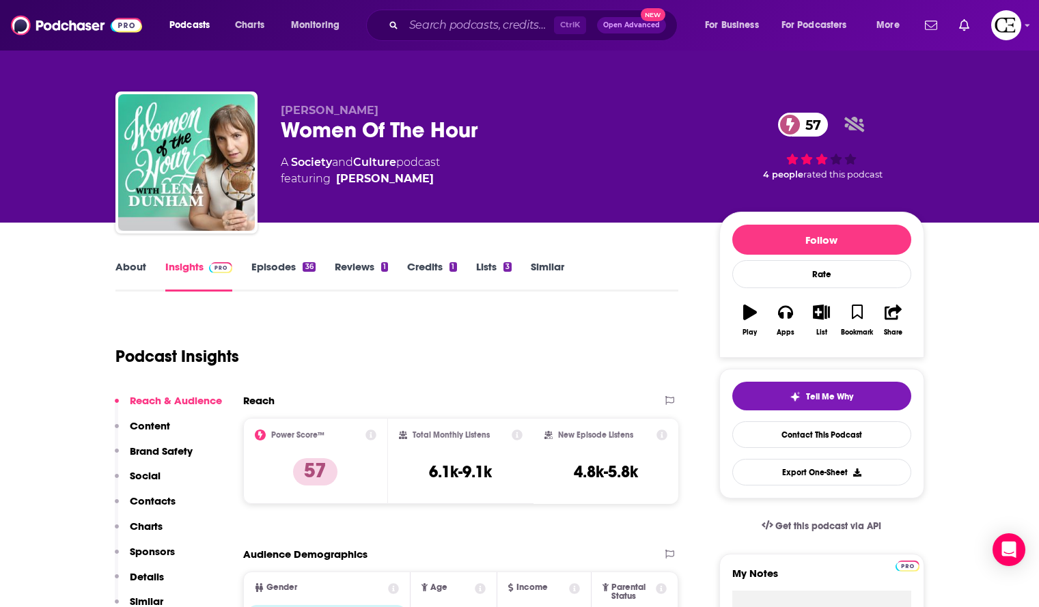
click at [484, 125] on div "Women Of The Hour 57" at bounding box center [489, 130] width 417 height 27
copy div "Women Of The Hour 57"
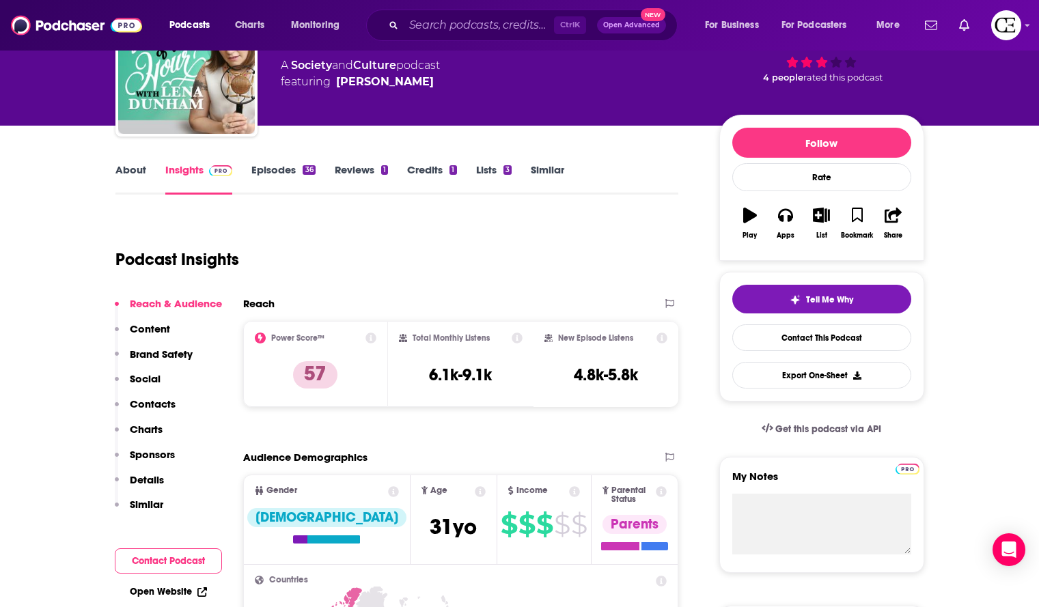
scroll to position [111, 0]
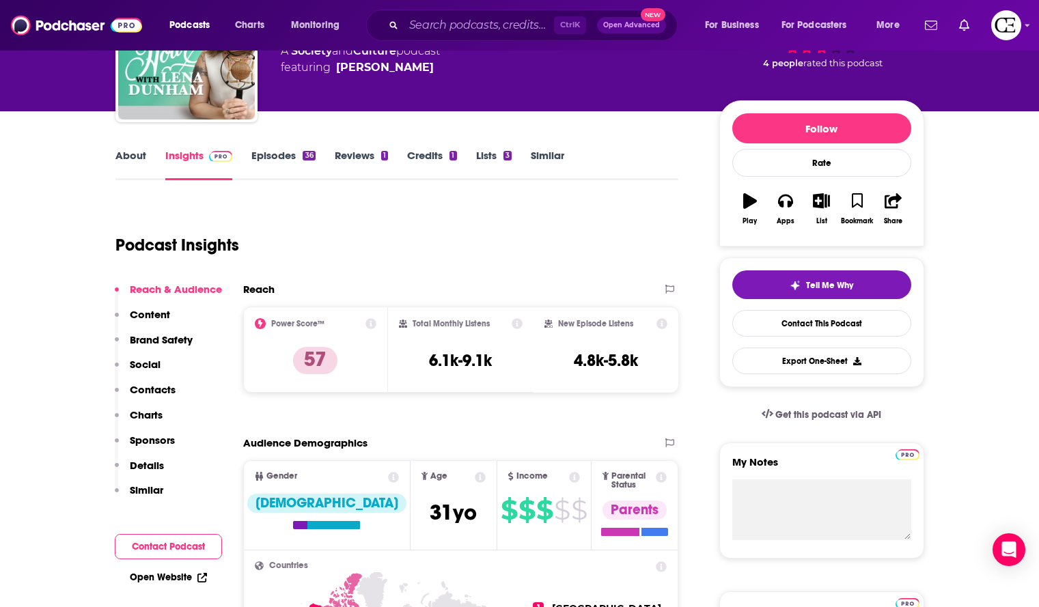
click at [171, 341] on p "Brand Safety" at bounding box center [161, 339] width 63 height 13
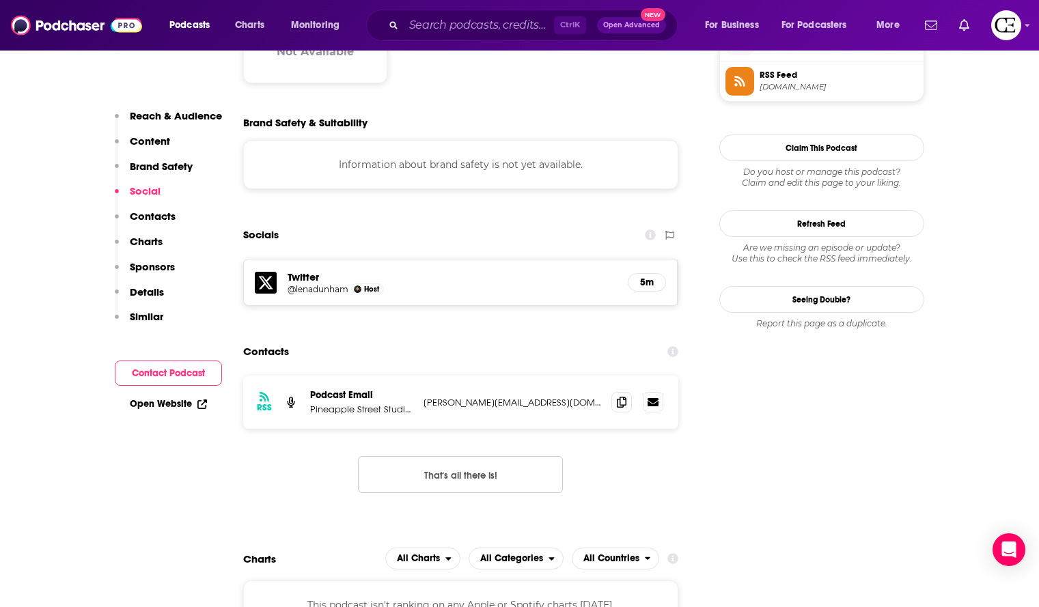
scroll to position [1156, 0]
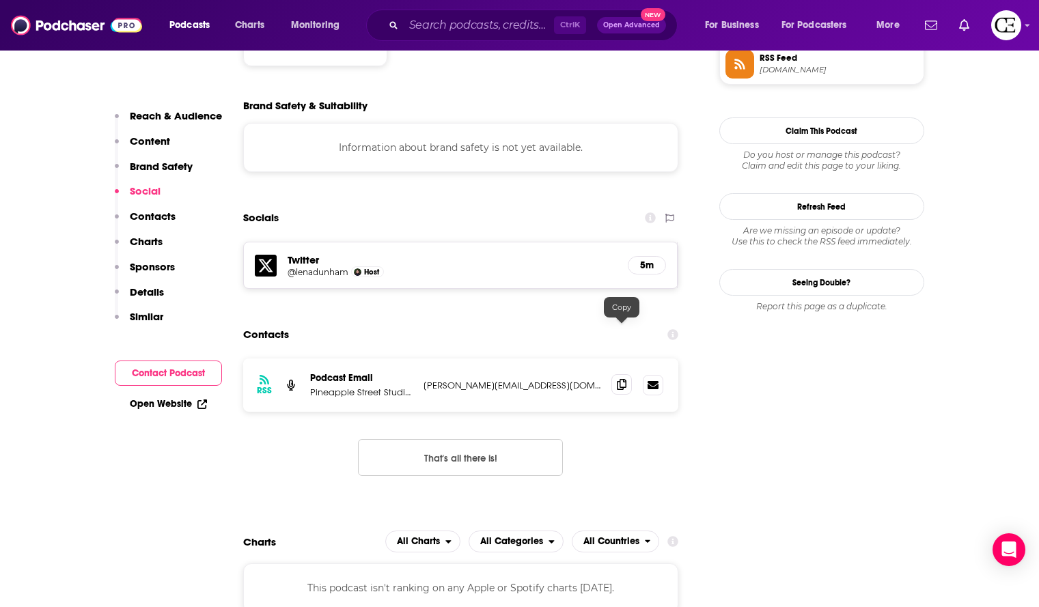
click at [620, 379] on icon at bounding box center [622, 384] width 10 height 11
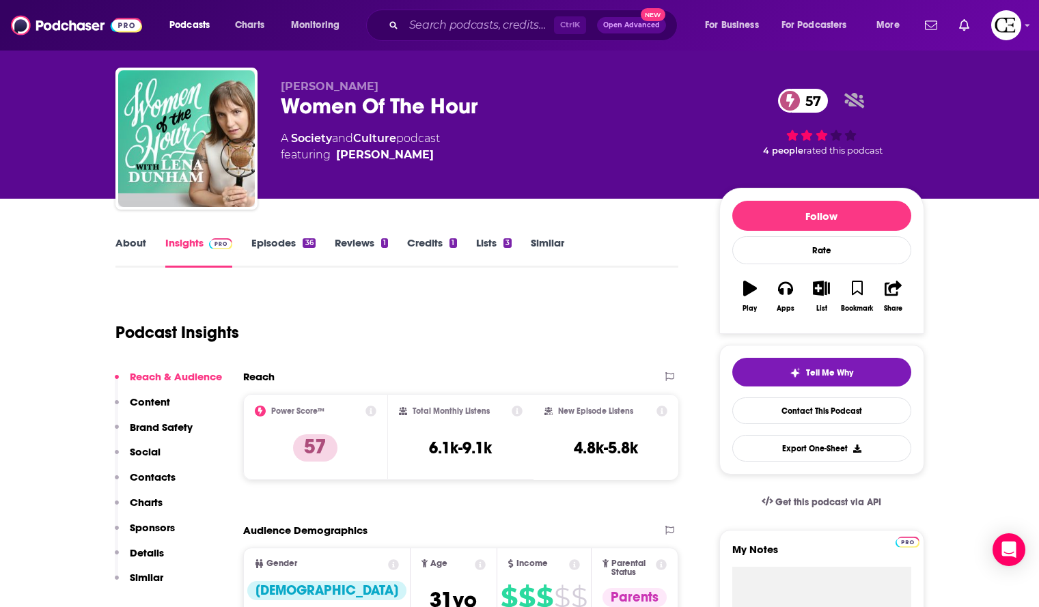
scroll to position [0, 0]
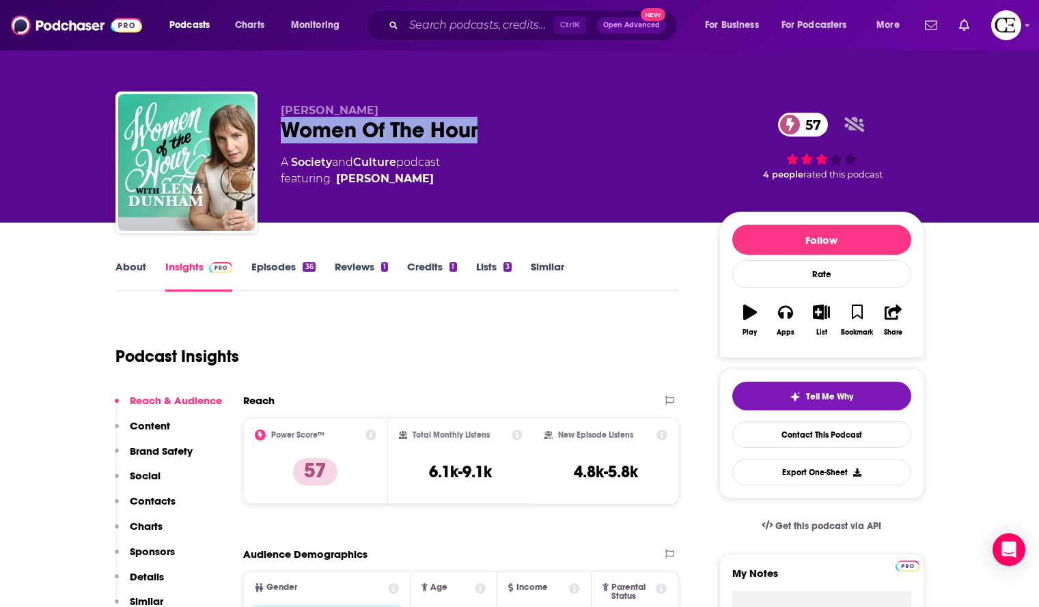
drag, startPoint x: 485, startPoint y: 128, endPoint x: 288, endPoint y: 139, distance: 197.8
click at [288, 139] on div "Women Of The Hour 57" at bounding box center [489, 130] width 417 height 27
copy h2 "Women Of The Hour"
drag, startPoint x: 428, startPoint y: 180, endPoint x: 418, endPoint y: 176, distance: 11.3
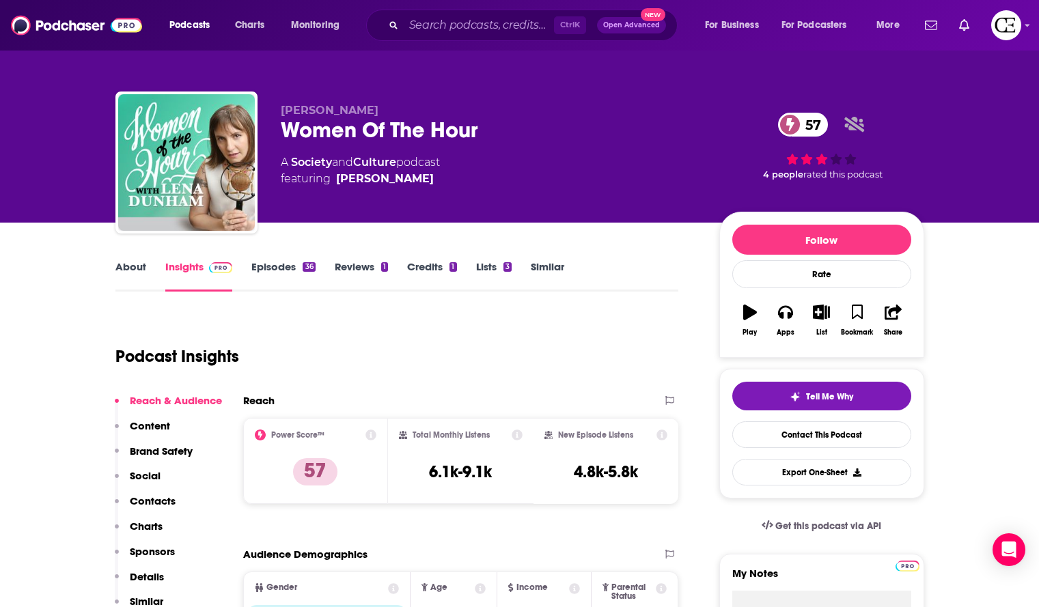
click at [418, 176] on span "featuring Lena Dunham" at bounding box center [360, 179] width 159 height 16
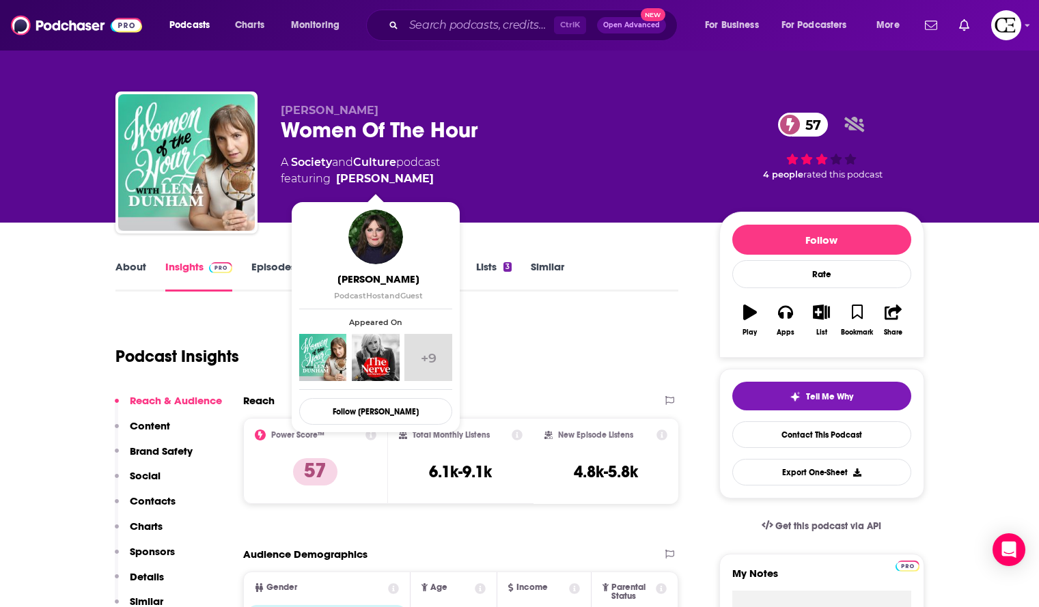
drag, startPoint x: 439, startPoint y: 175, endPoint x: 416, endPoint y: 179, distance: 23.6
click at [416, 179] on span "featuring Lena Dunham" at bounding box center [360, 179] width 159 height 16
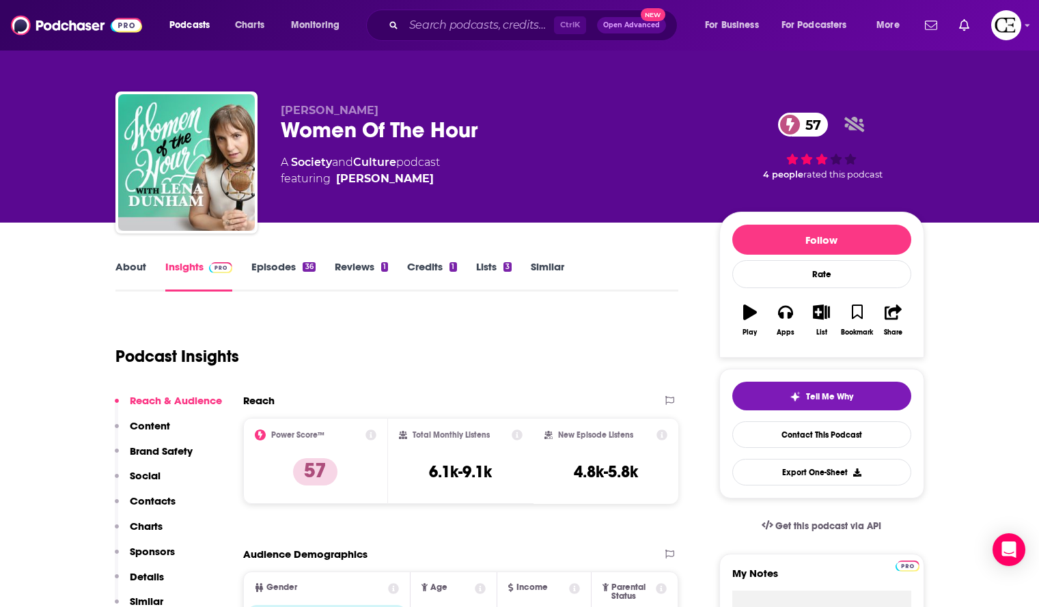
copy span "Lena Dunham"
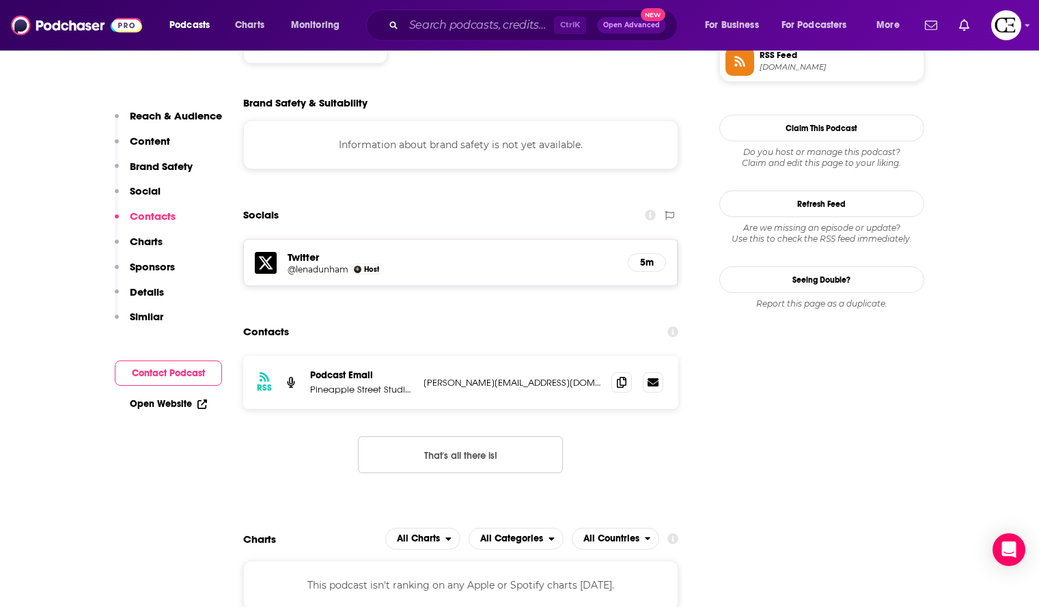
scroll to position [1187, 0]
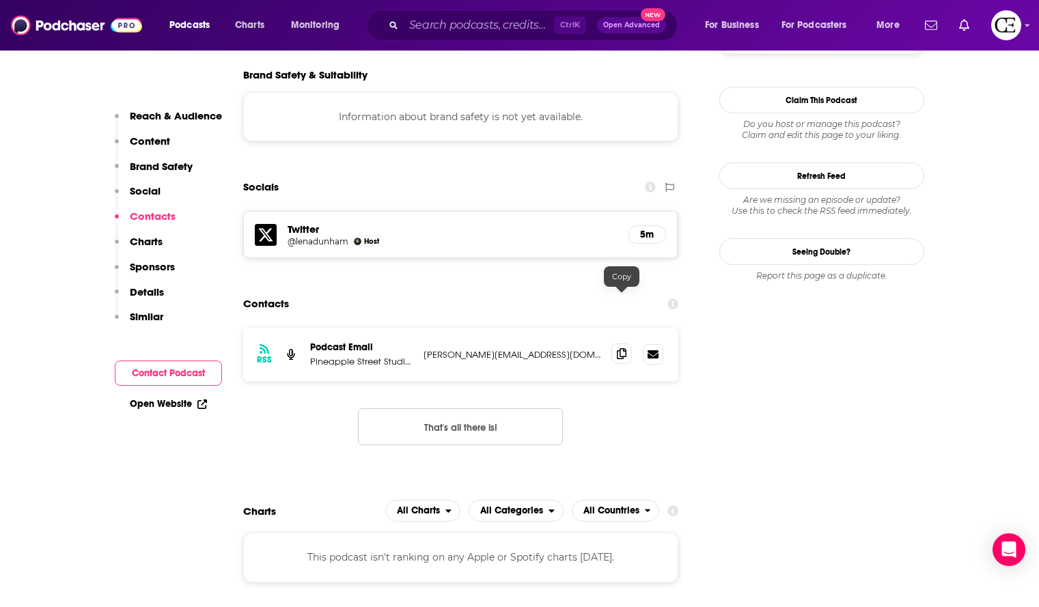
click at [622, 348] on icon at bounding box center [622, 353] width 10 height 11
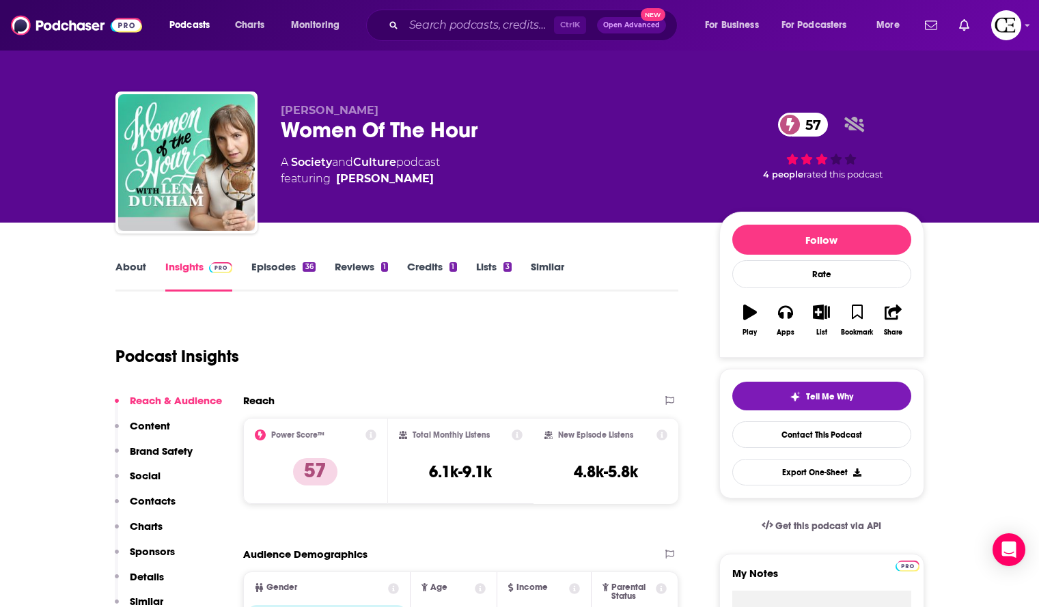
scroll to position [1, 0]
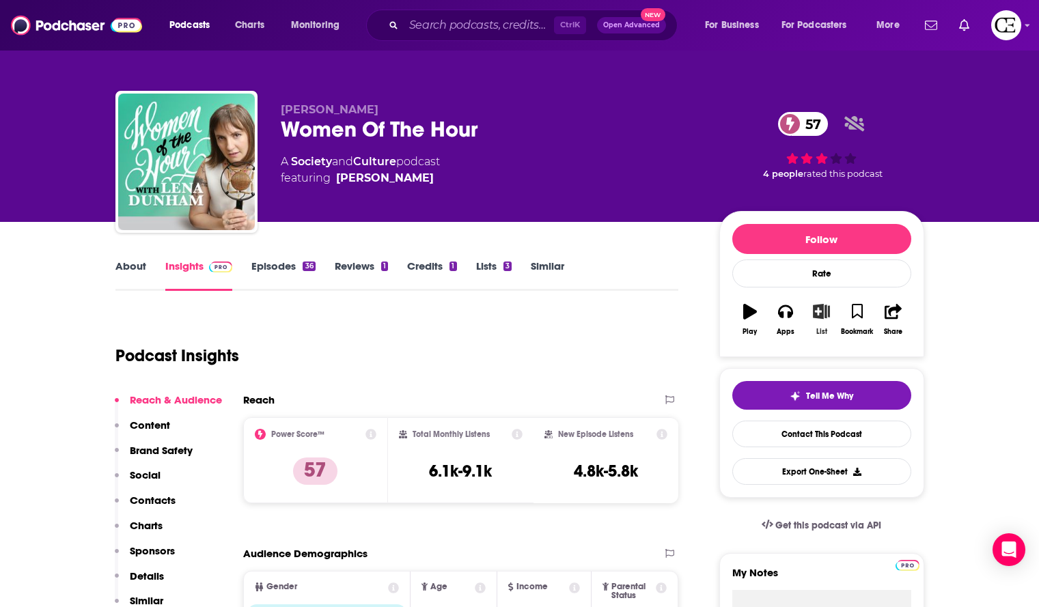
click at [821, 299] on button "List" at bounding box center [822, 319] width 36 height 49
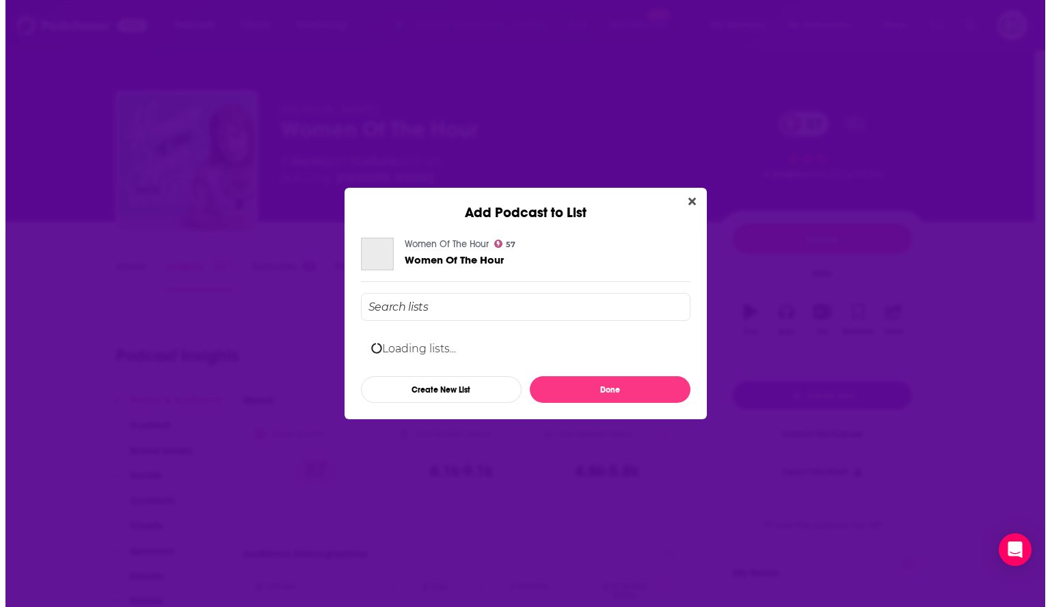
scroll to position [0, 0]
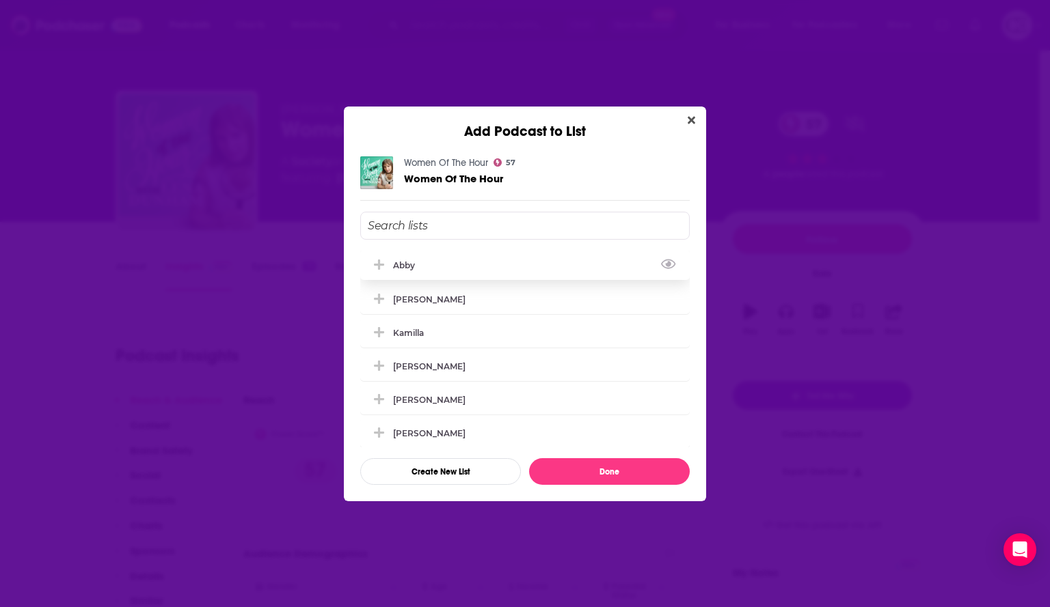
click at [378, 267] on icon "Add Podcast To List" at bounding box center [379, 265] width 10 height 10
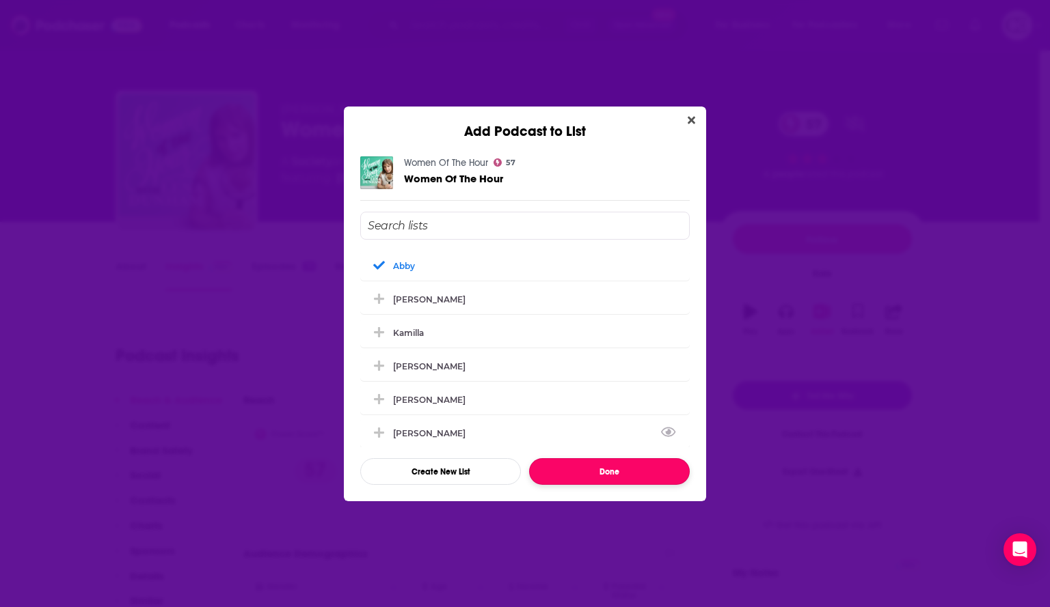
click at [598, 472] on button "Done" at bounding box center [609, 471] width 161 height 27
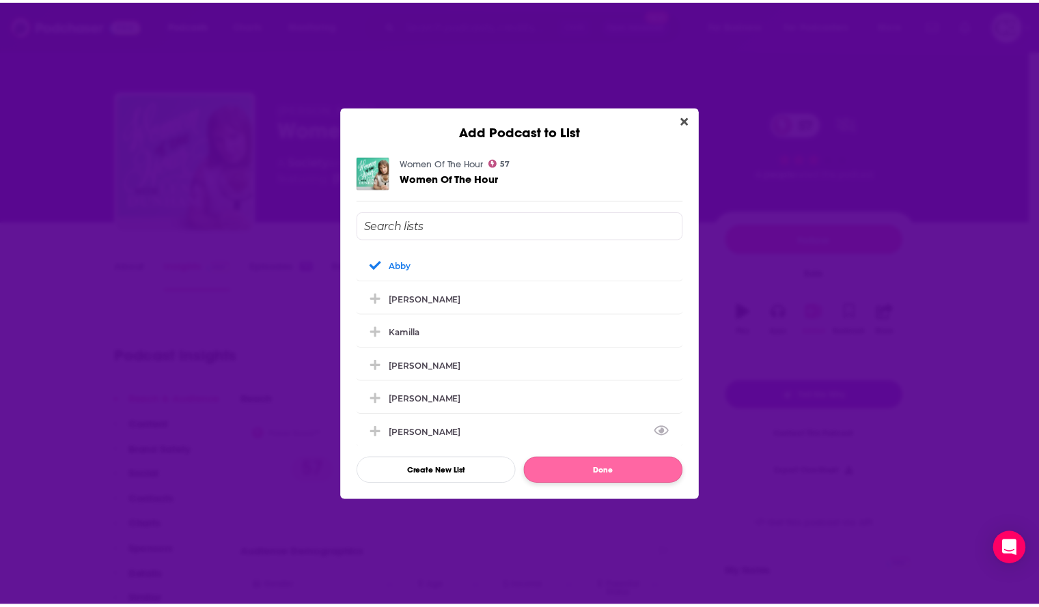
scroll to position [1, 0]
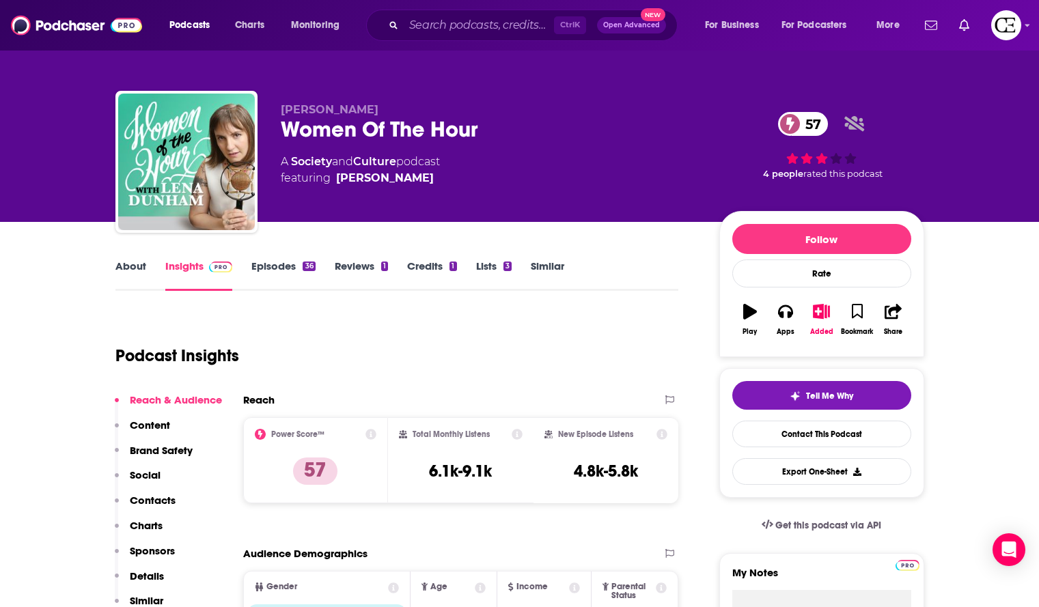
click at [406, 113] on p "Lena Dunham" at bounding box center [489, 109] width 417 height 13
click at [402, 124] on div "Women Of The Hour 57" at bounding box center [489, 129] width 417 height 27
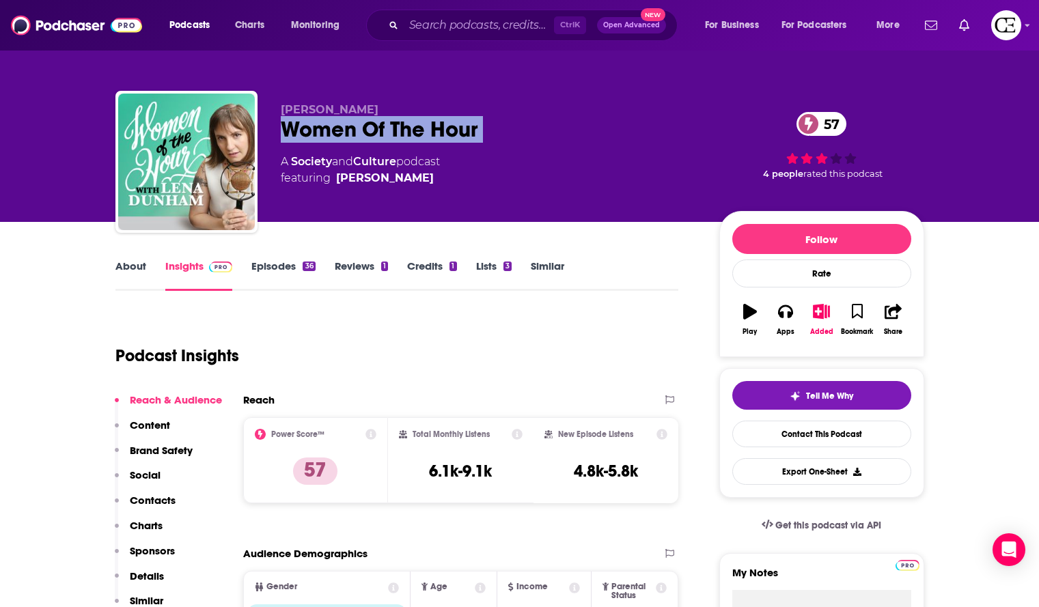
click at [402, 124] on div "Women Of The Hour 57" at bounding box center [489, 129] width 417 height 27
copy div "Women Of The Hour 57"
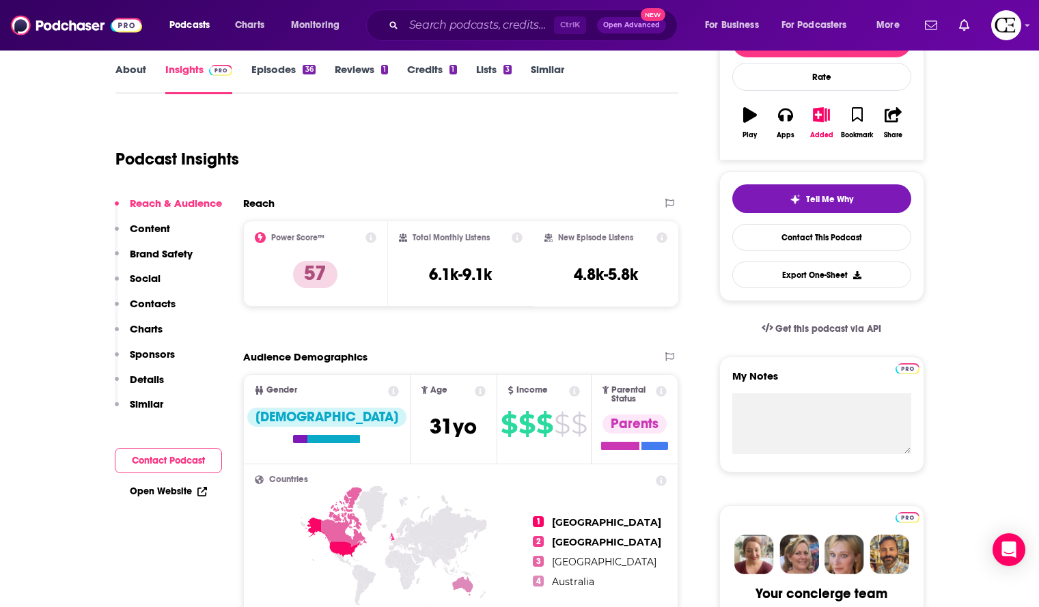
scroll to position [198, 0]
click at [597, 279] on h3 "4.8k-5.8k" at bounding box center [606, 274] width 64 height 20
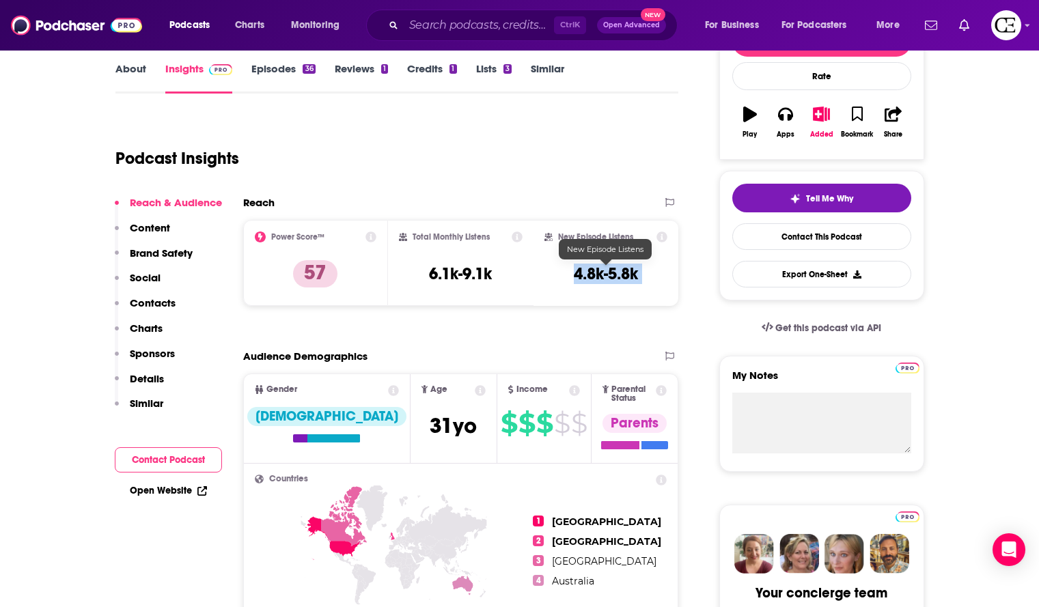
copy div "4.8k-5.8k Export One-Sheet"
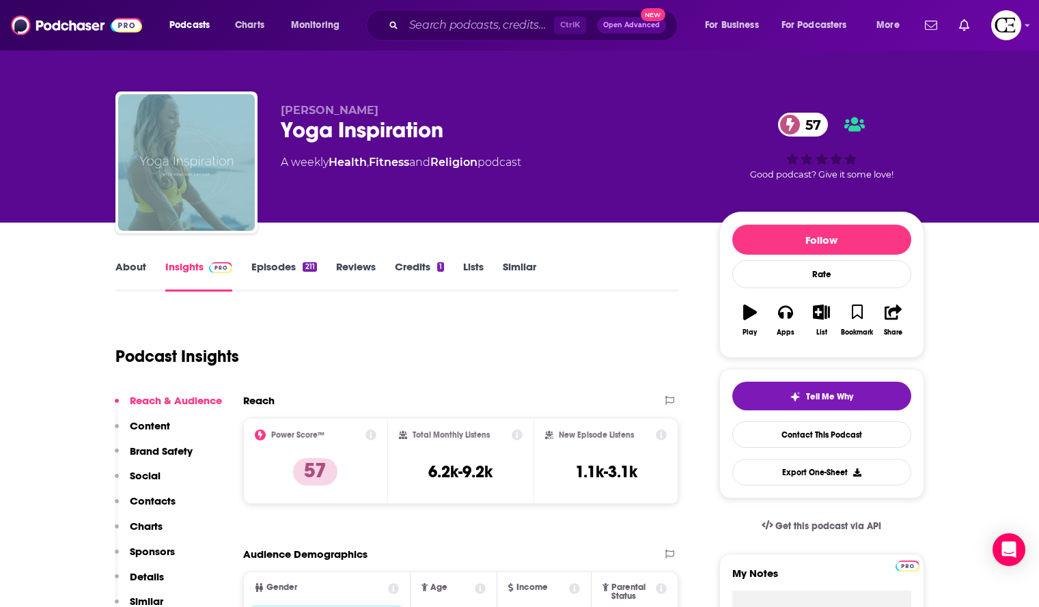
click at [474, 132] on div "Yoga Inspiration 57" at bounding box center [489, 130] width 417 height 27
copy div "Yoga Inspiration 57"
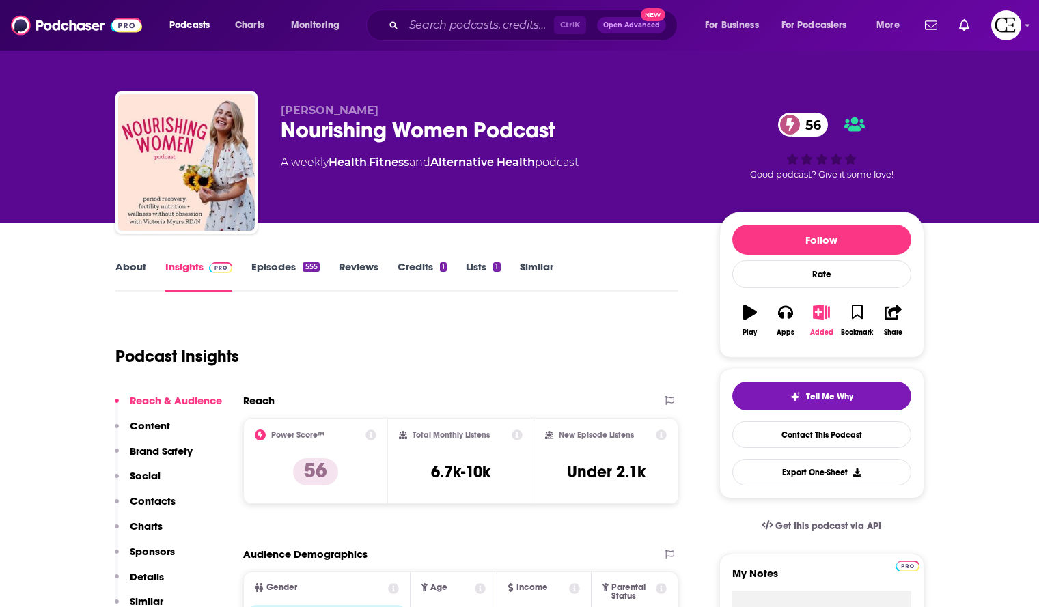
click at [820, 319] on icon "button" at bounding box center [821, 312] width 17 height 15
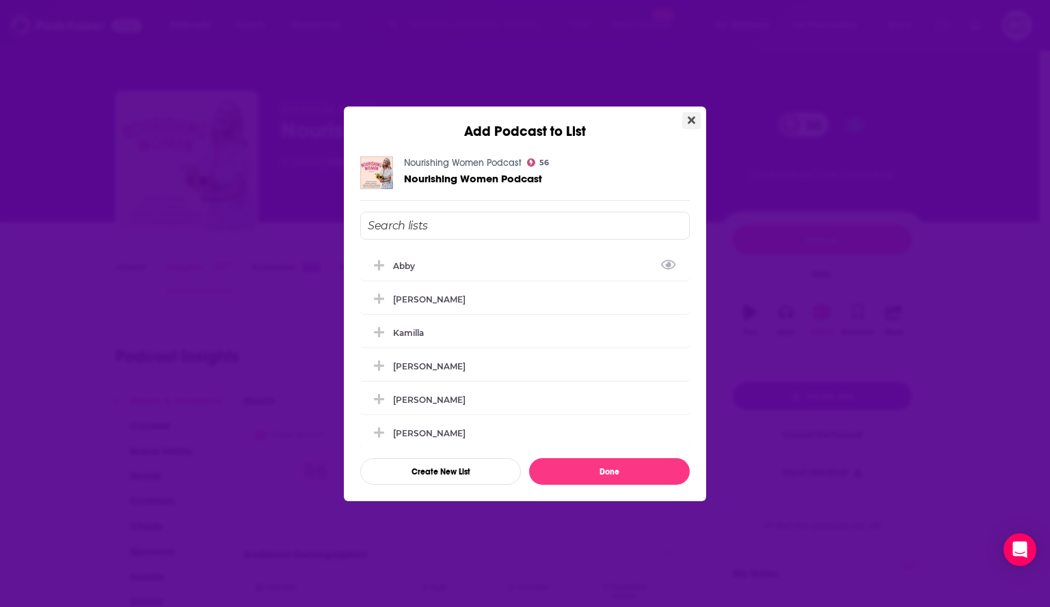
click at [691, 122] on icon "Close" at bounding box center [691, 120] width 8 height 11
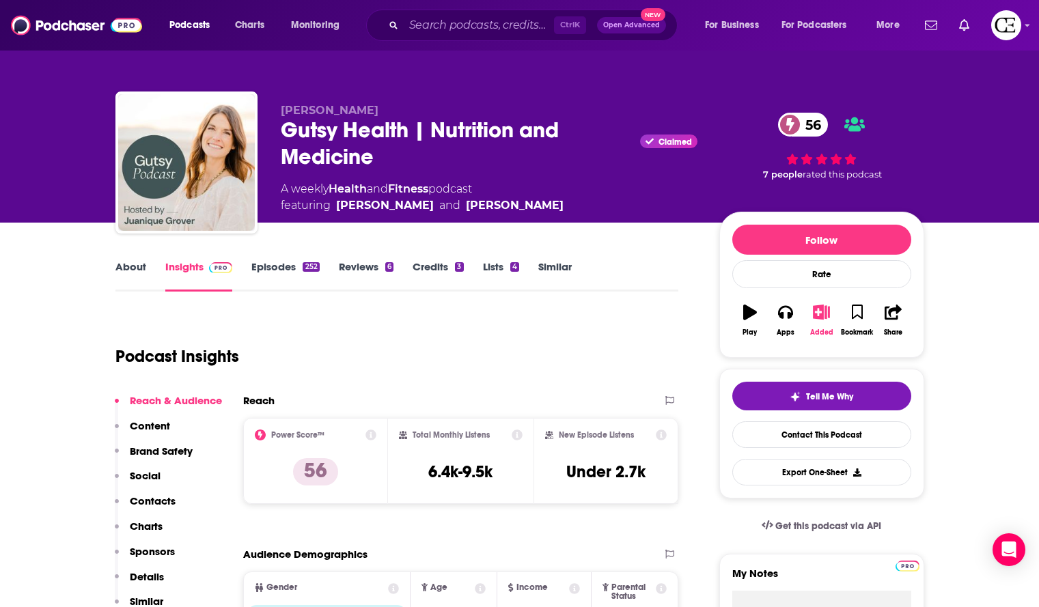
click at [820, 318] on icon "button" at bounding box center [821, 312] width 17 height 15
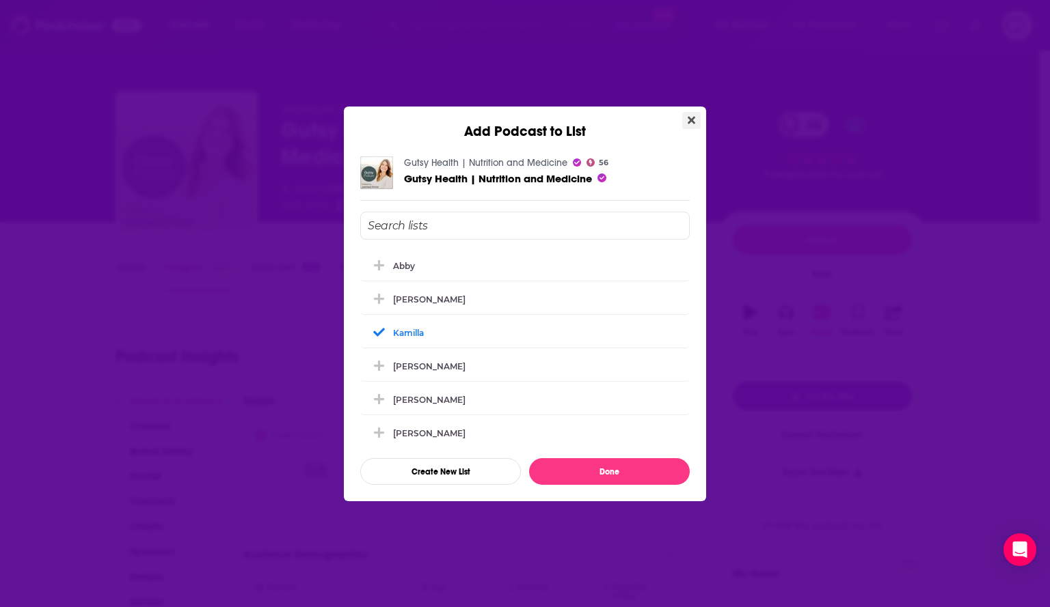
click at [695, 117] on button "Close" at bounding box center [691, 120] width 18 height 17
